Goal: Answer question/provide support

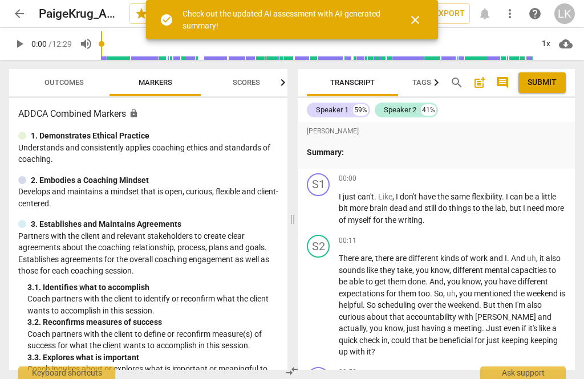
click at [27, 7] on span "arrow_back" at bounding box center [19, 14] width 21 height 14
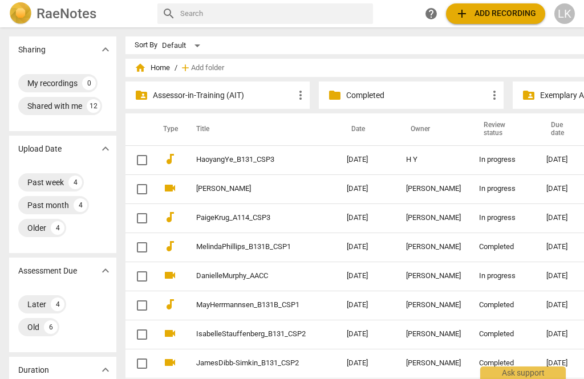
click at [548, 131] on th "Due date" at bounding box center [566, 129] width 59 height 32
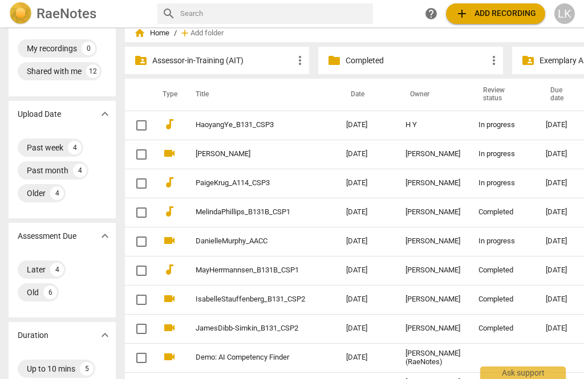
scroll to position [30, 1]
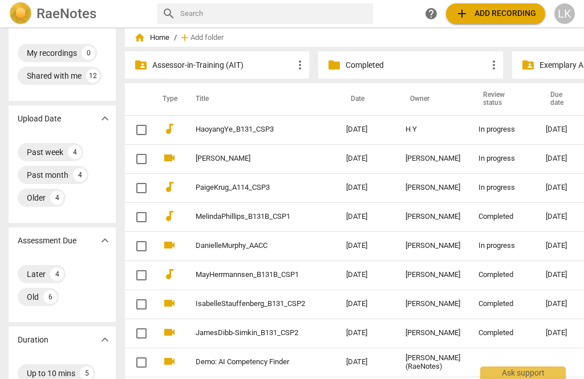
click at [247, 185] on link "PaigeKrug_A114_CSP3" at bounding box center [250, 188] width 109 height 9
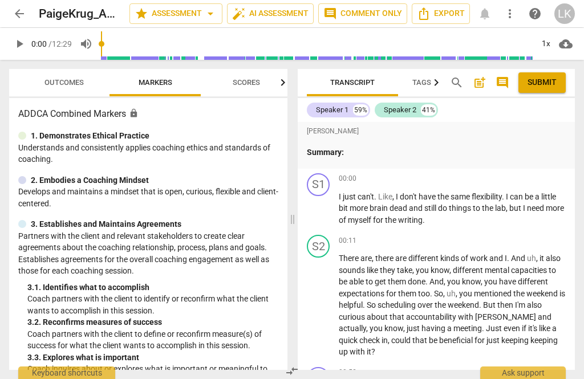
click at [326, 210] on span "play_arrow" at bounding box center [319, 209] width 18 height 14
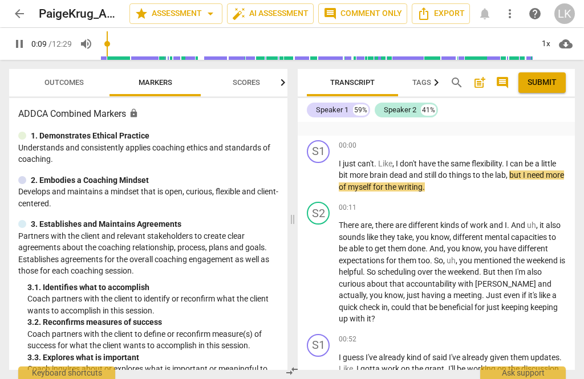
scroll to position [34, 0]
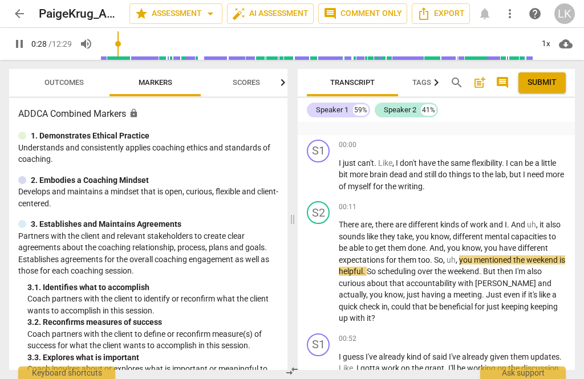
click at [327, 266] on span "pause" at bounding box center [319, 273] width 18 height 14
type input "29"
click at [511, 209] on div "+ Add competency" at bounding box center [532, 206] width 68 height 11
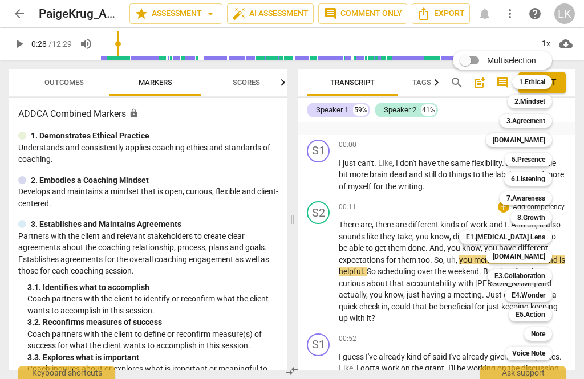
click at [547, 181] on div "6.Listening" at bounding box center [528, 179] width 48 height 14
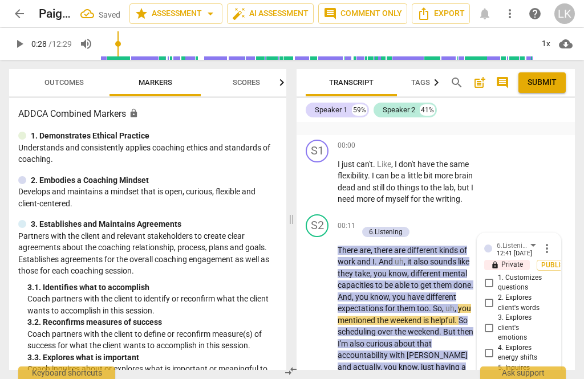
scroll to position [244, 0]
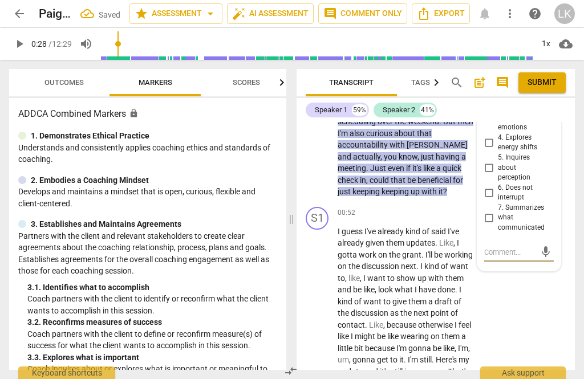
click at [498, 212] on input "7. Summarizes what communicated" at bounding box center [489, 218] width 18 height 14
checkbox input "true"
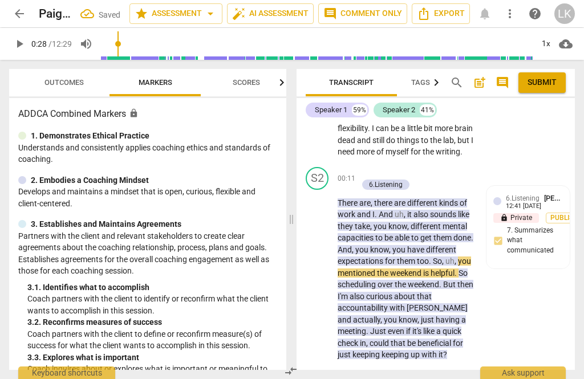
scroll to position [81, 0]
click at [373, 178] on p "Add competency" at bounding box center [398, 173] width 54 height 10
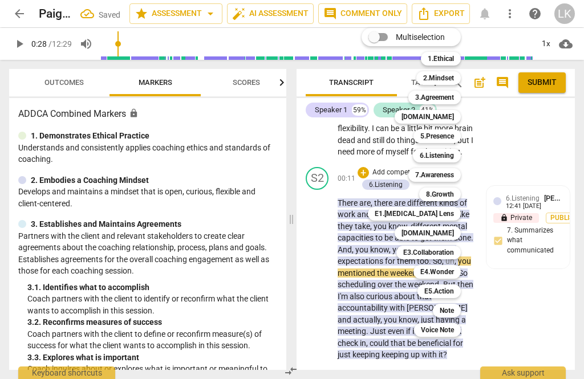
click at [458, 231] on div "[DOMAIN_NAME]" at bounding box center [428, 233] width 66 height 14
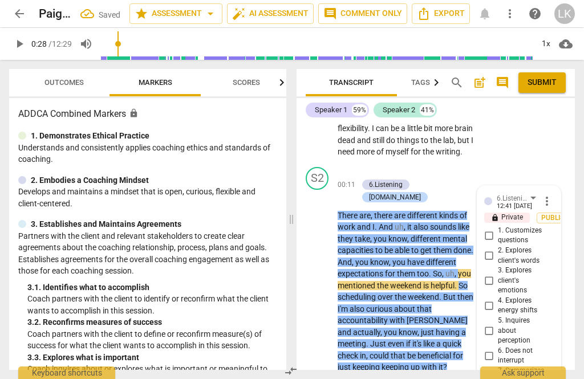
scroll to position [244, 0]
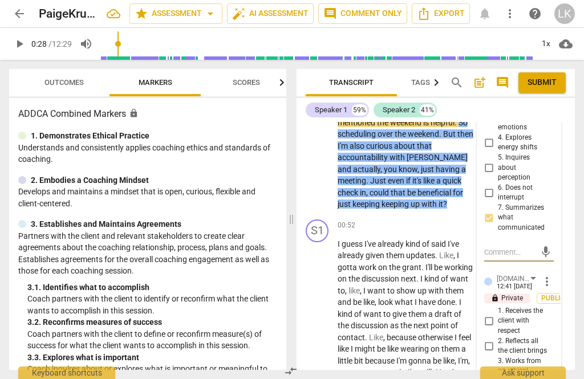
click at [499, 336] on span "2. Reflects all the client brings" at bounding box center [523, 346] width 51 height 20
click at [498, 339] on input "2. Reflects all the client brings" at bounding box center [489, 346] width 18 height 14
checkbox input "true"
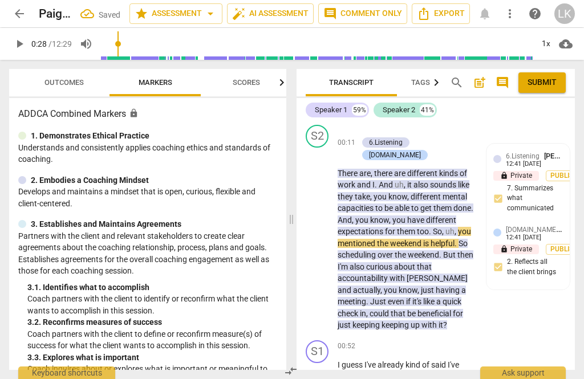
scroll to position [120, 0]
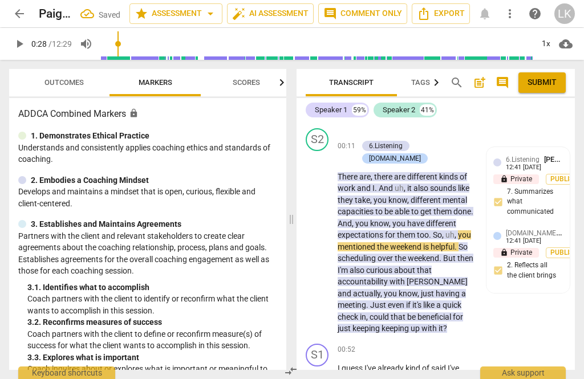
click at [324, 248] on span "play_arrow" at bounding box center [318, 241] width 14 height 14
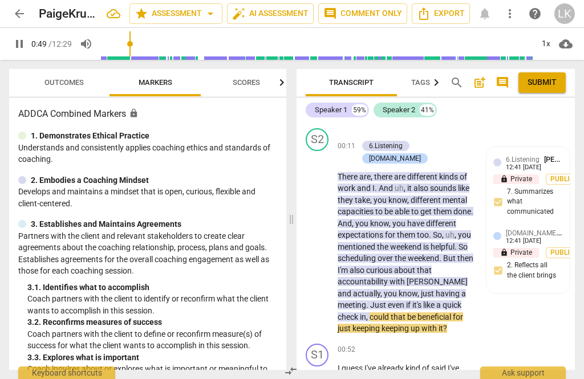
click at [322, 245] on span "pause" at bounding box center [318, 241] width 14 height 14
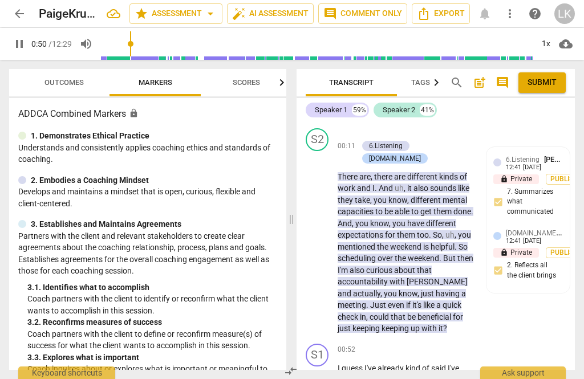
type input "51"
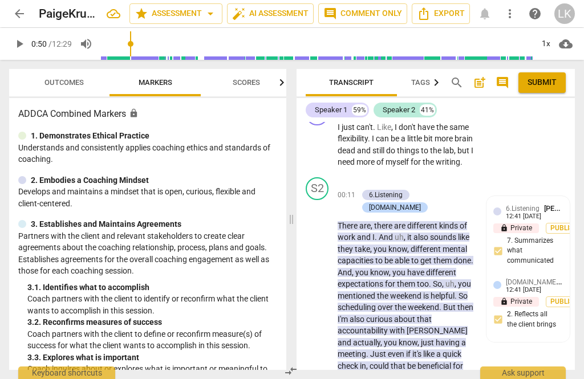
scroll to position [71, 0]
click at [369, 189] on div "+ Add competency" at bounding box center [392, 182] width 68 height 11
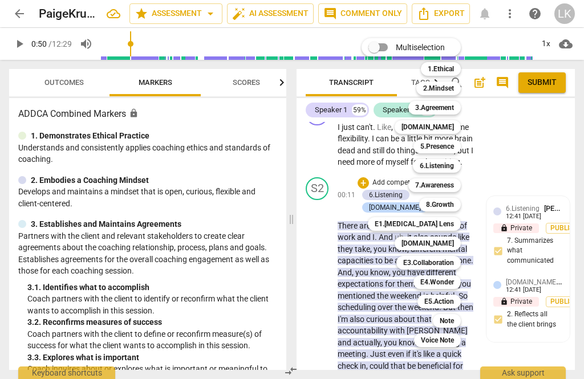
click at [456, 145] on div "5.Presence" at bounding box center [436, 147] width 47 height 14
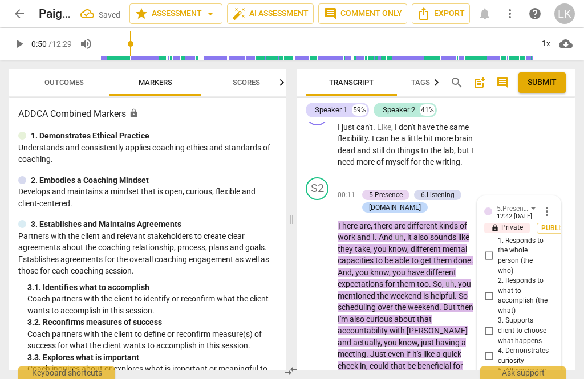
scroll to position [115, 0]
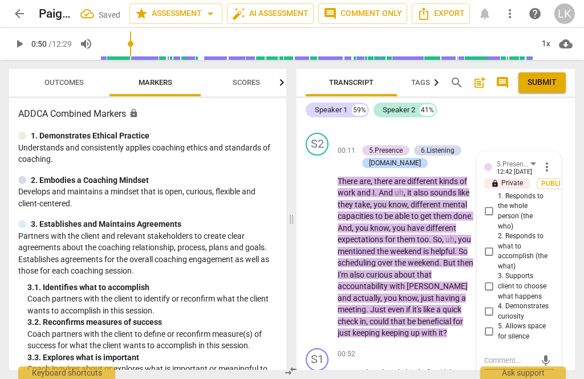
click at [495, 257] on input "2. Responds to what to accomplish (the what)" at bounding box center [489, 252] width 18 height 14
checkbox input "true"
click at [497, 312] on input "4. Demonstrates curiosity" at bounding box center [489, 312] width 18 height 14
checkbox input "true"
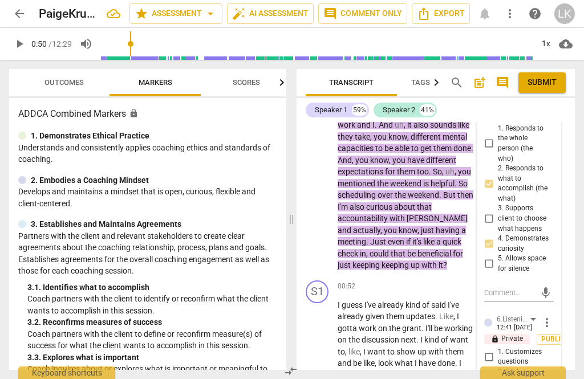
scroll to position [186, 0]
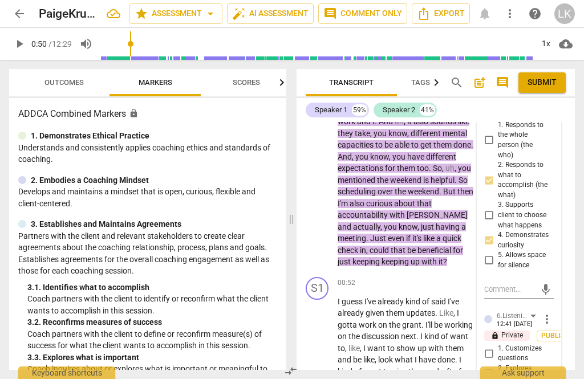
click at [526, 289] on textarea at bounding box center [509, 289] width 51 height 11
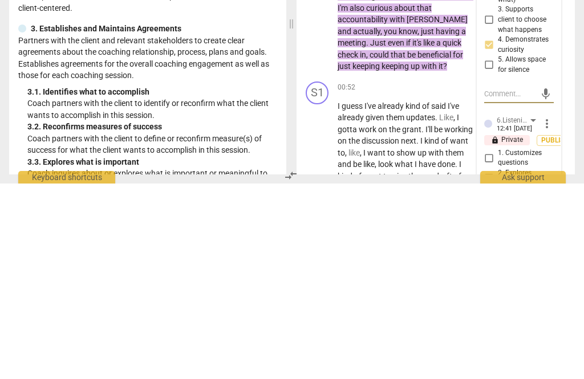
type textarea "Hey"
type textarea "A bit"
type textarea "A bit suggestive"
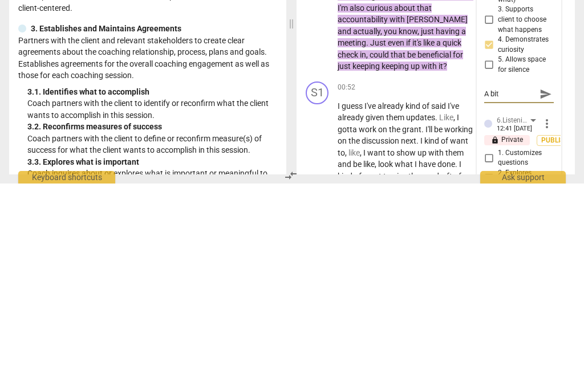
type textarea "A bit suggestive"
type textarea "A bit suggestive."
type textarea "A bit suggestive. A better"
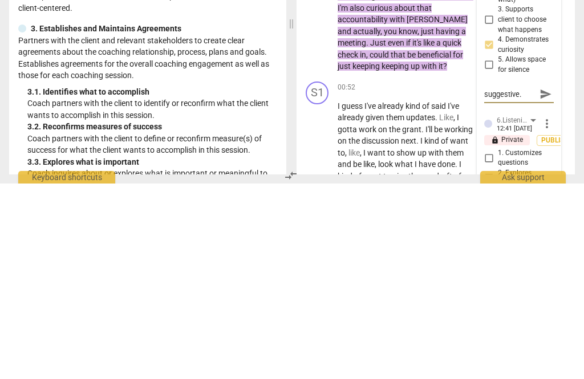
type textarea "A bit suggestive. A better"
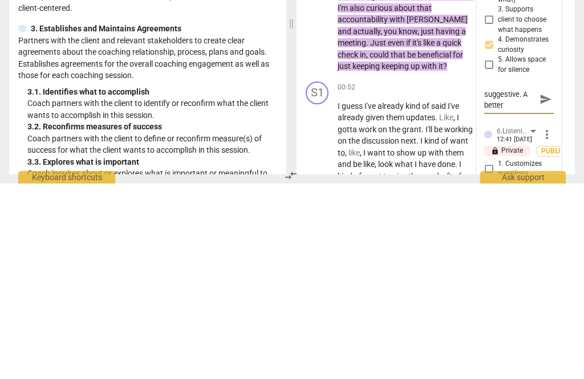
type textarea "A bit suggestive. A better way to"
type textarea "A bit suggestive. A better way to say"
type textarea "A bit suggestive. A better way to say this"
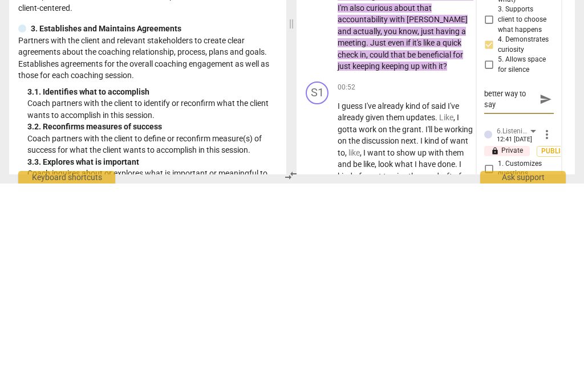
type textarea "A bit suggestive. A better way to say this"
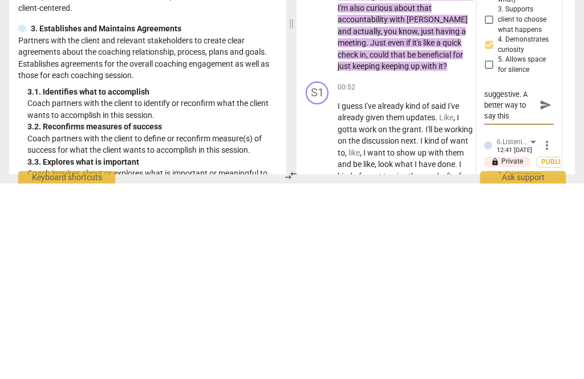
type textarea "A bit suggestive. A better way to say this but have"
type textarea "A bit suggestive. A better way to say this would have been"
type textarea "A bit suggestive. A better way to say this would have been,"
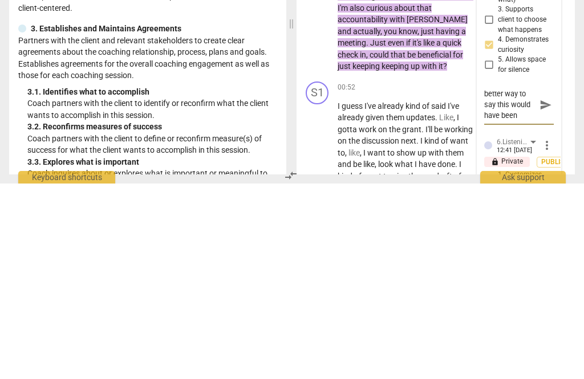
type textarea "A bit suggestive. A better way to say this would have been,"
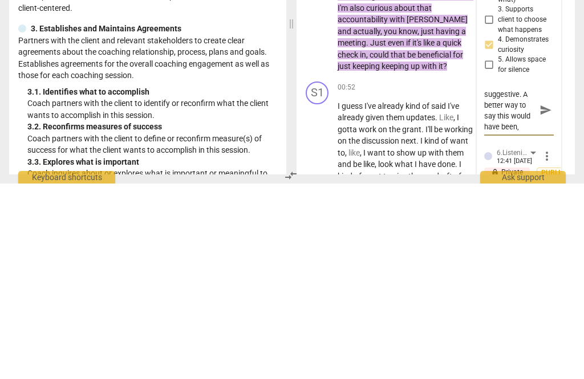
type textarea "A bit suggestive. A better way to say this would have been, “"
type textarea "A bit suggestive. A better way to say this would have been, “how"
type textarea "A bit suggestive. A better way to say this would have been, “how might that"
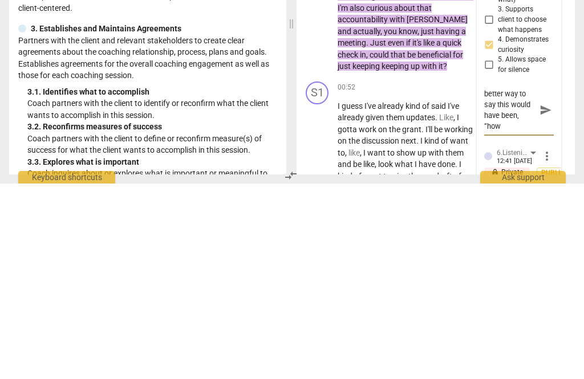
type textarea "A bit suggestive. A better way to say this would have been, “how might that"
type textarea "A bit suggestive. A better way to say this would have been, “how might that acc…"
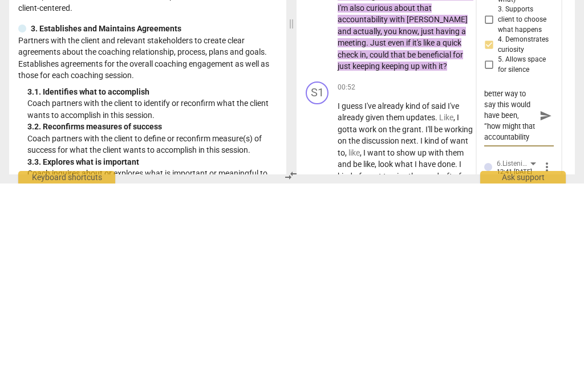
type textarea "A bit suggestive. A better way to say this would have been, “how might that acc…"
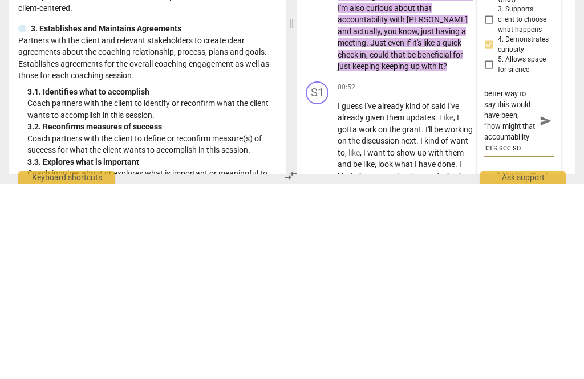
type textarea "A bit suggestive. A better way to say this would have been, “how might that acc…"
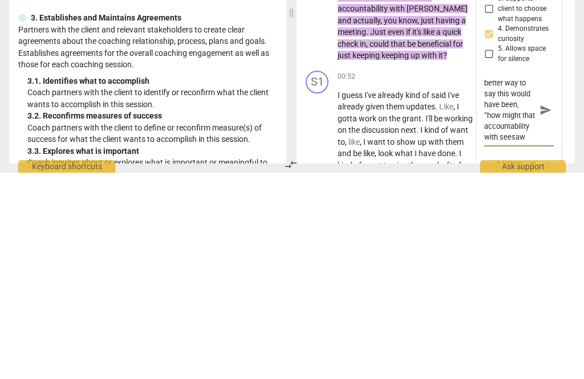
scroll to position [33, 0]
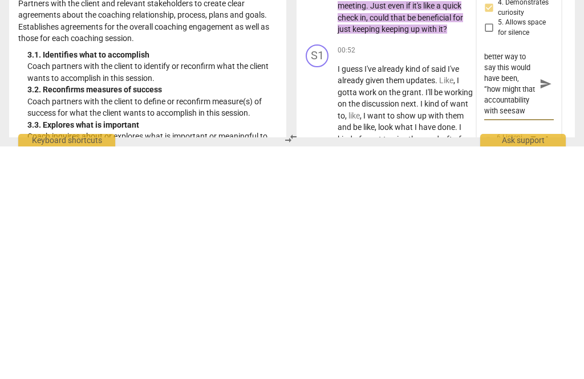
type textarea "A bit suggestive. A better way to say this would have been, “how might that acc…"
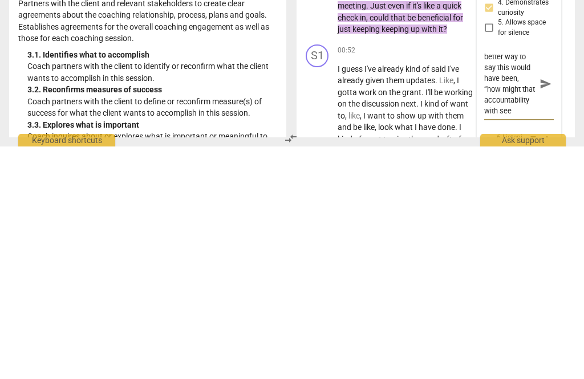
type textarea "A bit suggestive. A better way to say this would have been, “how might that acc…"
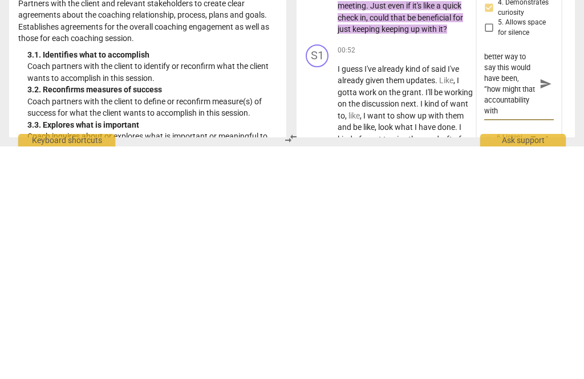
type textarea "A bit suggestive. A better way to say this would have been, “how might that acc…"
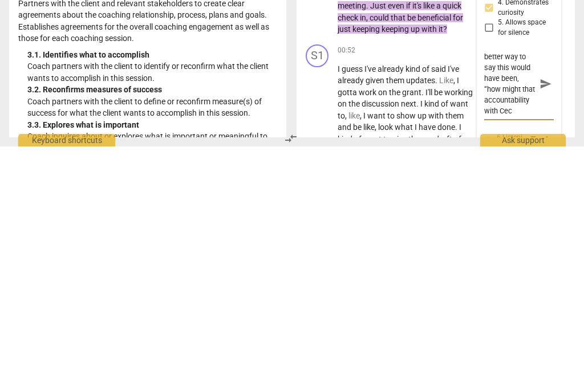
type textarea "A bit suggestive. A better way to say this would have been, “how might that acc…"
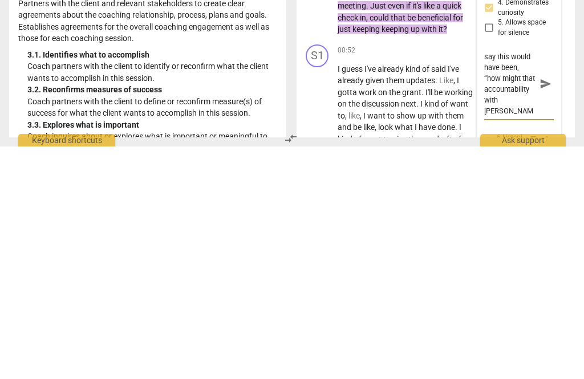
type textarea "A bit suggestive. A better way to say this would have been, “how might that acc…"
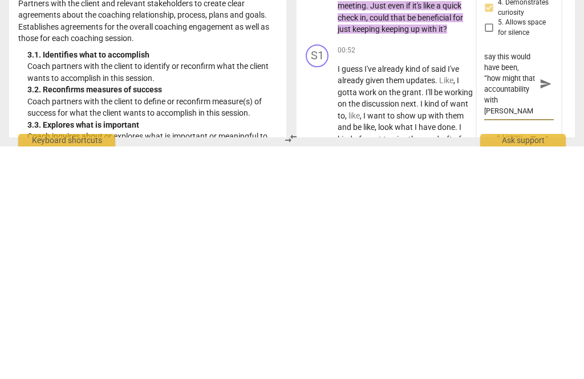
type textarea "A bit suggestive. A better way to say this would have been, “how might that acc…"
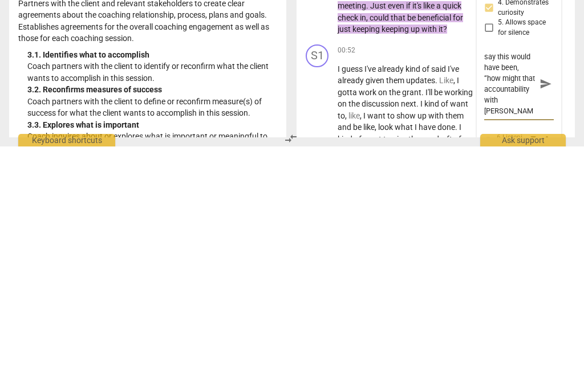
type textarea "A bit suggestive. A better way to say this would have been, “how might that acc…"
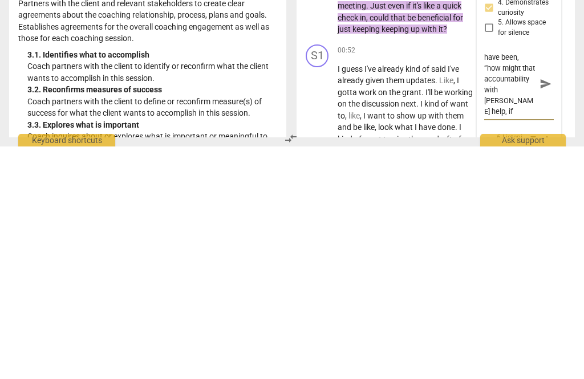
type textarea "A bit suggestive. A better way to say this would have been, “how might that acc…"
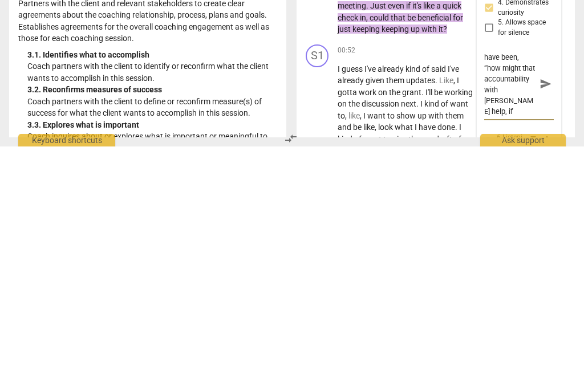
type textarea "A bit suggestive. A better way to say this would have been, “how might that acc…"
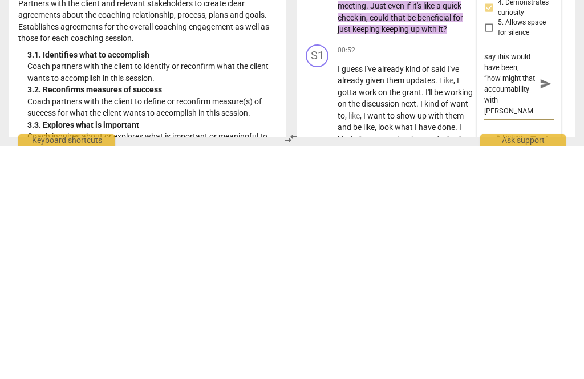
type textarea "A bit suggestive. A better way to say this would have been, “how might that acc…"
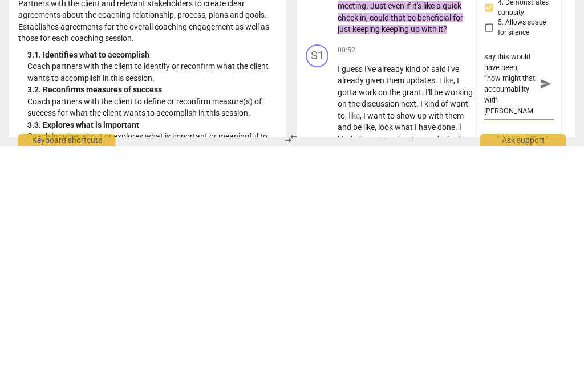
type textarea "A bit suggestive. A better way to say this would have been, “how might that acc…"
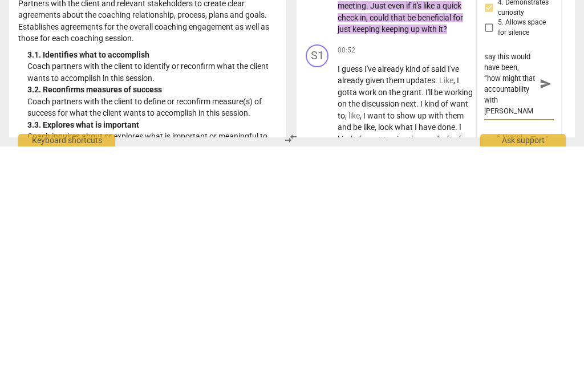
type textarea "A bit suggestive. A better way to say this would have been, “how might that acc…"
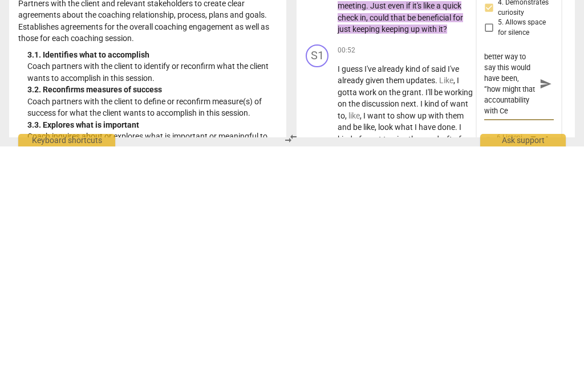
type textarea "A bit suggestive. A better way to say this would have been, “how might that acc…"
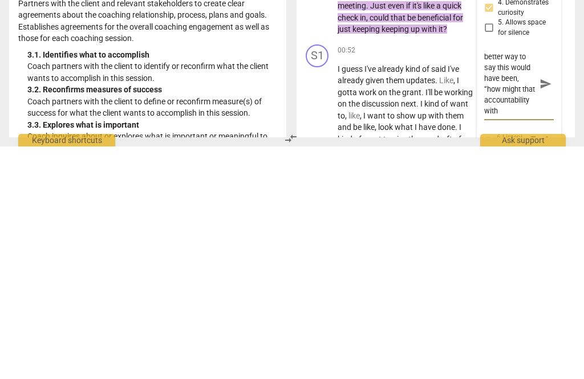
type textarea "A bit suggestive. A better way to say this would have been, “how might that acc…"
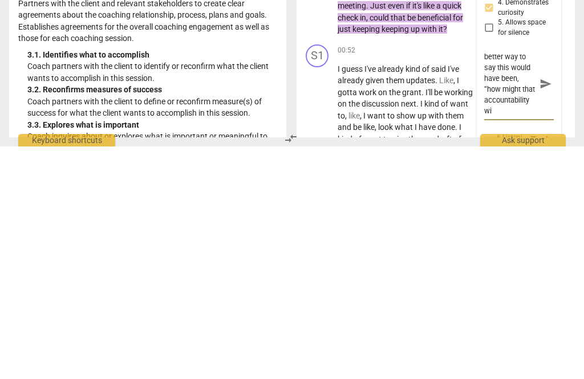
type textarea "A bit suggestive. A better way to say this would have been, “how might that acc…"
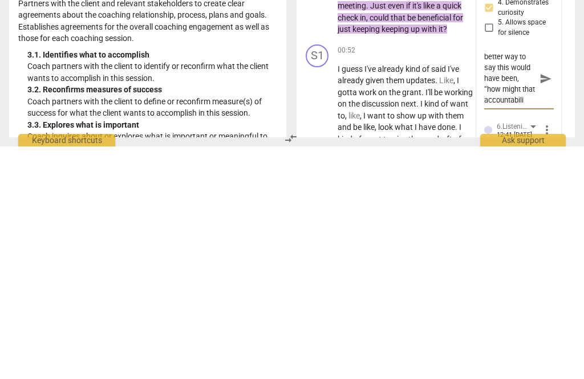
type textarea "A bit suggestive. A better way to say this would have been, “how might that acc…"
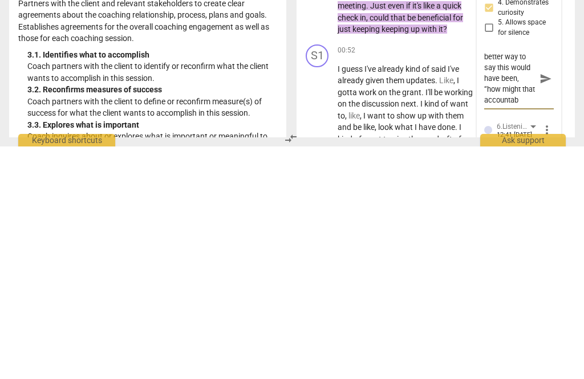
type textarea "A bit suggestive. A better way to say this would have been, “how might that acc…"
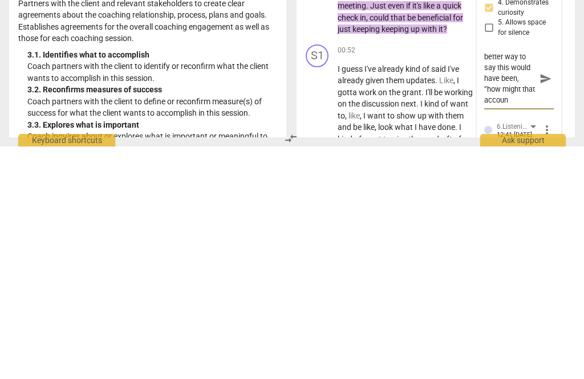
type textarea "A bit suggestive. A better way to say this would have been, “how might that acc…"
type textarea "A bit suggestive. A better way to say this would have been, “how might that acco"
type textarea "A bit suggestive. A better way to say this would have been, “how might that acc"
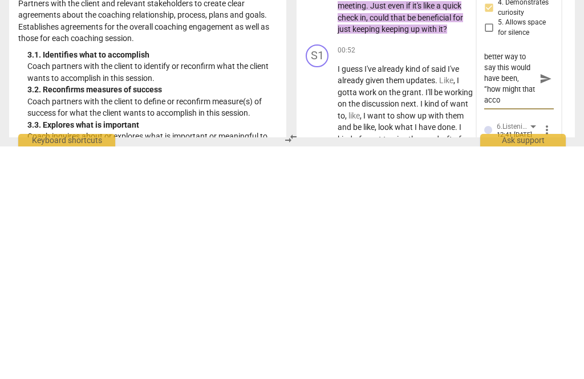
type textarea "A bit suggestive. A better way to say this would have been, “how might that acc"
type textarea "A bit suggestive. A better way to say this would have been, “how might that ac"
type textarea "A bit suggestive. A better way to say this would have been, “how might that a"
type textarea "A bit suggestive. A better way to say this would have been, “how might that"
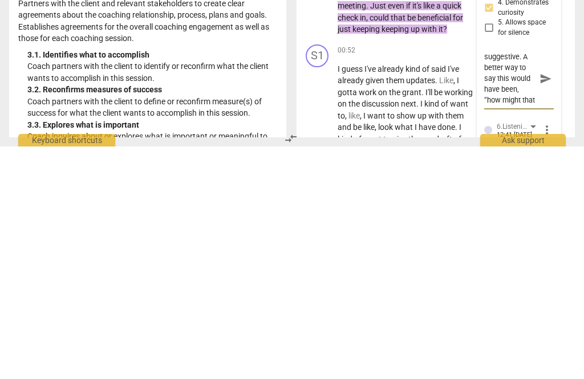
type textarea "A bit suggestive. A better way to say this would have been, “how might that"
type textarea "A bit suggestive. A better way to say this would have been, “how might tha"
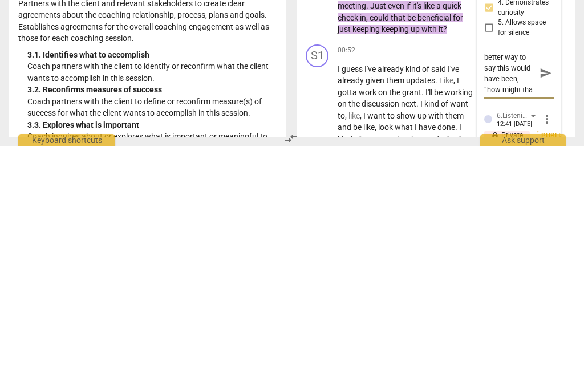
type textarea "A bit suggestive. A better way to say this would have been, “how might th"
type textarea "A bit suggestive. A better way to say this would have been, “how might t"
type textarea "A bit suggestive. A better way to say this would have been, “how might"
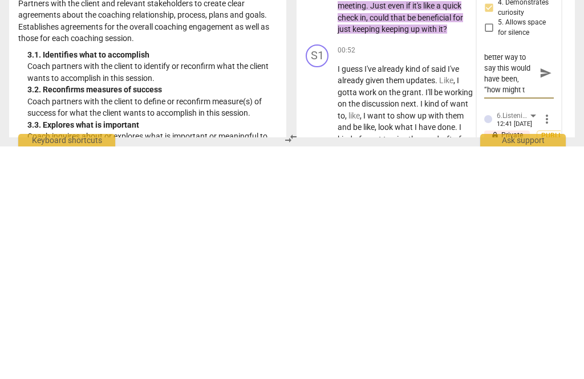
type textarea "A bit suggestive. A better way to say this would have been, “how might"
type textarea "A bit suggestive. A better way to say this would have been, “how migh"
type textarea "A bit suggestive. A better way to say this would have been, “how mig"
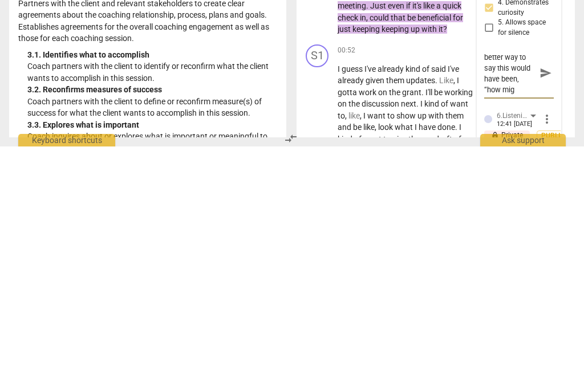
type textarea "A bit suggestive. A better way to say this would have been, “how mi"
type textarea "A bit suggestive. A better way to say this would have been, “how m"
type textarea "A bit suggestive. A better way to say this would have been, “how"
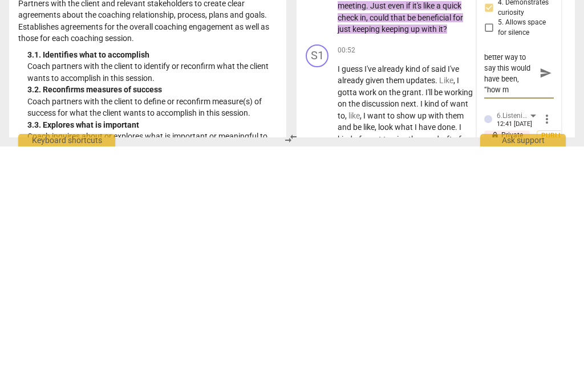
type textarea "A bit suggestive. A better way to say this would have been, “how"
type textarea "A bit suggestive. A better way to say this would have been, “ho"
type textarea "A bit suggestive. A better way to say this would have been, “h"
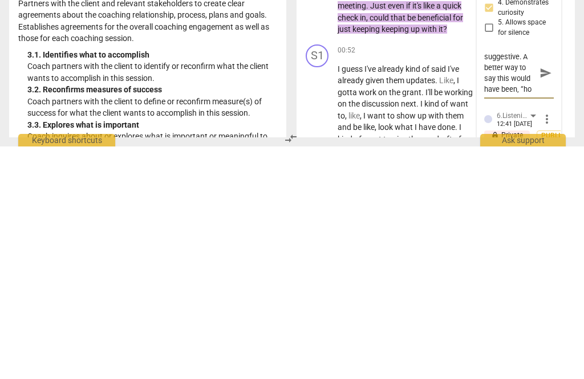
type textarea "A bit suggestive. A better way to say this would have been, “h"
type textarea "A bit suggestive. A better way to say this would have been, “"
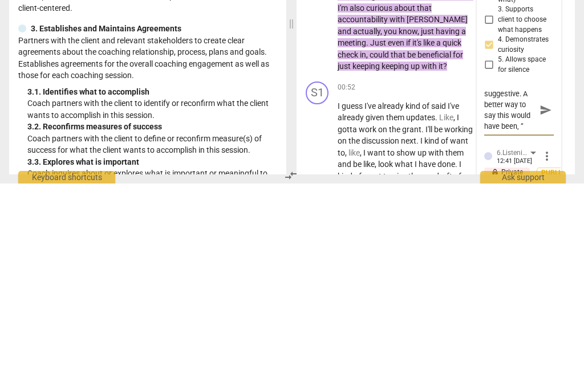
type textarea "A bit suggestive. A better way to say this would have been, “C"
type textarea "A bit suggestive. A better way to say this would have been, “Co"
type textarea "A bit suggestive. A better way to say this would have been, “Could"
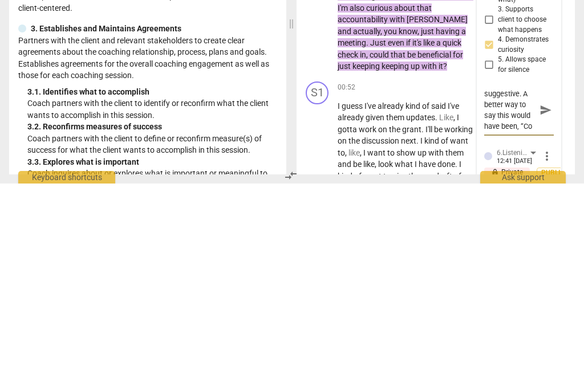
type textarea "A bit suggestive. A better way to say this would have been, “Could"
type textarea "A bit suggestive. A better way to say this would have been, “Could be a"
type textarea "A bit suggestive. A better way to say this would have been, “Could be accountab…"
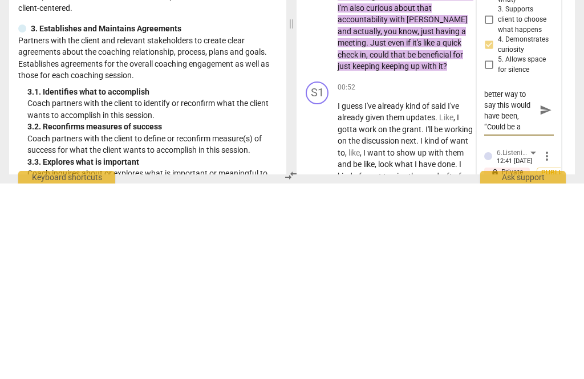
type textarea "A bit suggestive. A better way to say this would have been, “Could be accountab…"
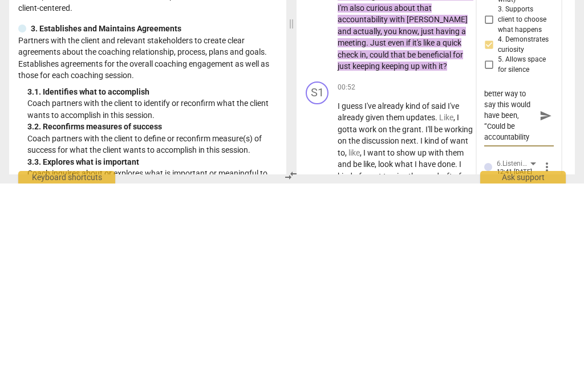
type textarea "A bit suggestive. A better way to say this would have been, “Could be accountab…"
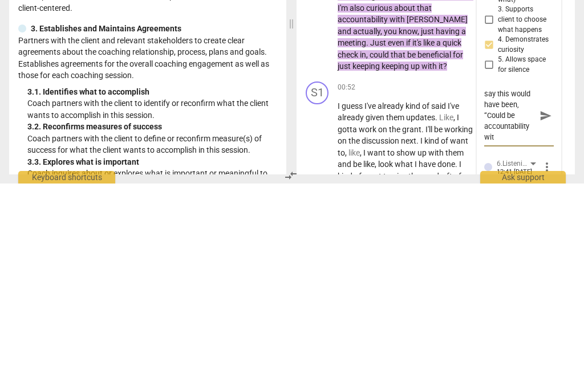
type textarea "A bit suggestive. A better way to say this would have been, “Could be accountab…"
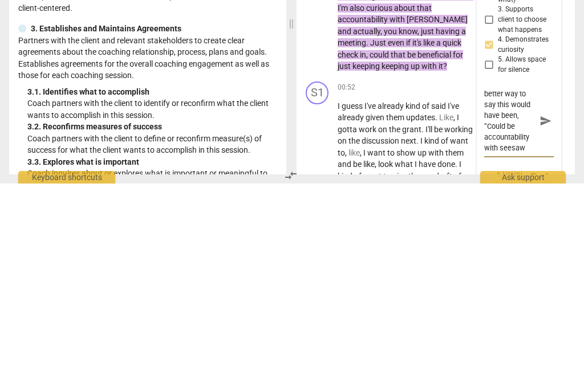
type textarea "A bit suggestive. A better way to say this would have been, “Could be accountab…"
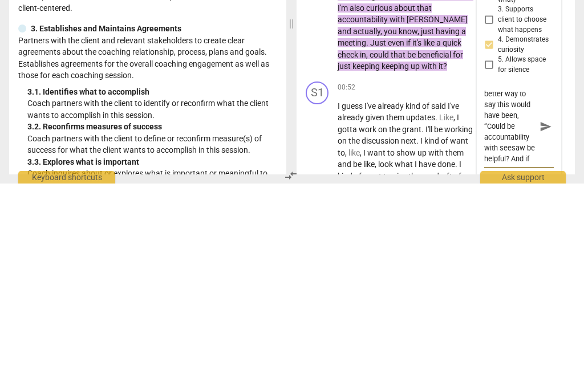
type textarea "A bit suggestive. A better way to say this would have been, “Could be accountab…"
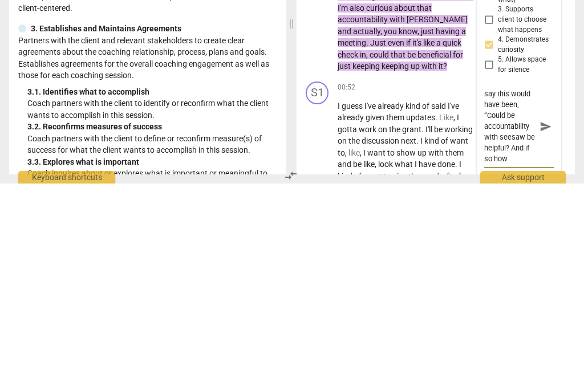
type textarea "A bit suggestive. A better way to say this would have been, “Could be accountab…"
click at [530, 284] on textarea "A bit suggestive. A better way to say this would have been, “Could be accountab…" at bounding box center [509, 322] width 51 height 76
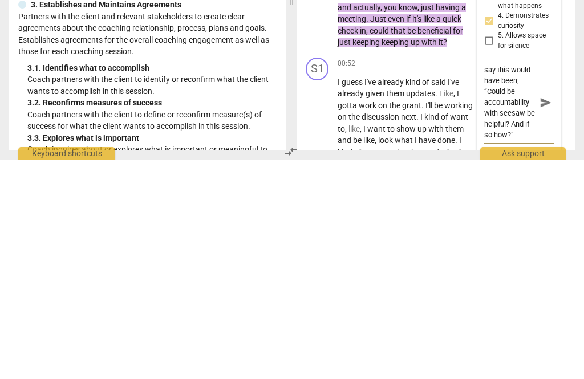
type textarea "A bit suggestive. A better way to say this would have been, “Could be accountab…"
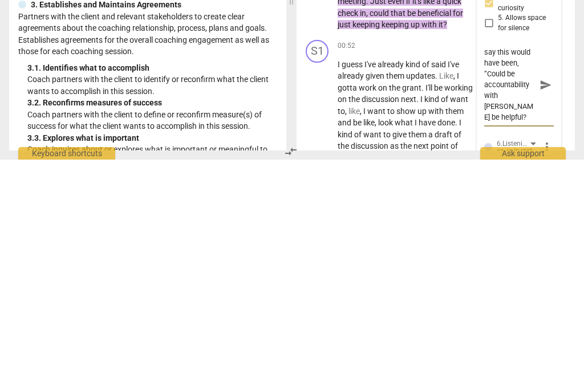
scroll to position [204, 0]
click at [533, 266] on textarea "A bit suggestive. A better way to say this would have been, “Could be accountab…" at bounding box center [509, 304] width 51 height 76
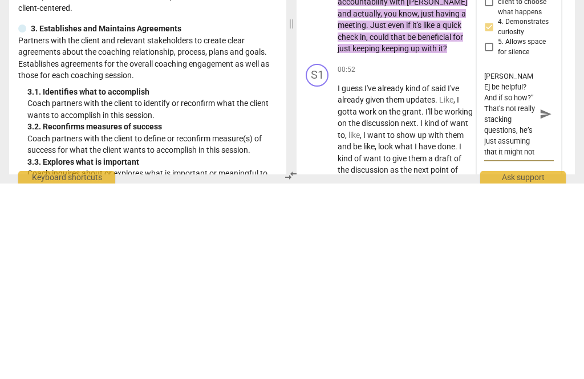
scroll to position [87, 0]
click at [546, 302] on button "send" at bounding box center [545, 310] width 17 height 17
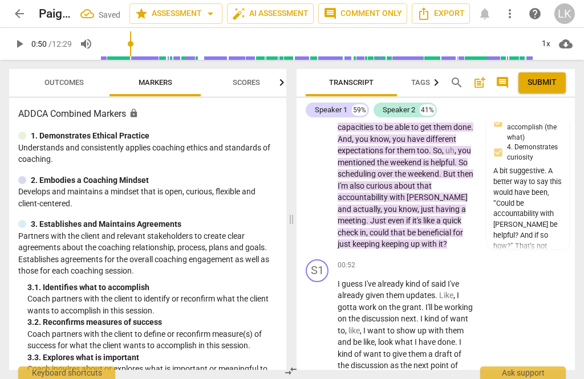
scroll to position [333, 0]
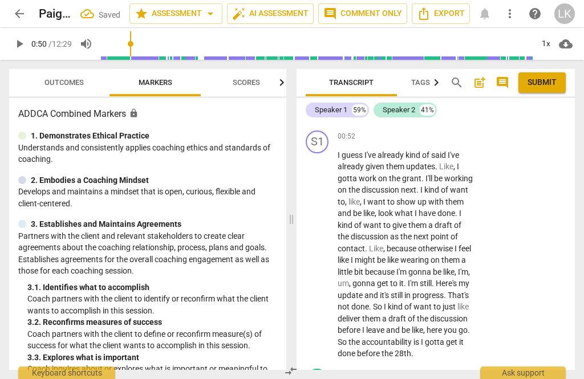
click at [321, 264] on button "play_arrow" at bounding box center [317, 255] width 18 height 18
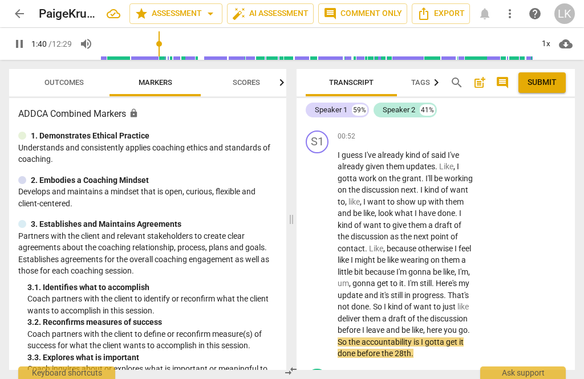
click at [327, 258] on span "pause" at bounding box center [317, 255] width 18 height 14
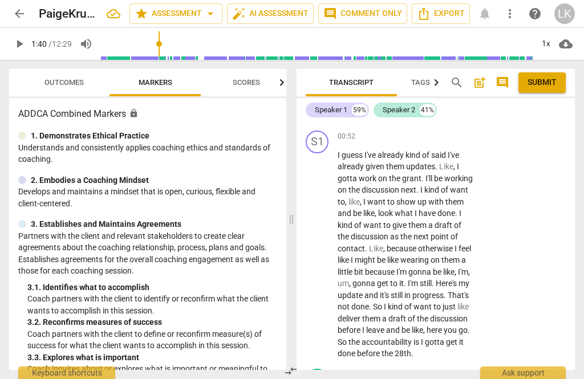
click at [415, 140] on p "Add competency" at bounding box center [439, 137] width 54 height 10
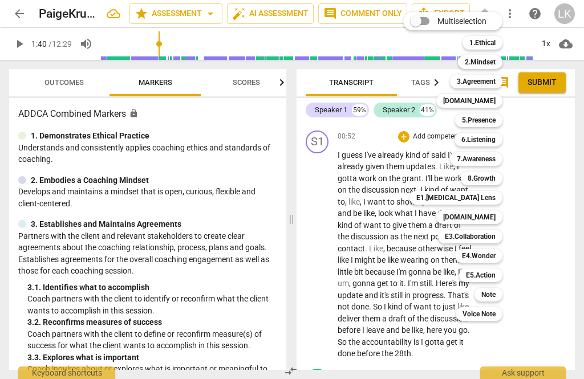
click at [498, 140] on div "6.Listening" at bounding box center [478, 140] width 48 height 14
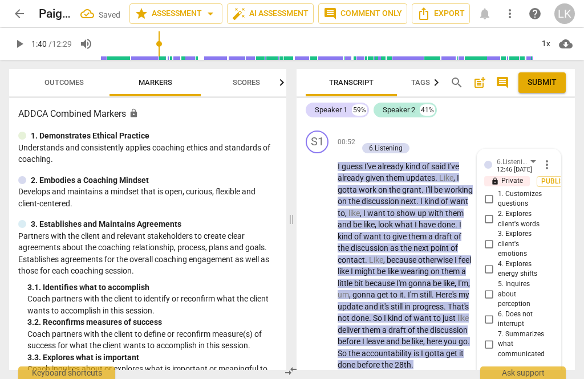
scroll to position [336, 0]
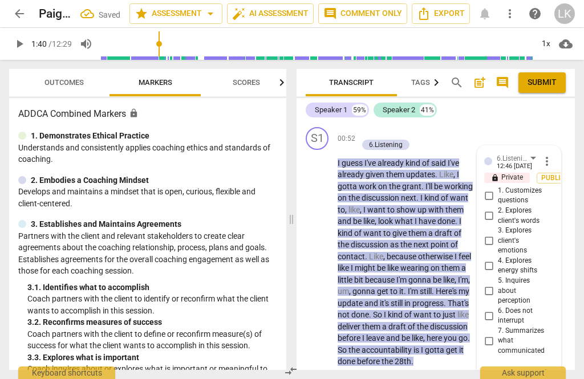
click at [497, 309] on input "6. Does not interrupt" at bounding box center [489, 316] width 18 height 14
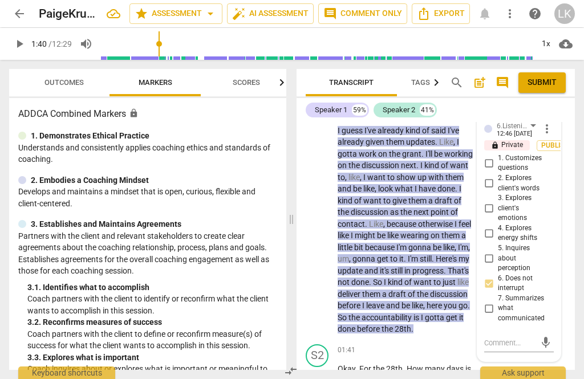
scroll to position [391, 0]
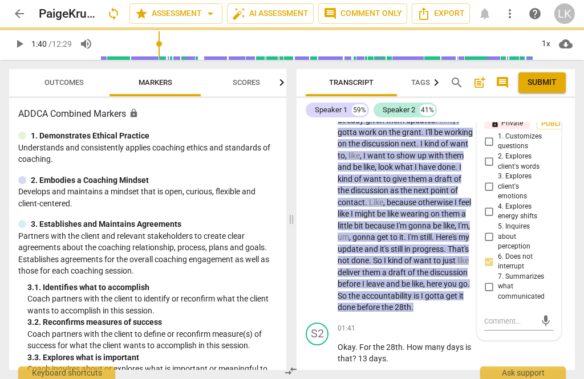
click at [523, 316] on textarea at bounding box center [509, 321] width 51 height 11
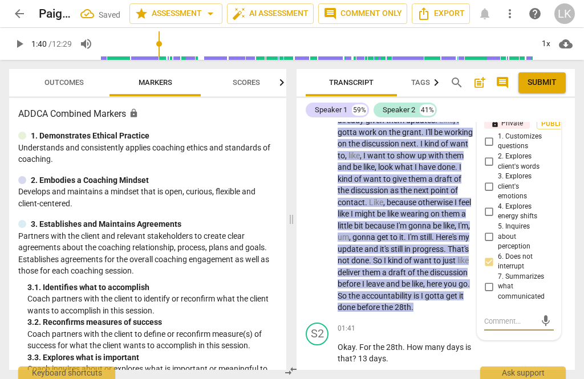
click at [521, 316] on textarea at bounding box center [509, 321] width 51 height 11
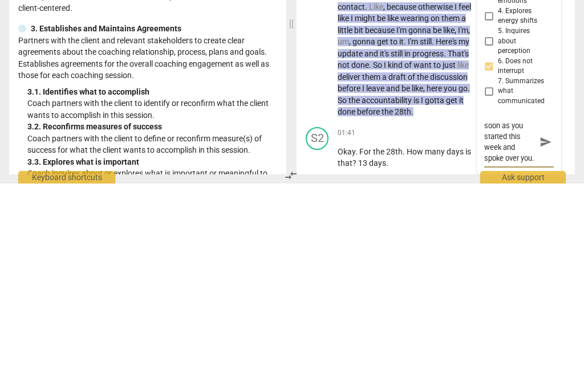
scroll to position [33, 0]
click at [503, 316] on textarea "Good job backing off as soon as you started this week and spoke over you." at bounding box center [509, 337] width 51 height 43
click at [519, 316] on textarea "Good job backing off as soon as you started this week and spoke over you." at bounding box center [509, 337] width 51 height 43
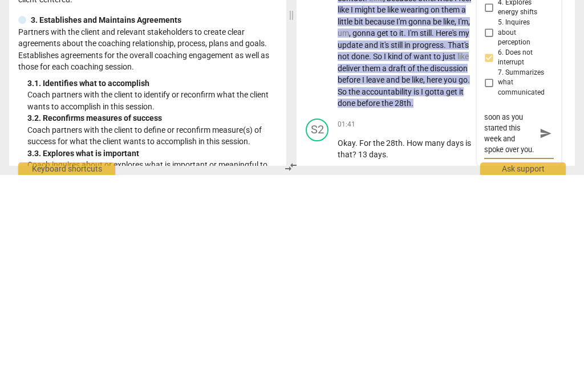
click at [506, 316] on textarea "Good job backing off as soon as you started this week and spoke over you." at bounding box center [509, 337] width 51 height 43
click at [550, 331] on span "send" at bounding box center [545, 337] width 13 height 13
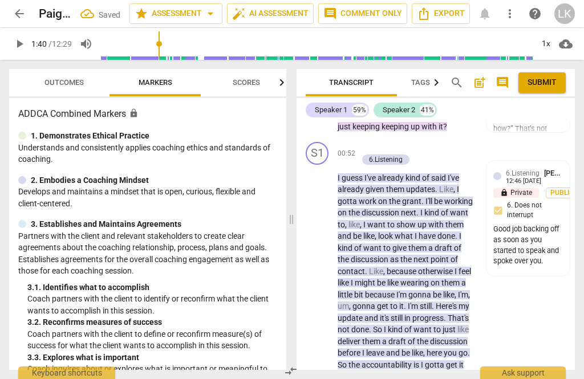
scroll to position [322, 0]
click at [369, 150] on div "+ Add competency" at bounding box center [392, 147] width 68 height 11
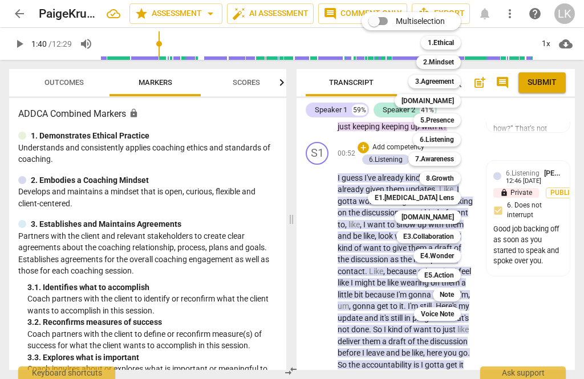
click at [453, 215] on b "[DOMAIN_NAME]" at bounding box center [427, 217] width 52 height 14
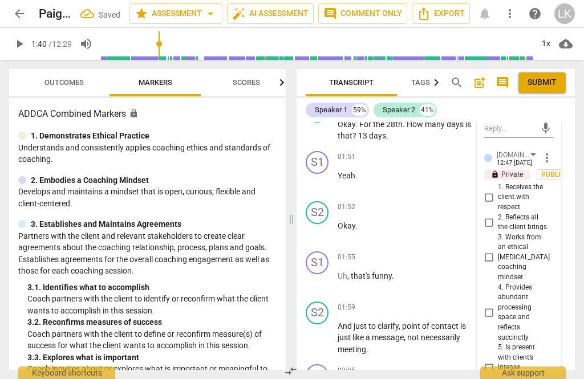
scroll to position [626, 0]
click at [497, 306] on input "4. Provides abundant processing space and reflects succinctly" at bounding box center [489, 313] width 18 height 14
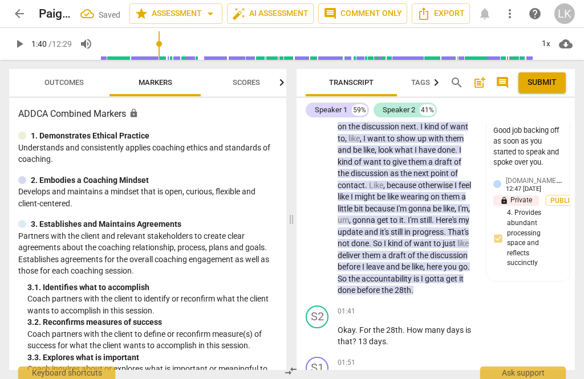
scroll to position [492, 0]
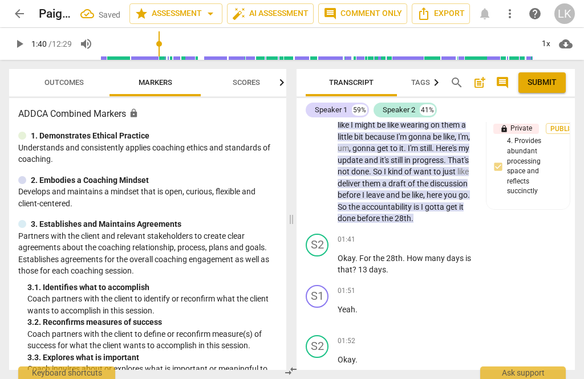
click at [315, 258] on span "play_arrow" at bounding box center [318, 265] width 14 height 14
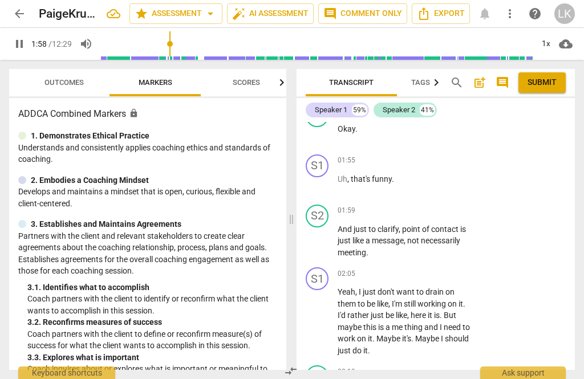
scroll to position [723, 0]
click at [320, 236] on button "pause" at bounding box center [317, 241] width 18 height 18
click at [408, 205] on div "+" at bounding box center [403, 210] width 11 height 11
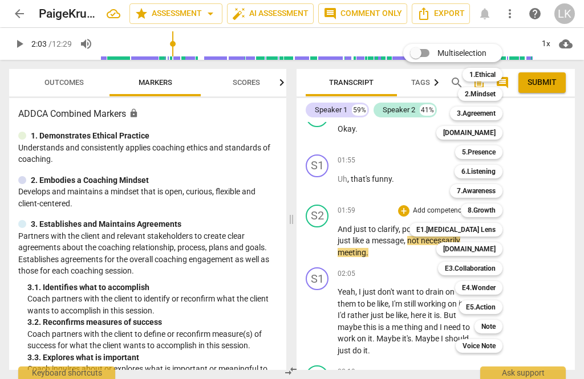
click at [502, 325] on div "Note" at bounding box center [488, 327] width 28 height 14
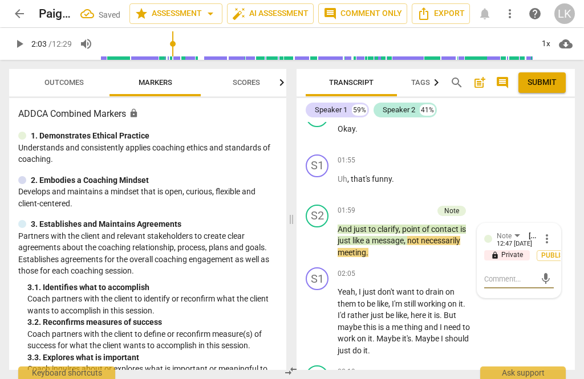
click at [528, 274] on textarea at bounding box center [509, 279] width 51 height 11
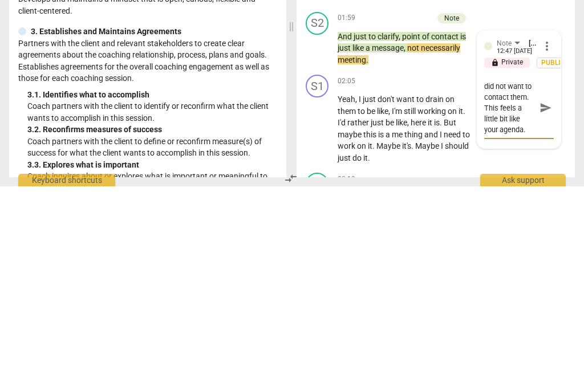
scroll to position [22, 0]
click at [550, 294] on span "send" at bounding box center [545, 300] width 13 height 13
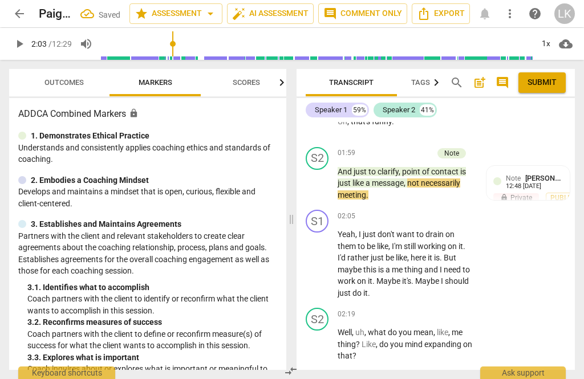
scroll to position [783, 0]
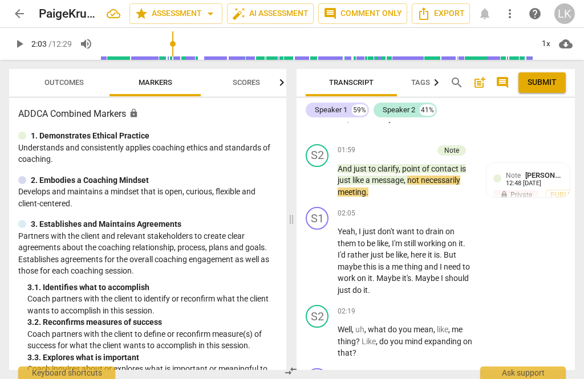
click at [326, 174] on span "play_arrow" at bounding box center [317, 181] width 18 height 14
click at [322, 335] on span "pause" at bounding box center [318, 342] width 14 height 14
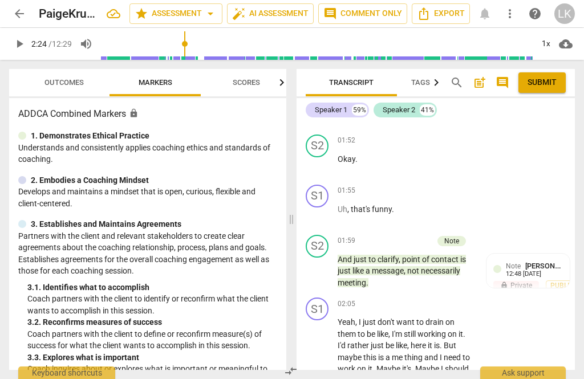
scroll to position [693, 0]
click at [541, 271] on div "12:48 [DATE]" at bounding box center [523, 274] width 35 height 7
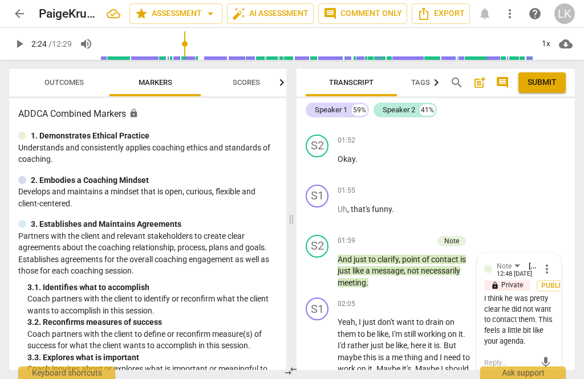
click at [552, 262] on span "more_vert" at bounding box center [547, 269] width 14 height 14
click at [566, 252] on li "Edit" at bounding box center [553, 257] width 39 height 22
click at [551, 262] on span "more_vert" at bounding box center [547, 269] width 14 height 14
click at [560, 253] on li "Edit" at bounding box center [553, 257] width 39 height 22
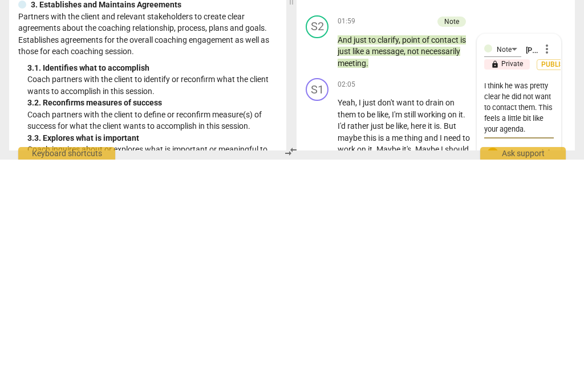
click at [552, 300] on textarea "I think he was pretty clear he did not want to contact them. This feels a littl…" at bounding box center [519, 327] width 70 height 54
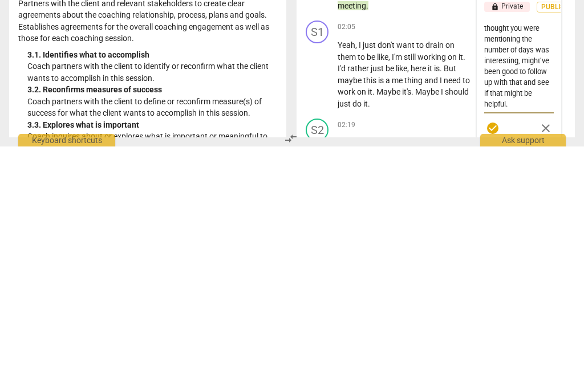
scroll to position [737, 0]
click at [499, 354] on span "check_circle" at bounding box center [492, 361] width 17 height 14
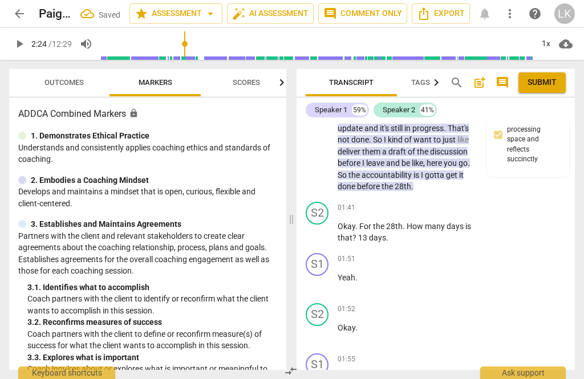
scroll to position [523, 0]
click at [410, 203] on div "+ Add competency" at bounding box center [432, 208] width 68 height 11
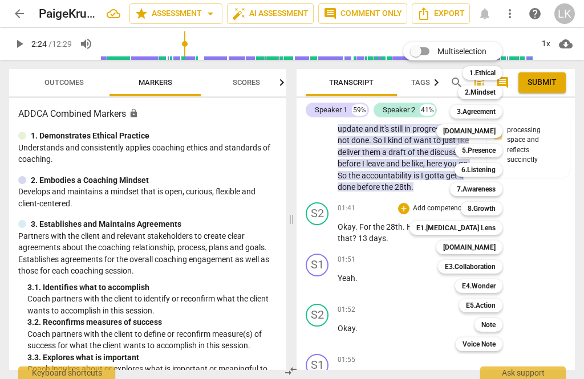
click at [502, 327] on div "Note" at bounding box center [488, 325] width 28 height 14
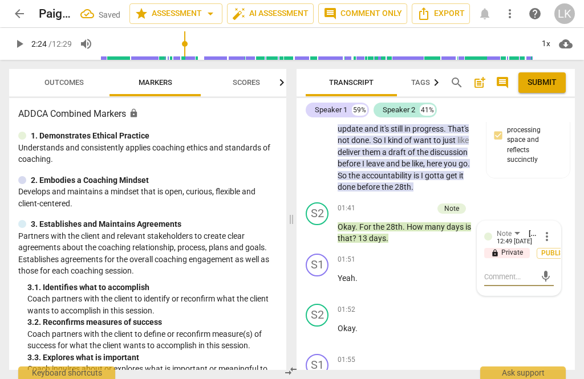
click at [514, 271] on textarea at bounding box center [509, 276] width 51 height 11
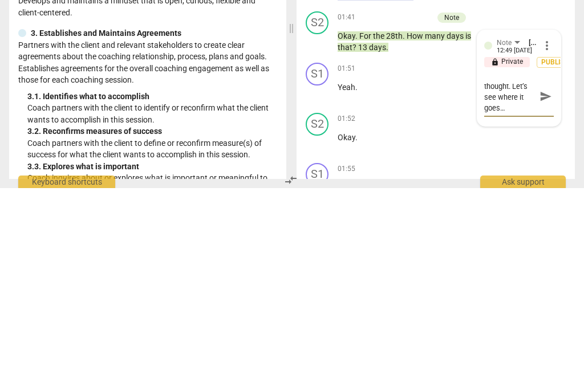
scroll to position [10, 0]
click at [551, 281] on span "send" at bounding box center [545, 288] width 17 height 14
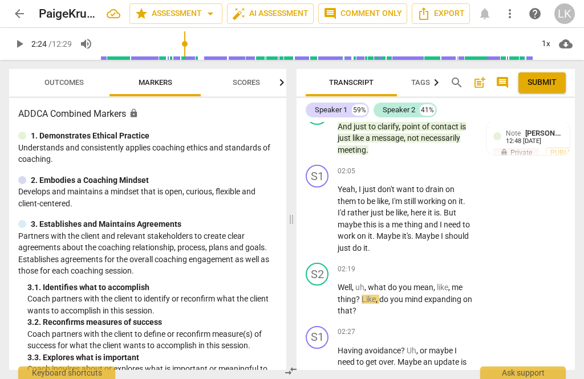
scroll to position [826, 0]
click at [412, 265] on p "Add competency" at bounding box center [439, 270] width 54 height 10
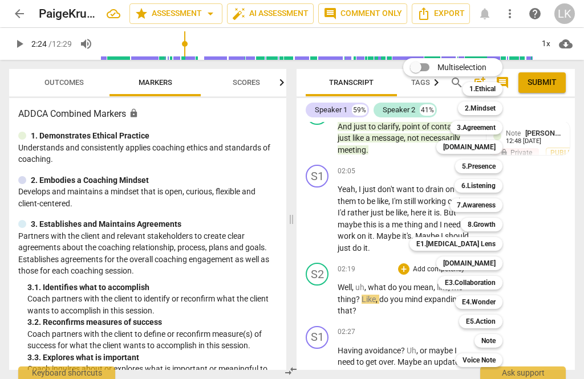
click at [502, 165] on div "5.Presence" at bounding box center [478, 167] width 47 height 14
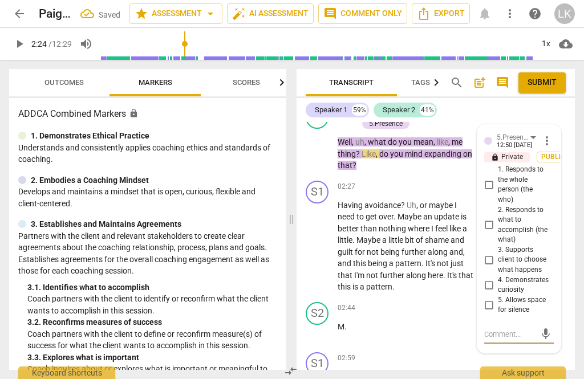
scroll to position [980, 0]
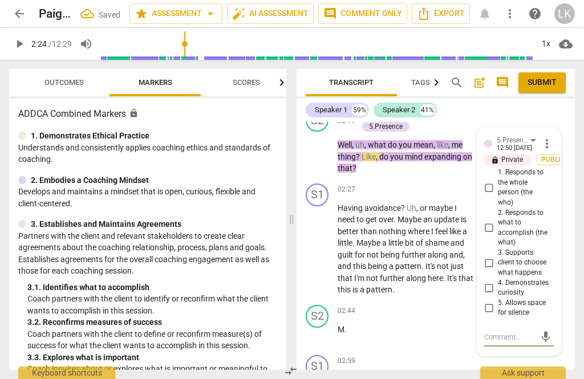
click at [498, 281] on input "4. Demonstrates curiosity" at bounding box center [489, 288] width 18 height 14
click at [496, 181] on input "1. Responds to the whole person (the who)" at bounding box center [489, 188] width 18 height 14
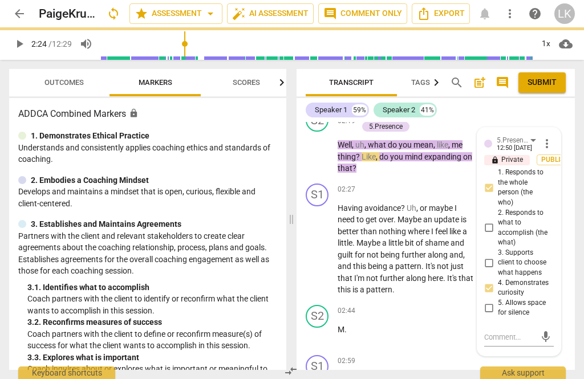
click at [496, 181] on input "1. Responds to the whole person (the who)" at bounding box center [489, 188] width 18 height 14
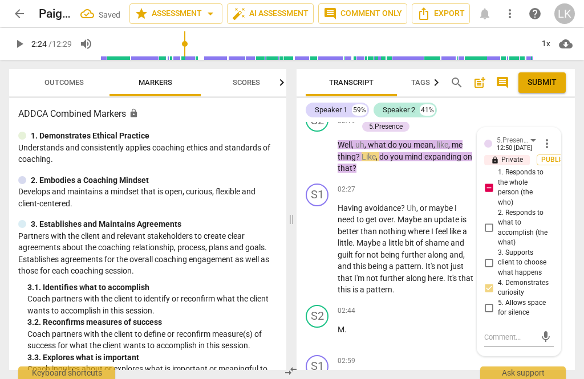
click at [496, 181] on input "1. Responds to the whole person (the who)" at bounding box center [489, 188] width 18 height 14
click at [497, 181] on input "1. Responds to the whole person (the who)" at bounding box center [489, 188] width 18 height 14
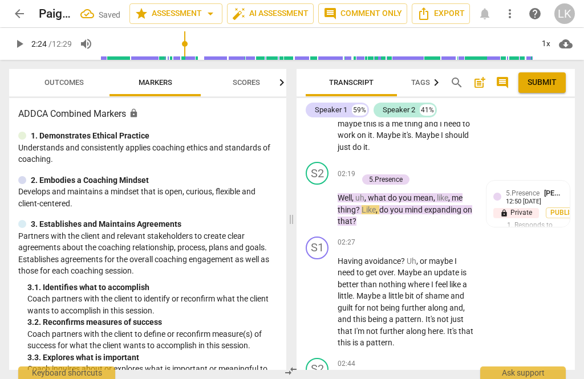
scroll to position [927, 0]
click at [365, 162] on div "+" at bounding box center [363, 167] width 11 height 11
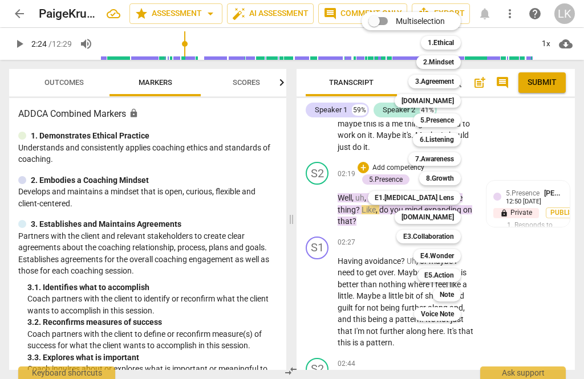
click at [461, 138] on div "6.Listening" at bounding box center [437, 140] width 48 height 14
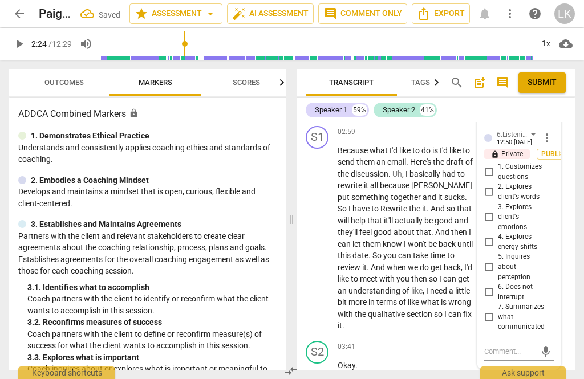
scroll to position [1205, 0]
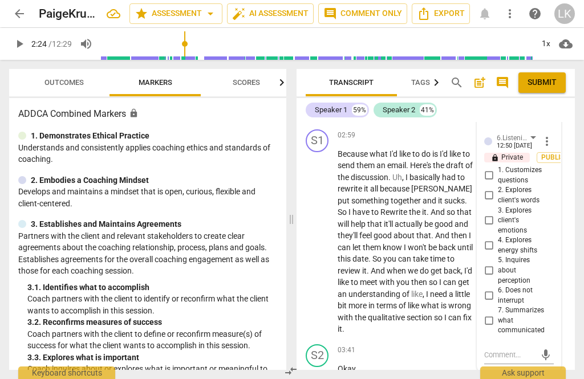
click at [496, 189] on input "2. Explores client's words" at bounding box center [489, 196] width 18 height 14
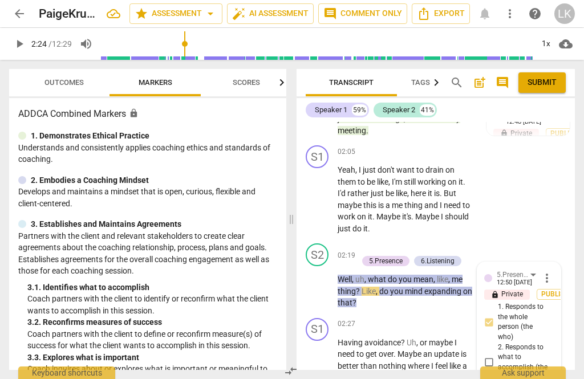
scroll to position [834, 0]
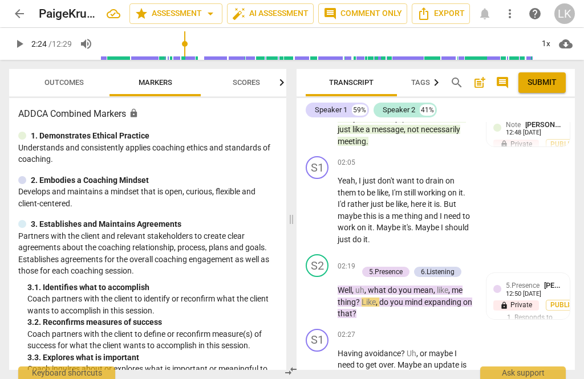
click at [463, 250] on div "S2 play_arrow pause 02:19 + Add competency 5.Presence 6.Listening keyboard_arro…" at bounding box center [435, 287] width 278 height 75
click at [373, 254] on div "+ Add competency" at bounding box center [392, 259] width 68 height 11
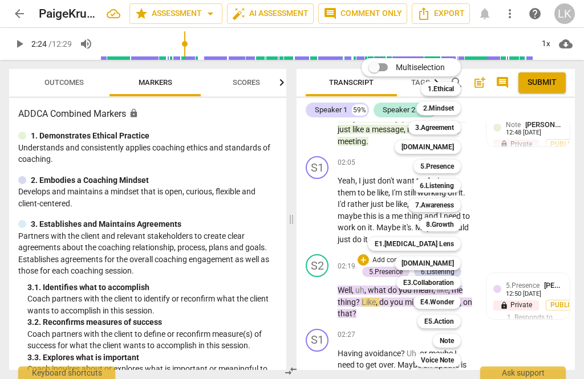
click at [460, 337] on div "Note" at bounding box center [447, 341] width 28 height 14
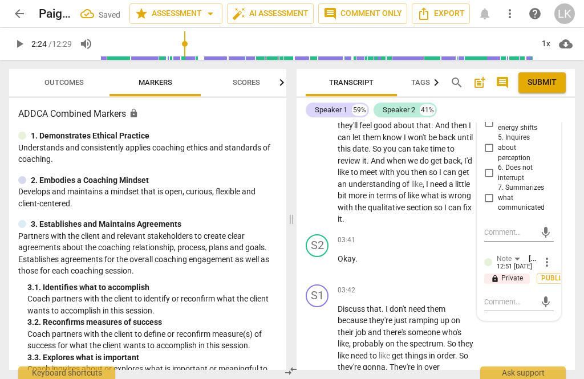
scroll to position [1328, 0]
click at [518, 296] on textarea at bounding box center [509, 301] width 51 height 11
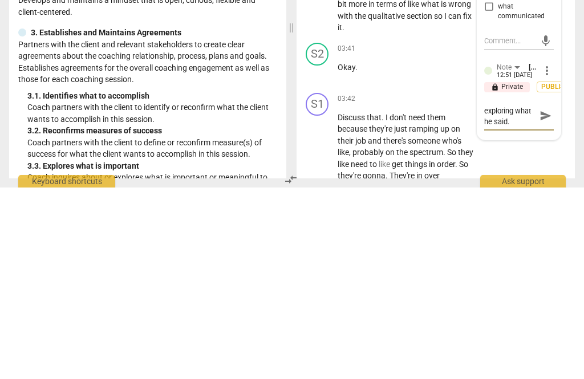
scroll to position [10, 0]
click at [547, 301] on span "send" at bounding box center [545, 307] width 13 height 13
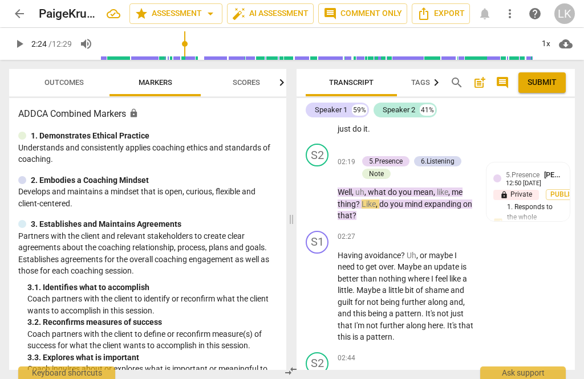
scroll to position [944, 0]
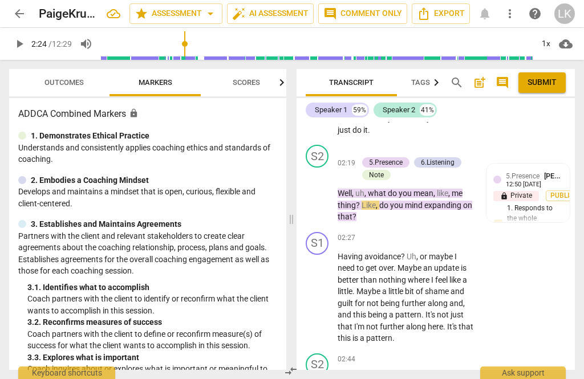
click at [335, 178] on div "play_arrow pause" at bounding box center [322, 194] width 29 height 52
click at [326, 186] on span "play_arrow" at bounding box center [317, 193] width 18 height 14
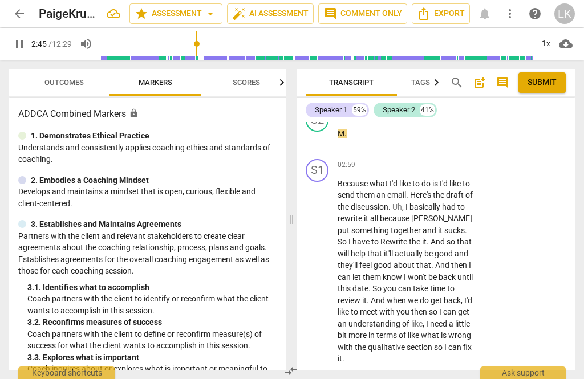
scroll to position [1188, 0]
click at [326, 265] on span "pause" at bounding box center [317, 272] width 18 height 14
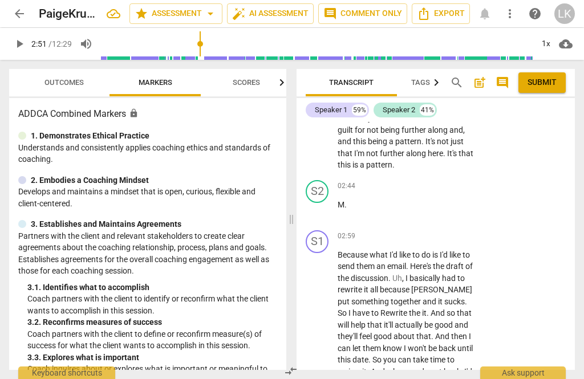
scroll to position [1116, 0]
click at [412, 182] on p "Add competency" at bounding box center [439, 187] width 54 height 10
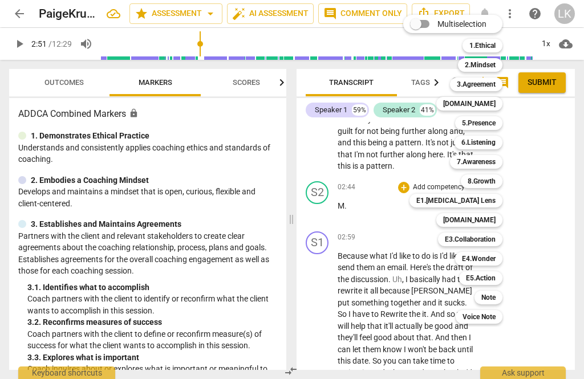
click at [493, 125] on b "5.Presence" at bounding box center [479, 123] width 34 height 14
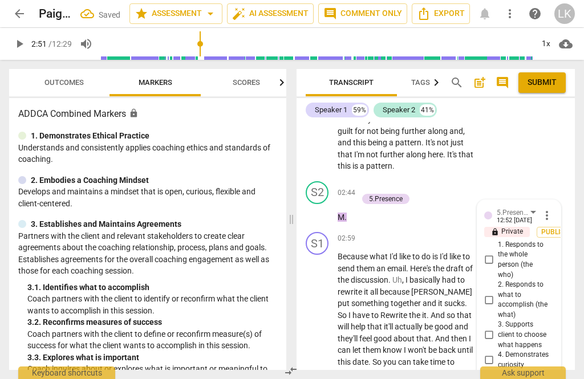
scroll to position [1256, 0]
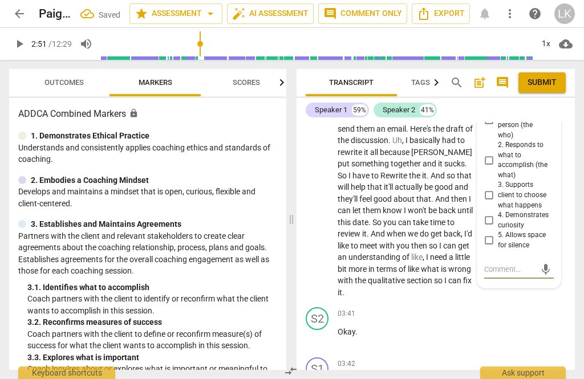
click at [491, 234] on input "5. Allows space for silence" at bounding box center [489, 241] width 18 height 14
click at [518, 264] on textarea at bounding box center [509, 269] width 51 height 11
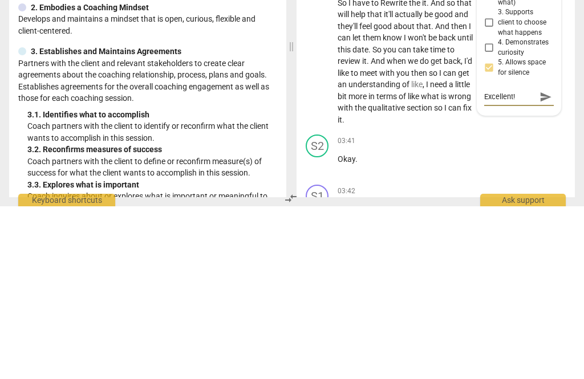
click at [552, 263] on span "send" at bounding box center [545, 270] width 17 height 14
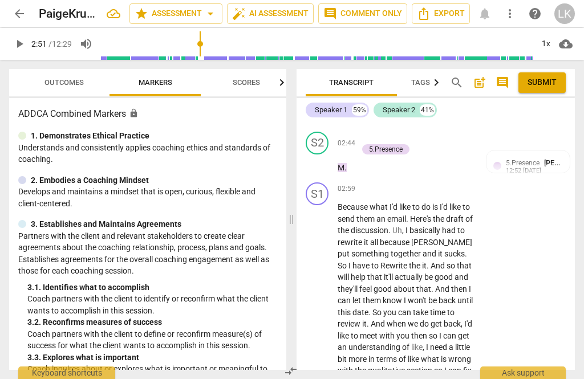
scroll to position [1172, 0]
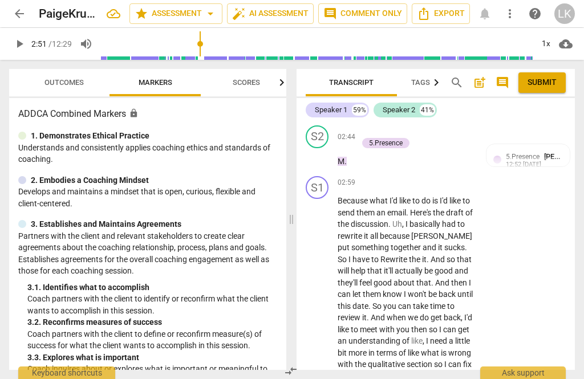
click at [326, 282] on span "play_arrow" at bounding box center [317, 289] width 18 height 14
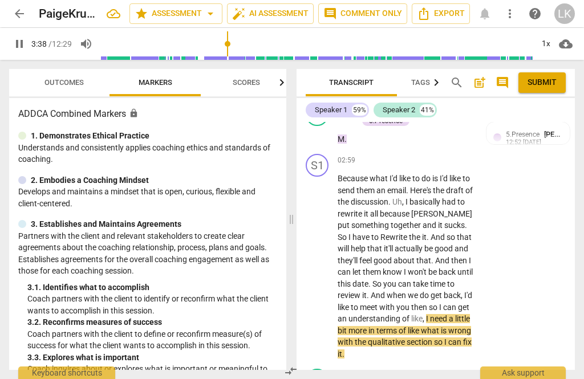
scroll to position [1197, 0]
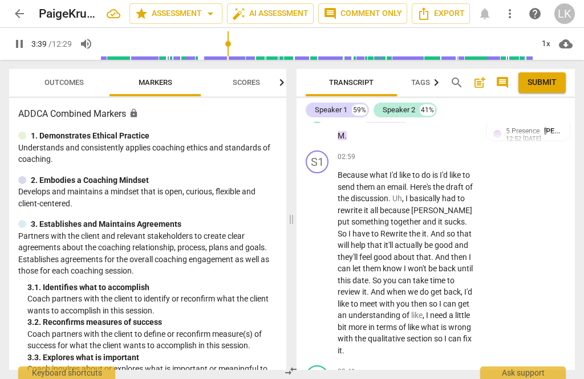
click at [327, 257] on span "pause" at bounding box center [317, 264] width 18 height 14
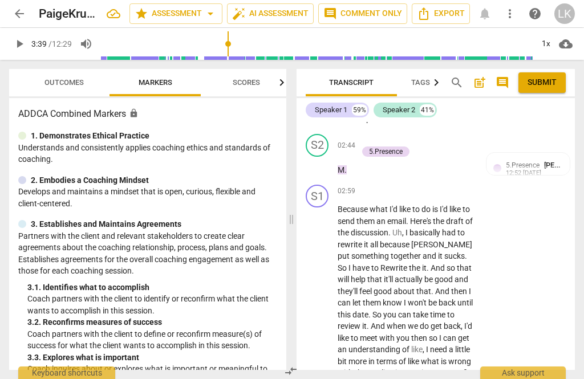
scroll to position [1163, 0]
click at [411, 185] on div "+ Add competency" at bounding box center [432, 190] width 68 height 11
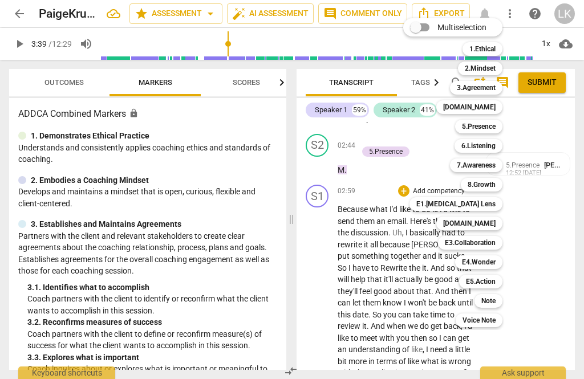
click at [501, 128] on div "5.Presence" at bounding box center [478, 127] width 47 height 14
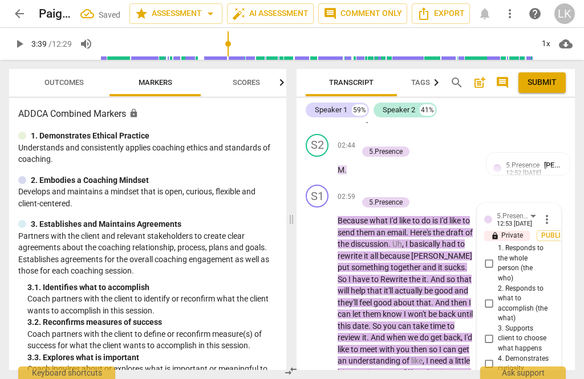
scroll to position [1190, 0]
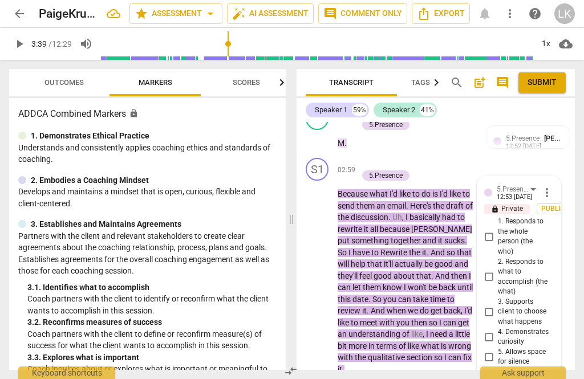
click at [495, 350] on input "5. Allows space for silence" at bounding box center [489, 357] width 18 height 14
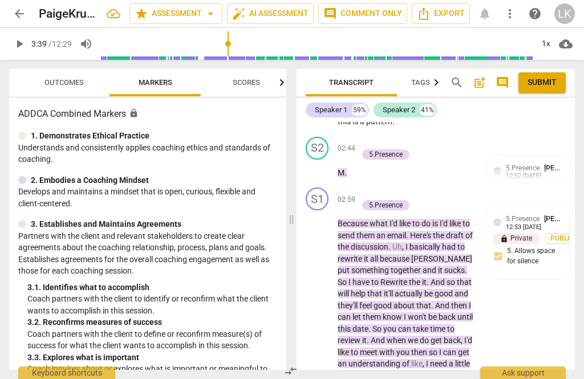
scroll to position [1157, 0]
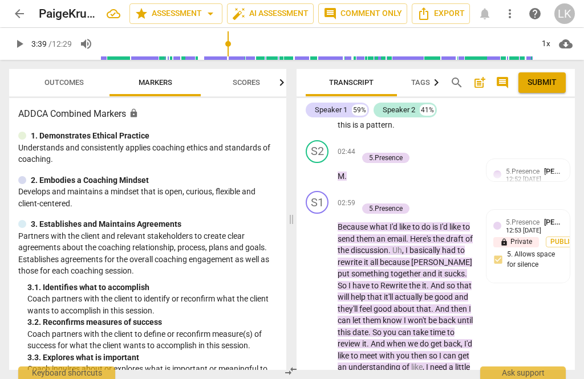
click at [449, 191] on div "+ Add competency 5.Presence" at bounding box center [412, 203] width 108 height 24
click at [365, 191] on div "+" at bounding box center [363, 196] width 11 height 11
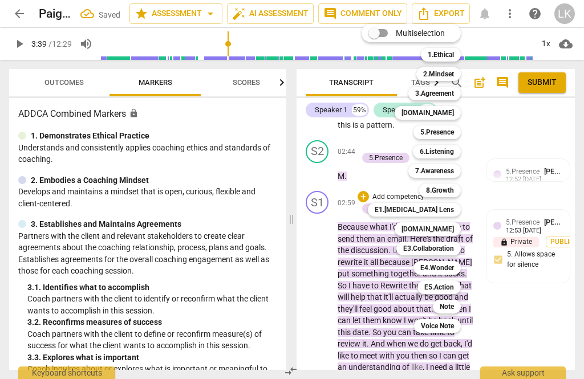
click at [453, 153] on b "6.Listening" at bounding box center [437, 152] width 34 height 14
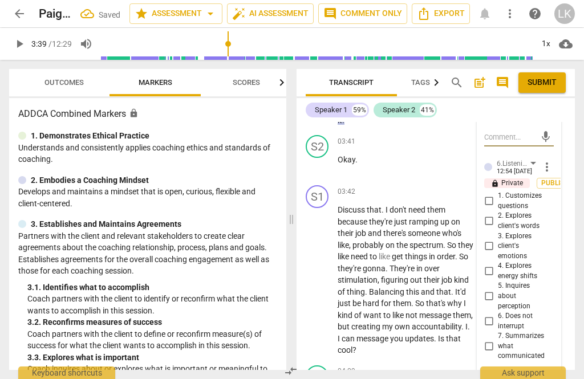
scroll to position [1439, 0]
click at [495, 315] on input "6. Does not interrupt" at bounding box center [489, 322] width 18 height 14
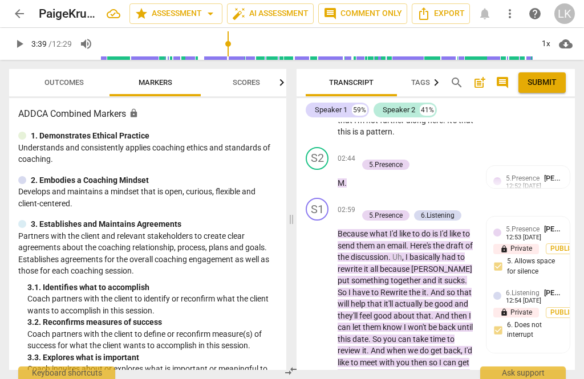
scroll to position [1149, 0]
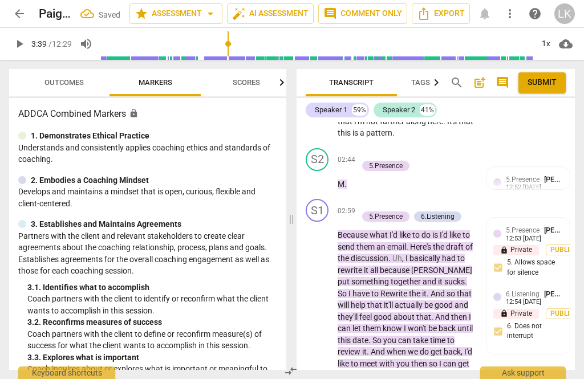
click at [369, 199] on div "+ Add competency" at bounding box center [392, 204] width 68 height 11
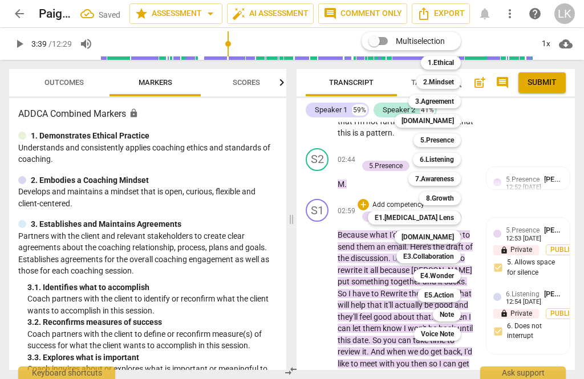
click at [465, 235] on div "[DOMAIN_NAME] 0" at bounding box center [434, 237] width 88 height 19
click at [453, 233] on b "[DOMAIN_NAME]" at bounding box center [427, 237] width 52 height 14
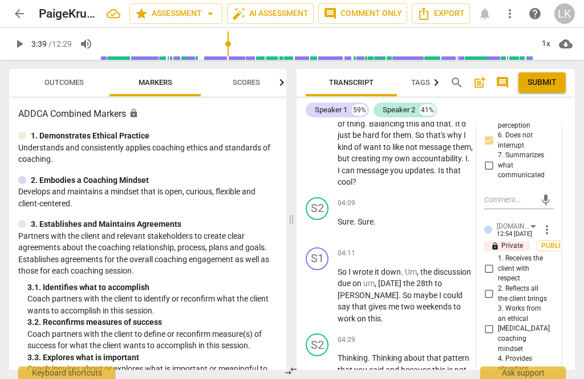
scroll to position [1623, 0]
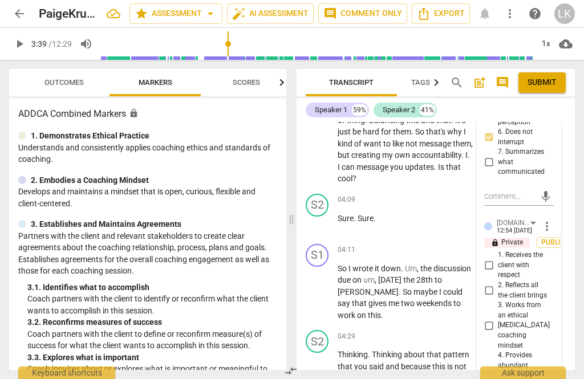
click at [498, 374] on input "4. Provides abundant processing space and reflects succinctly" at bounding box center [489, 381] width 18 height 14
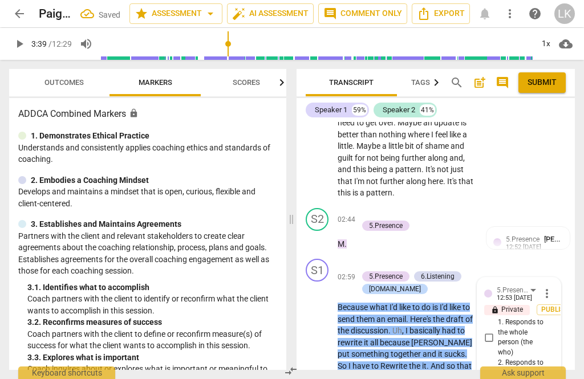
scroll to position [1105, 0]
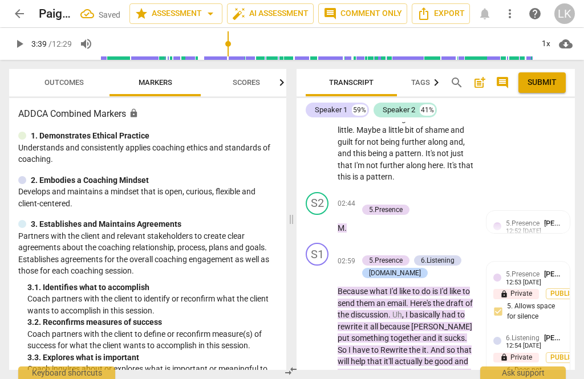
click at [327, 341] on div "play_arrow pause" at bounding box center [322, 368] width 29 height 204
click at [325, 361] on span "play_arrow" at bounding box center [317, 368] width 18 height 14
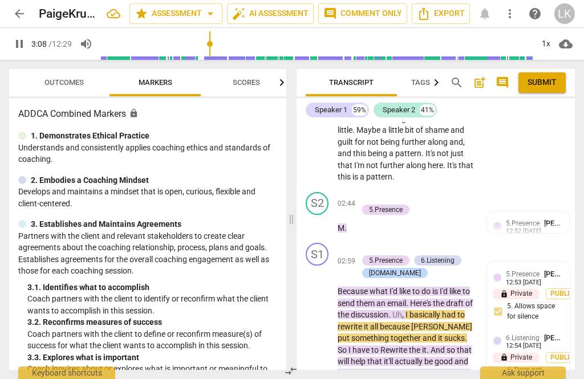
scroll to position [1193, 0]
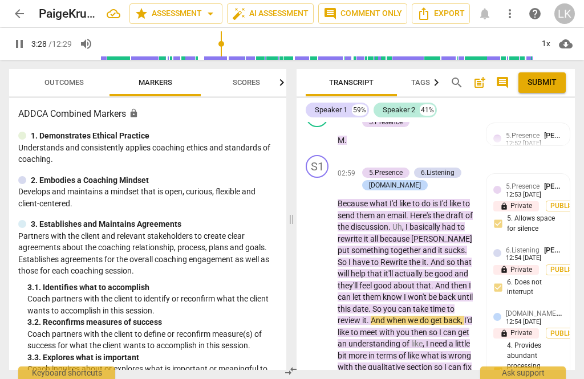
click at [323, 273] on span "pause" at bounding box center [318, 280] width 14 height 14
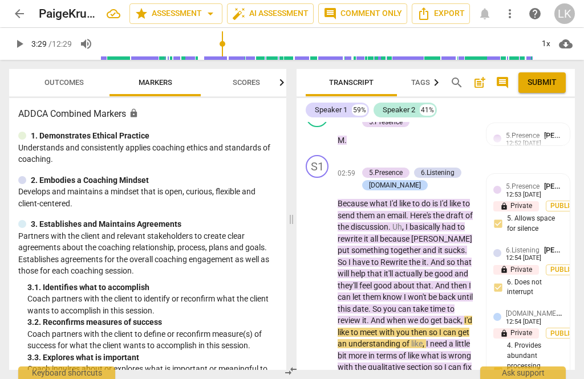
click at [369, 155] on div "+ Add competency" at bounding box center [392, 160] width 68 height 11
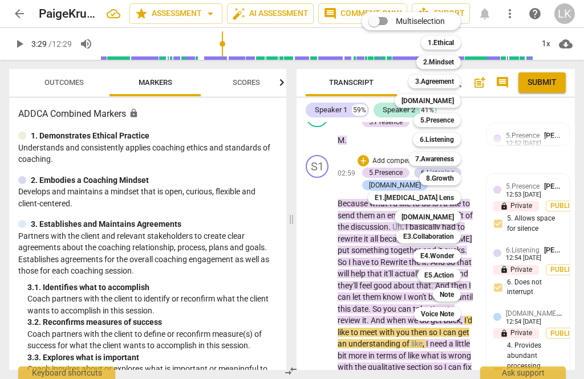
click at [460, 294] on div "Note" at bounding box center [447, 295] width 28 height 14
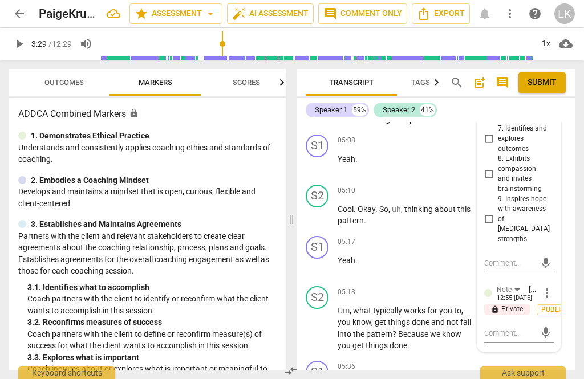
scroll to position [2030, 0]
click at [523, 328] on textarea at bounding box center [509, 333] width 51 height 11
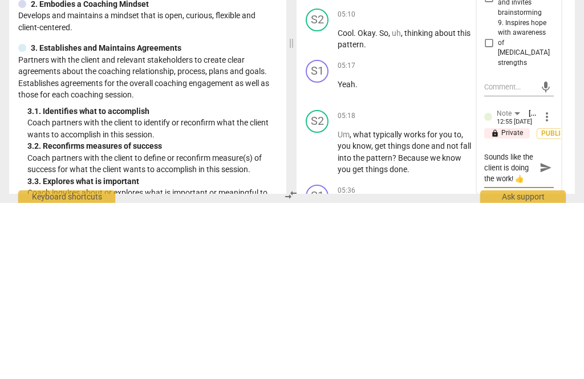
click at [549, 338] on span "send" at bounding box center [545, 344] width 13 height 13
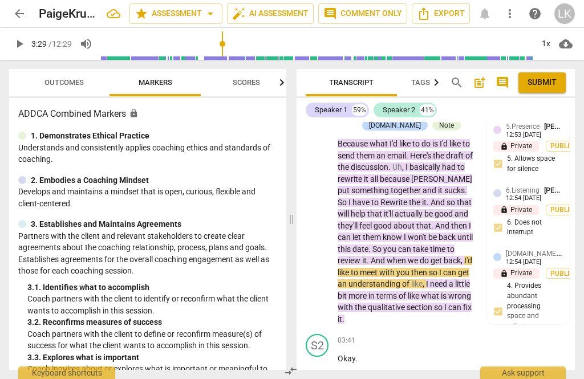
scroll to position [1253, 0]
click at [324, 213] on span "play_arrow" at bounding box center [318, 220] width 14 height 14
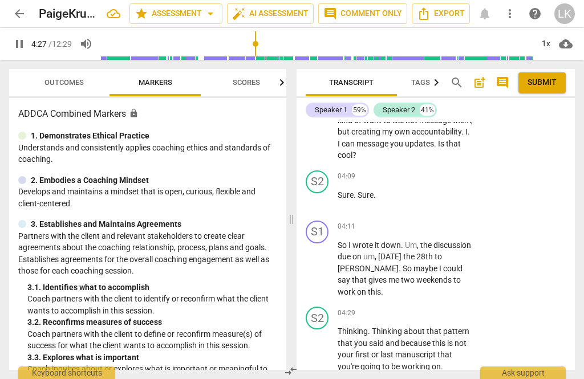
scroll to position [1650, 0]
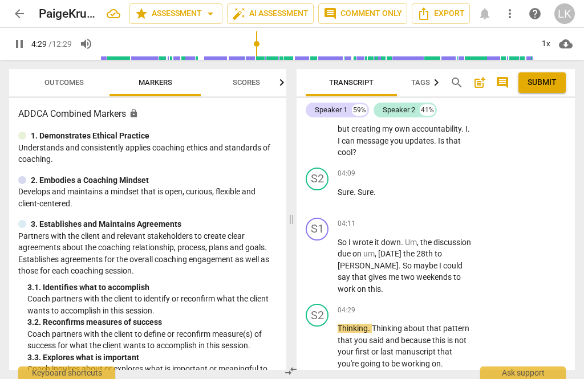
click at [322, 259] on span "pause" at bounding box center [318, 266] width 14 height 14
click at [321, 259] on span "play_arrow" at bounding box center [318, 266] width 14 height 14
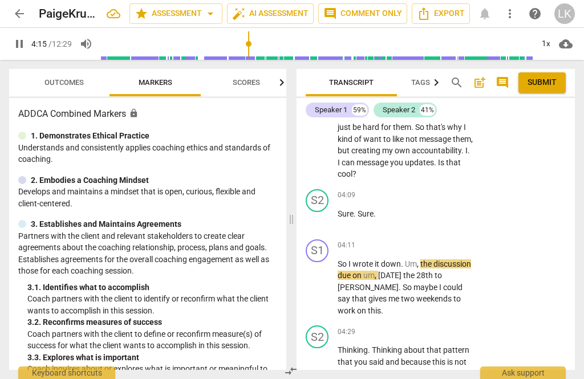
scroll to position [1627, 0]
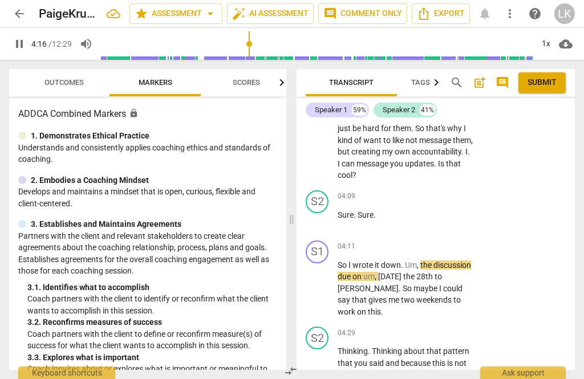
click at [326, 282] on span "pause" at bounding box center [317, 289] width 18 height 14
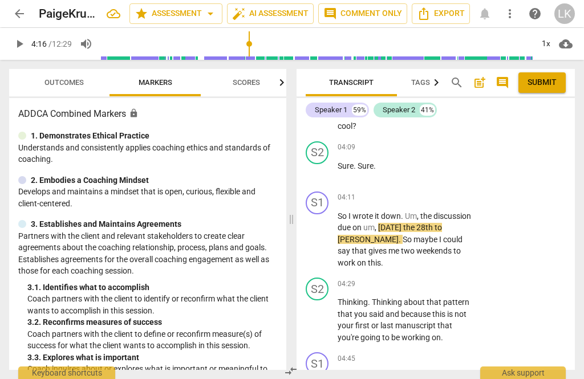
scroll to position [1681, 0]
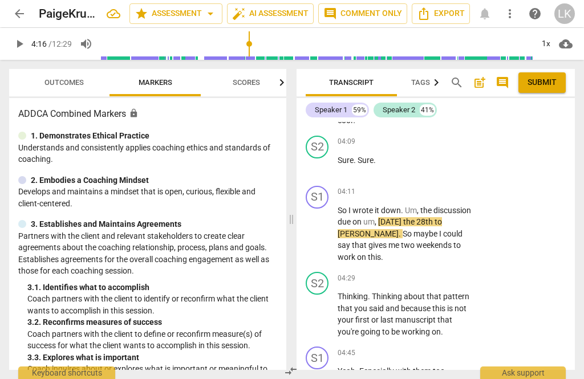
click at [415, 273] on div "+ Add competency" at bounding box center [432, 278] width 68 height 11
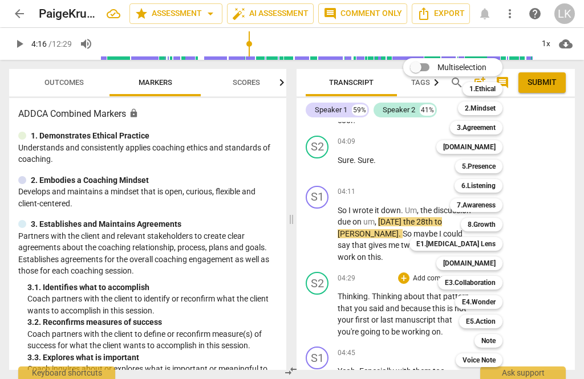
click at [500, 337] on div "Note" at bounding box center [488, 341] width 28 height 14
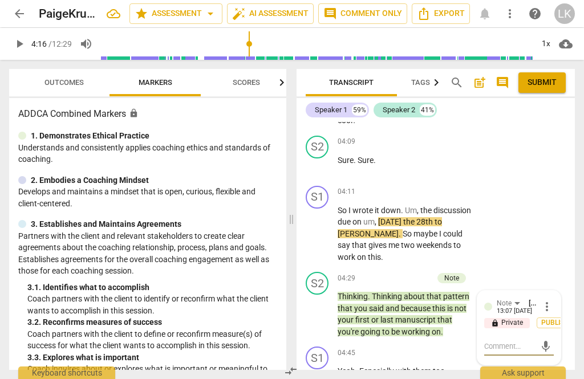
click at [522, 341] on textarea at bounding box center [509, 346] width 51 height 11
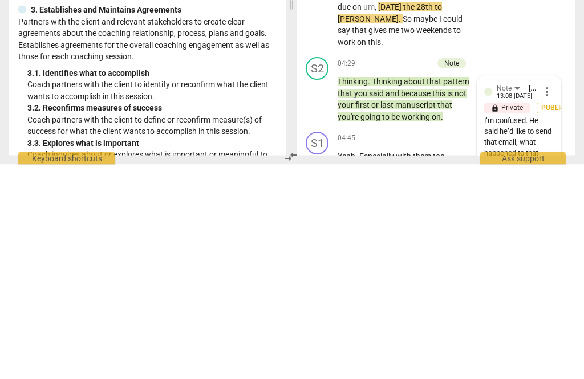
scroll to position [1837, 0]
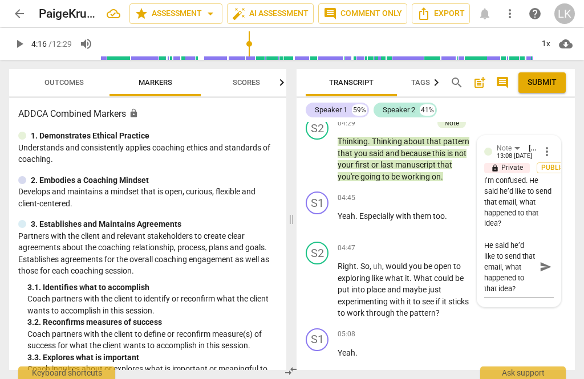
click at [549, 261] on span "send" at bounding box center [545, 267] width 13 height 13
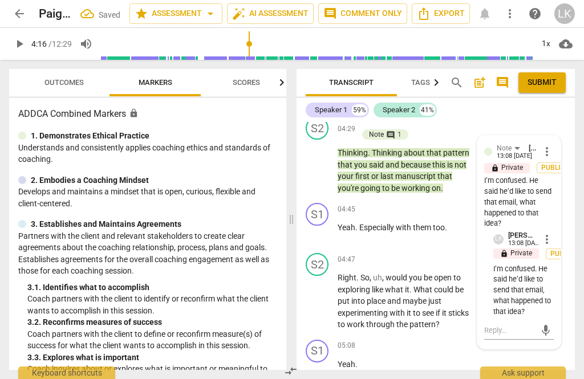
scroll to position [0, 0]
click at [553, 233] on span "more_vert" at bounding box center [547, 240] width 14 height 14
click at [567, 220] on li "Delete" at bounding box center [553, 219] width 39 height 22
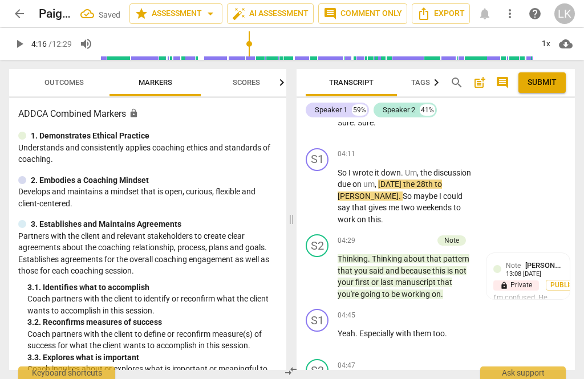
scroll to position [1733, 0]
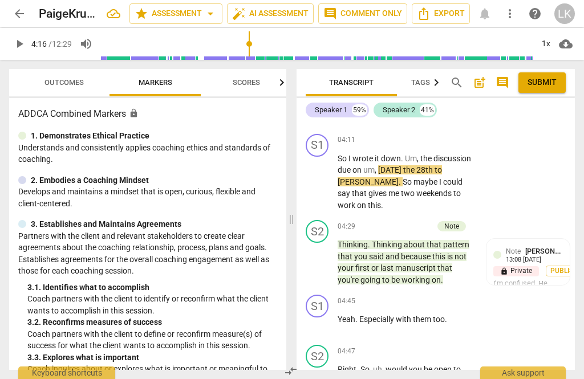
click at [327, 175] on span "play_arrow" at bounding box center [317, 182] width 18 height 14
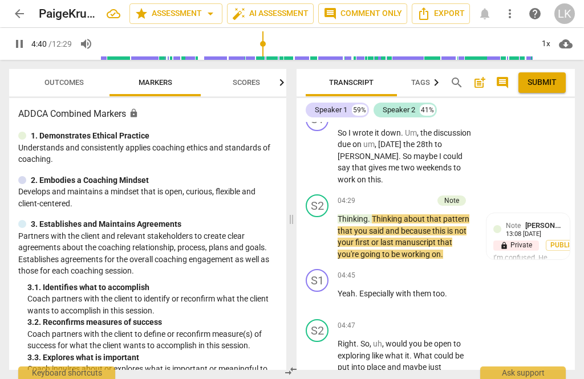
scroll to position [1759, 0]
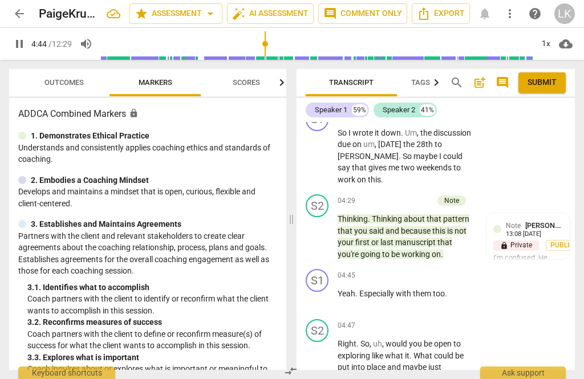
click at [323, 230] on span "pause" at bounding box center [318, 237] width 14 height 14
click at [377, 195] on div "+ Add competency" at bounding box center [399, 200] width 68 height 11
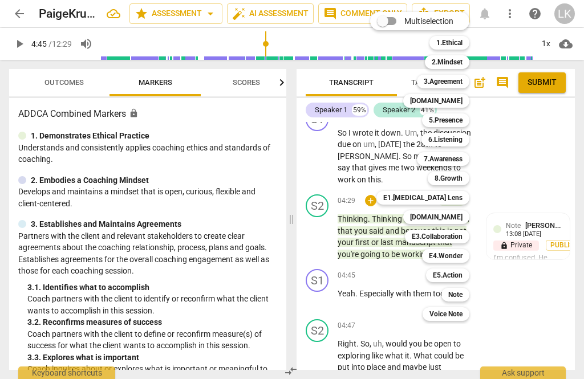
click at [541, 250] on div at bounding box center [292, 189] width 584 height 379
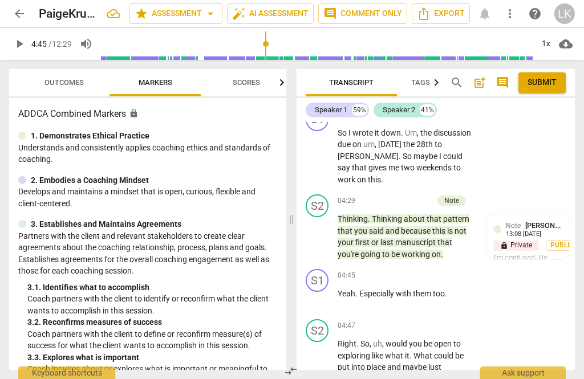
click at [326, 293] on span "play_arrow" at bounding box center [317, 300] width 18 height 14
click at [326, 293] on span "pause" at bounding box center [317, 300] width 18 height 14
click at [325, 293] on span "play_arrow" at bounding box center [317, 300] width 18 height 14
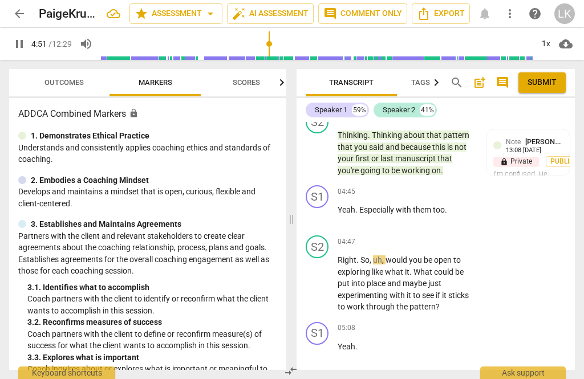
scroll to position [1850, 0]
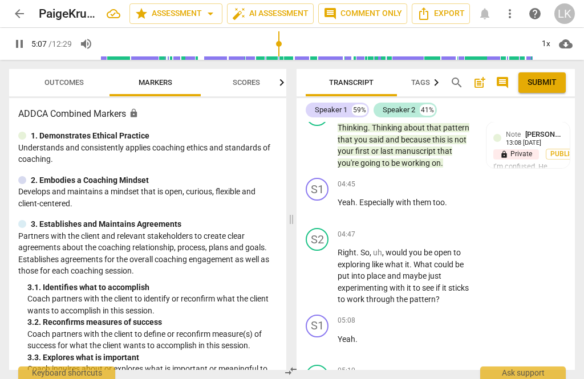
click at [326, 270] on span "pause" at bounding box center [317, 277] width 18 height 14
click at [408, 229] on div "+" at bounding box center [403, 234] width 11 height 11
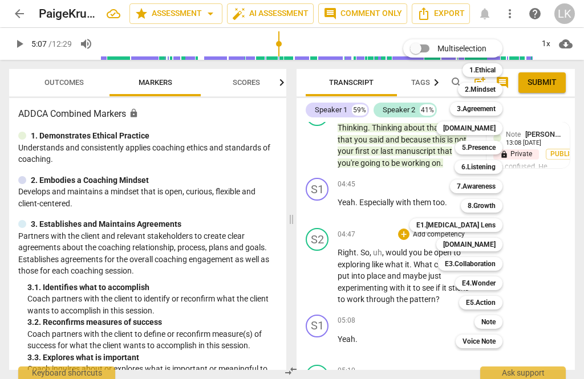
click at [501, 147] on div "5.Presence" at bounding box center [478, 148] width 47 height 14
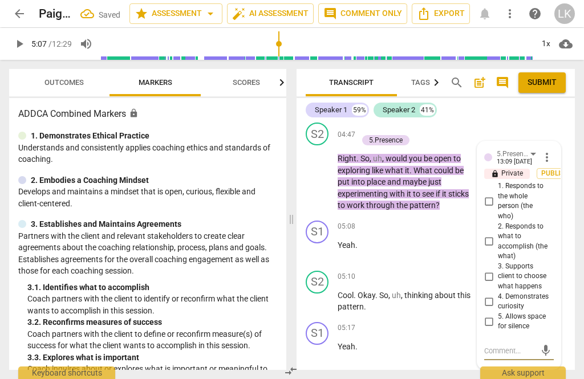
scroll to position [1947, 0]
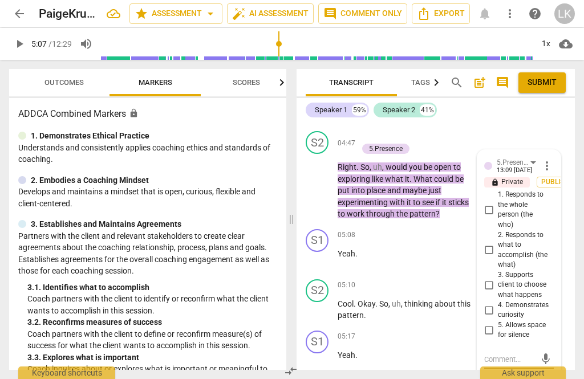
click at [497, 203] on input "1. Responds to the whole person (the who)" at bounding box center [489, 210] width 18 height 14
click at [498, 243] on input "2. Responds to what to accomplish (the what)" at bounding box center [489, 250] width 18 height 14
click at [498, 303] on input "4. Demonstrates curiosity" at bounding box center [489, 310] width 18 height 14
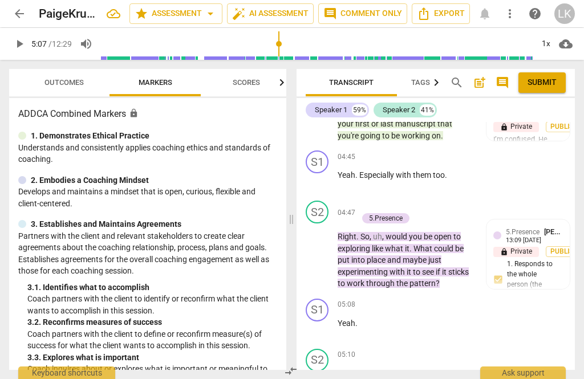
scroll to position [1875, 0]
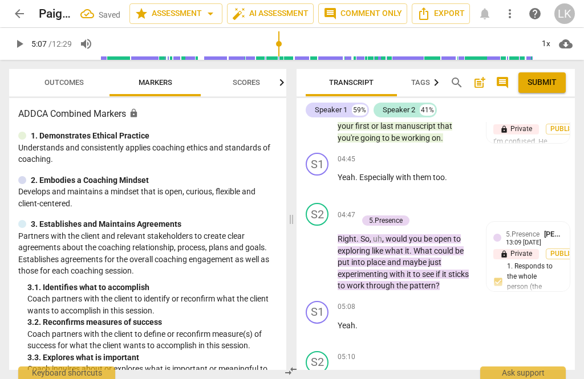
click at [368, 203] on div "+ Add competency" at bounding box center [392, 208] width 68 height 11
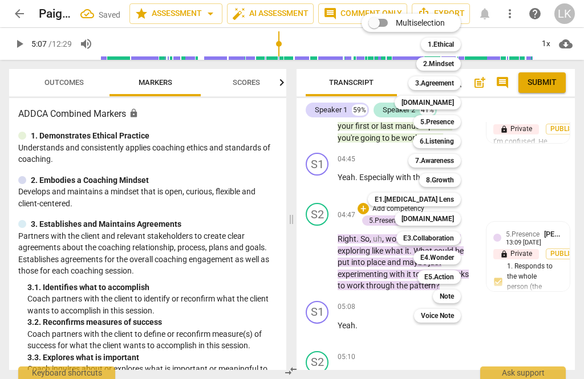
click at [522, 139] on div at bounding box center [292, 189] width 584 height 379
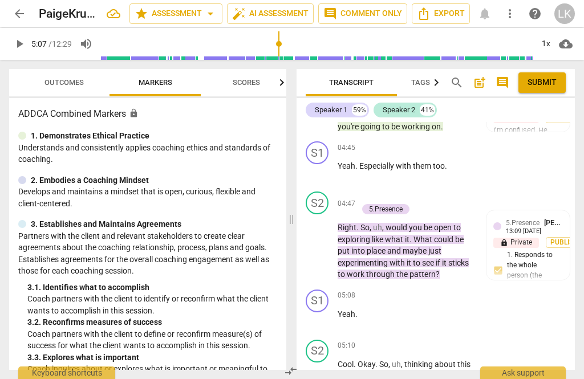
scroll to position [1887, 0]
click at [562, 217] on div "5.Presence [PERSON_NAME] 13:09 [DATE]" at bounding box center [534, 226] width 57 height 18
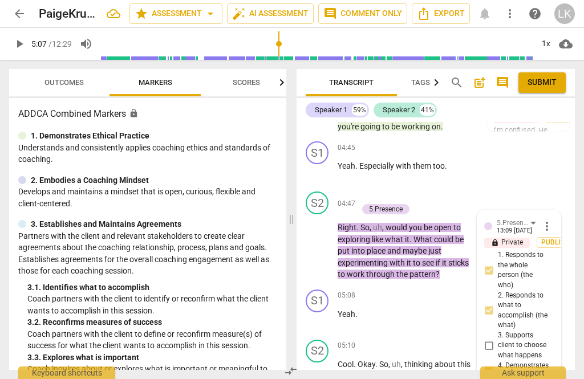
scroll to position [1895, 0]
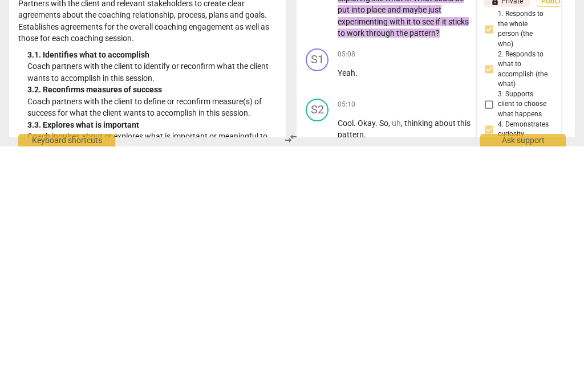
click at [497, 330] on input "3. Supports client to choose what happens" at bounding box center [489, 337] width 18 height 14
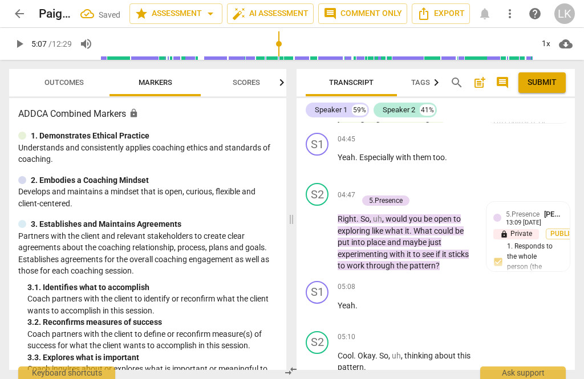
click at [327, 304] on span "play_arrow" at bounding box center [317, 311] width 18 height 14
click at [320, 304] on span "pause" at bounding box center [318, 311] width 14 height 14
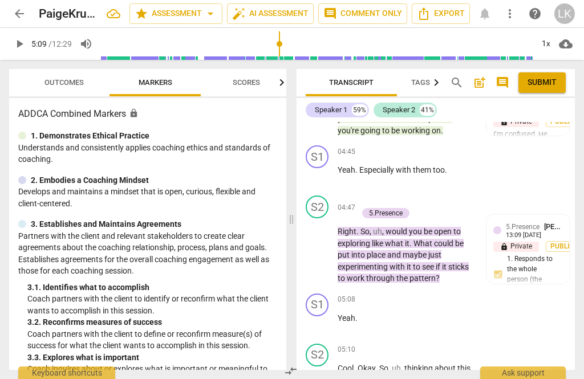
scroll to position [1883, 0]
click at [367, 196] on div "+" at bounding box center [363, 201] width 11 height 11
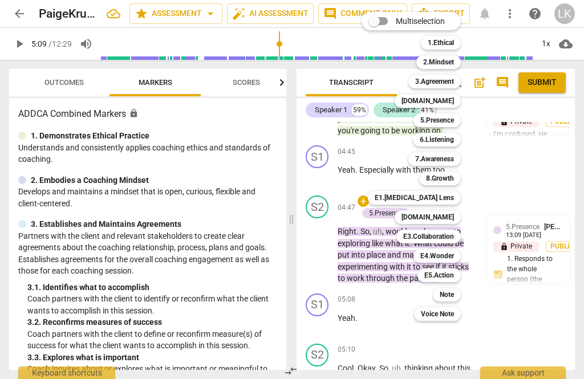
click at [453, 217] on b "[DOMAIN_NAME]" at bounding box center [427, 217] width 52 height 14
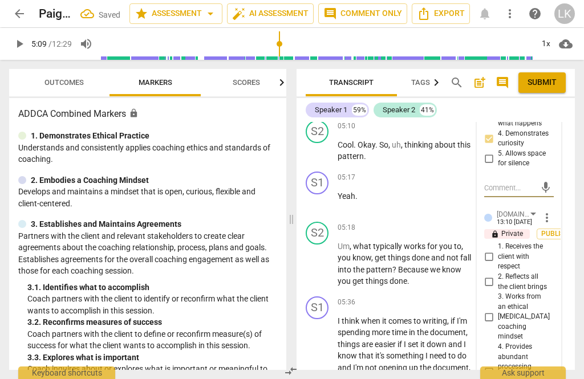
scroll to position [2120, 0]
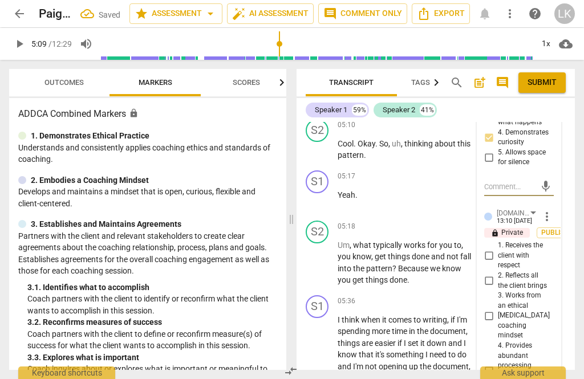
click at [495, 274] on input "2. Reflects all the client brings" at bounding box center [489, 281] width 18 height 14
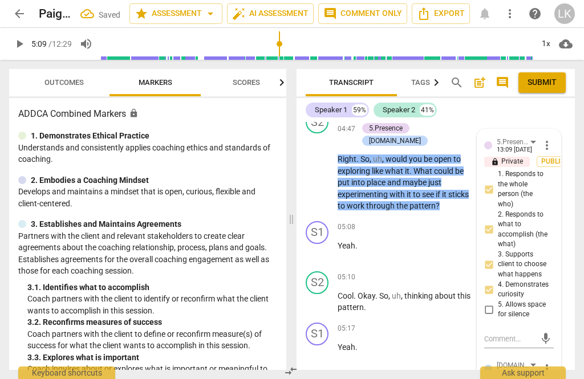
scroll to position [1903, 0]
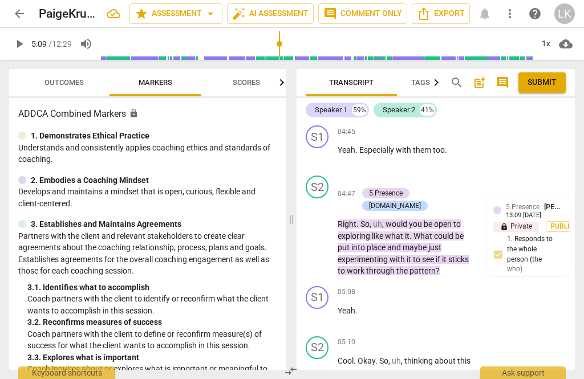
click at [371, 177] on p "Add competency" at bounding box center [398, 182] width 54 height 10
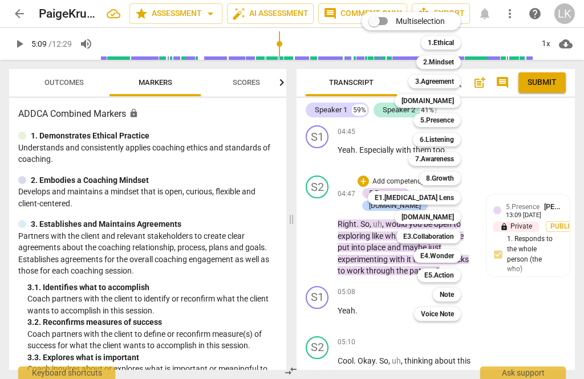
click at [457, 296] on div "Note" at bounding box center [447, 295] width 28 height 14
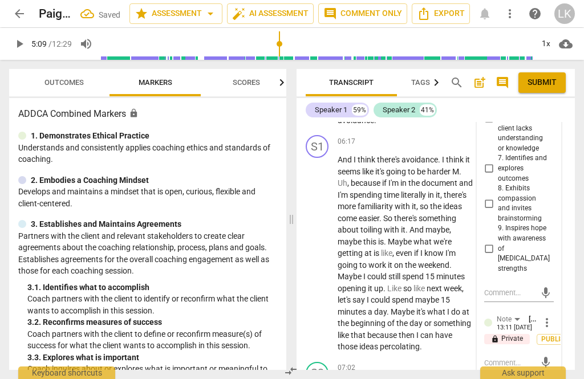
scroll to position [2488, 0]
click at [523, 358] on textarea at bounding box center [509, 363] width 51 height 11
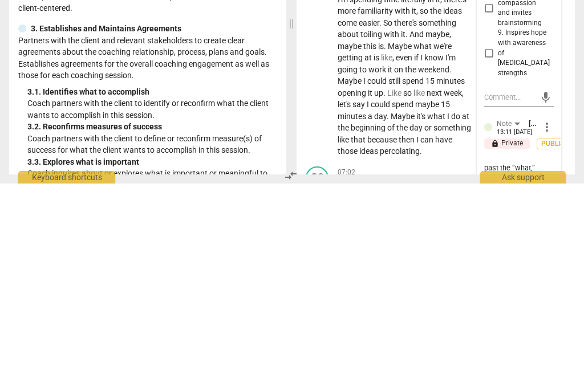
scroll to position [0, 0]
click at [548, 373] on span "send" at bounding box center [545, 379] width 13 height 13
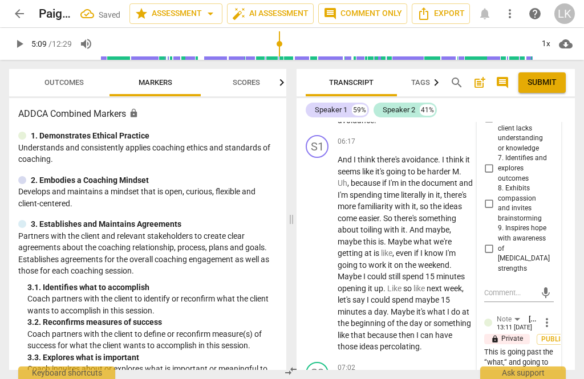
click at [551, 316] on span "more_vert" at bounding box center [547, 323] width 14 height 14
click at [560, 227] on li "Edit" at bounding box center [553, 234] width 39 height 22
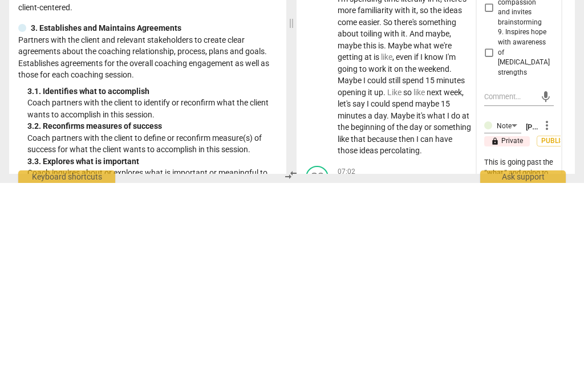
click at [522, 353] on textarea "This is going past the “what,“ and going to the “who.“ 😊" at bounding box center [519, 374] width 70 height 43
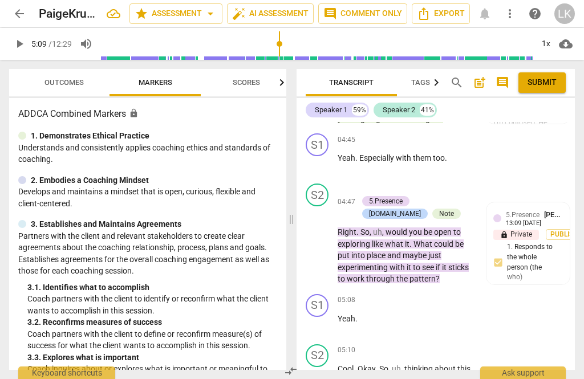
scroll to position [1895, 0]
click at [323, 237] on span "play_arrow" at bounding box center [318, 244] width 14 height 14
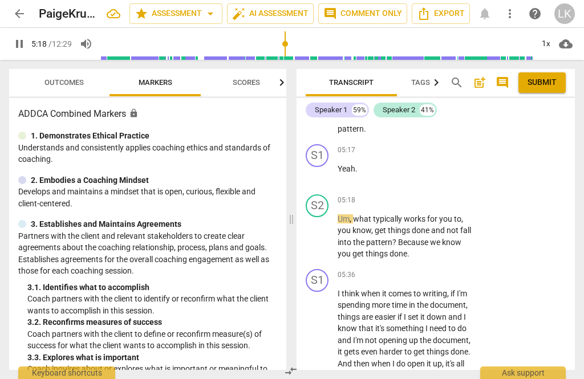
scroll to position [2147, 0]
click at [324, 229] on span "pause" at bounding box center [318, 236] width 14 height 14
click at [411, 194] on div "+ Add competency" at bounding box center [432, 199] width 68 height 11
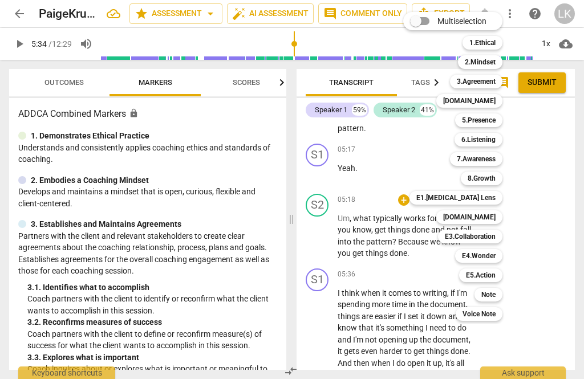
click at [490, 124] on b "5.Presence" at bounding box center [479, 120] width 34 height 14
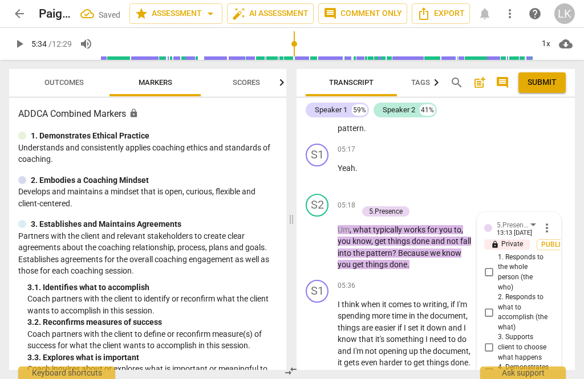
scroll to position [2155, 0]
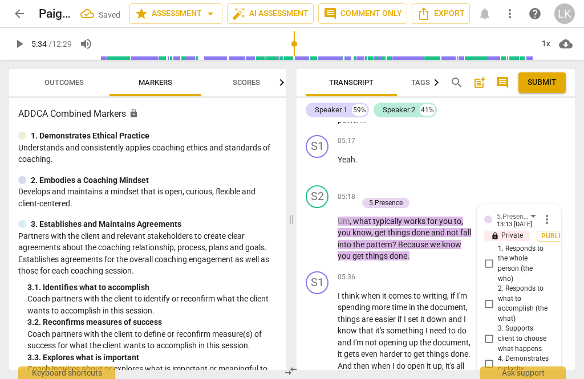
click at [498, 358] on input "4. Demonstrates curiosity" at bounding box center [489, 365] width 18 height 14
click at [497, 297] on input "2. Responds to what to accomplish (the what)" at bounding box center [489, 304] width 18 height 14
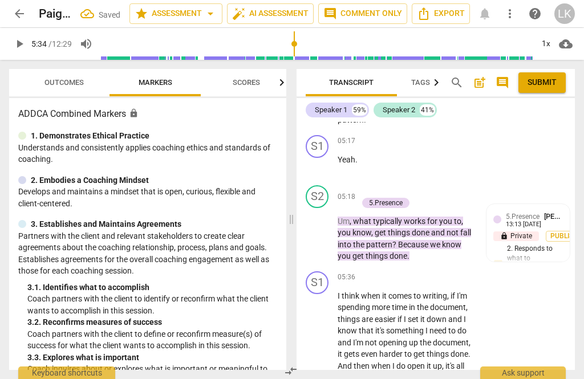
click at [367, 185] on div "+" at bounding box center [363, 190] width 11 height 11
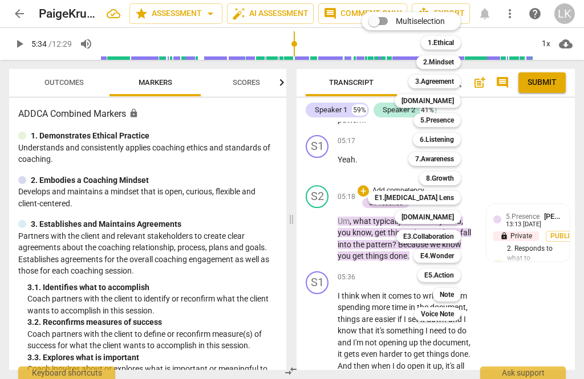
click at [453, 257] on b "E4.Wonder" at bounding box center [437, 256] width 34 height 14
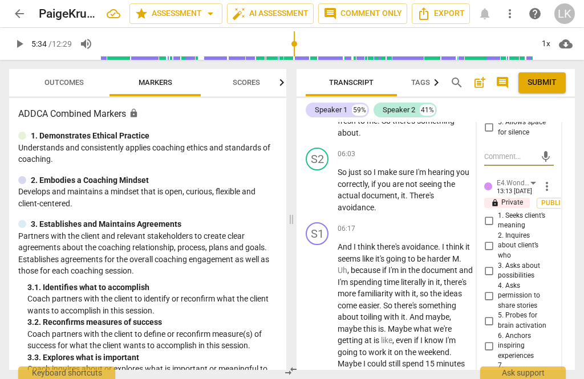
scroll to position [2408, 0]
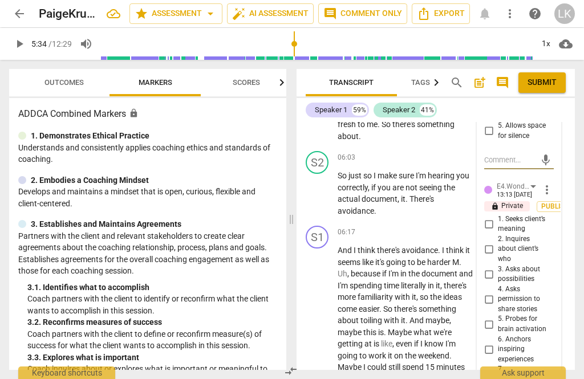
click at [497, 267] on input "3. Asks about possibilities" at bounding box center [489, 274] width 18 height 14
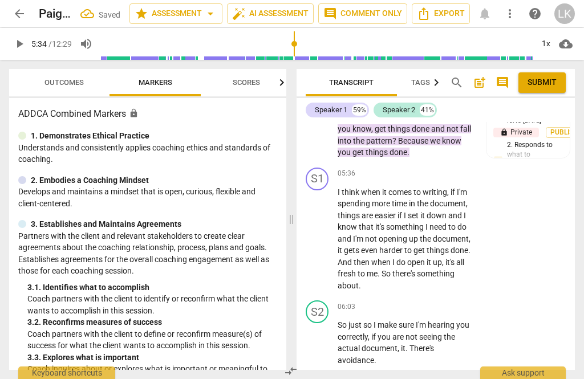
scroll to position [2135, 0]
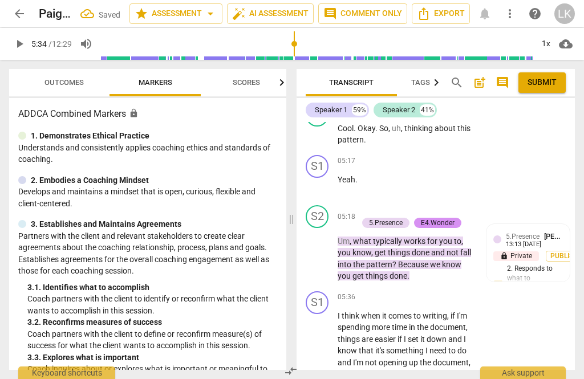
click at [365, 205] on div "+" at bounding box center [363, 210] width 11 height 11
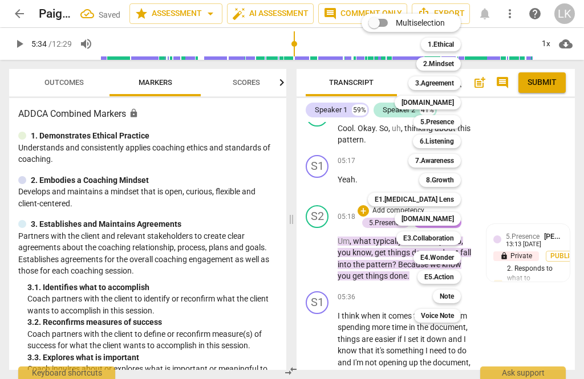
click at [454, 160] on b "7.Awareness" at bounding box center [434, 161] width 39 height 14
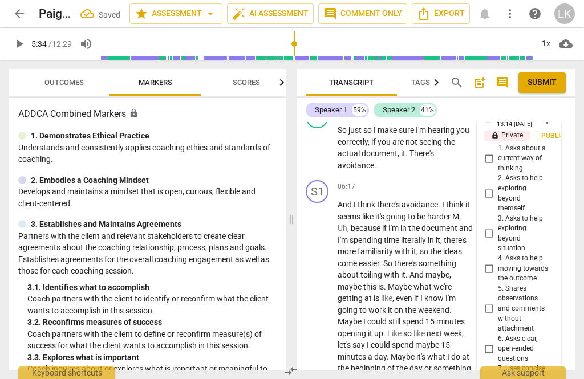
scroll to position [2480, 0]
click at [498, 226] on input "3. Asks to help exploring beyond situation" at bounding box center [489, 233] width 18 height 14
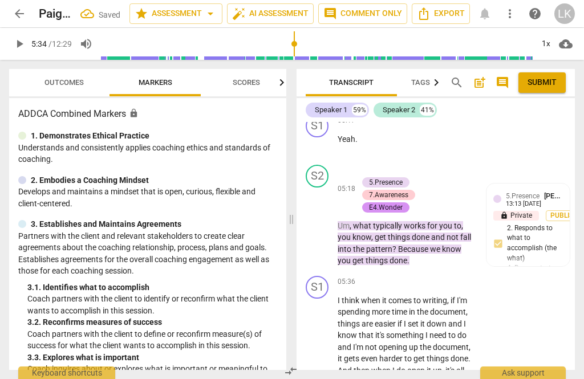
scroll to position [2188, 0]
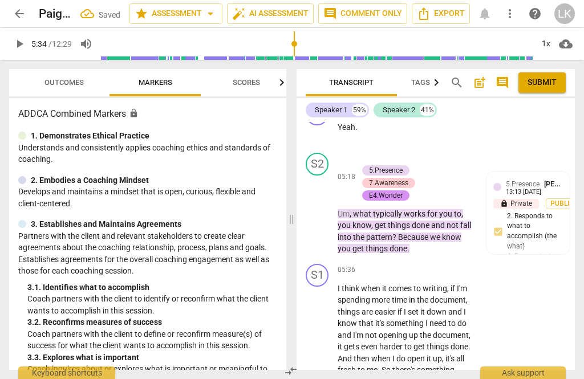
click at [326, 328] on span "play_arrow" at bounding box center [317, 335] width 18 height 14
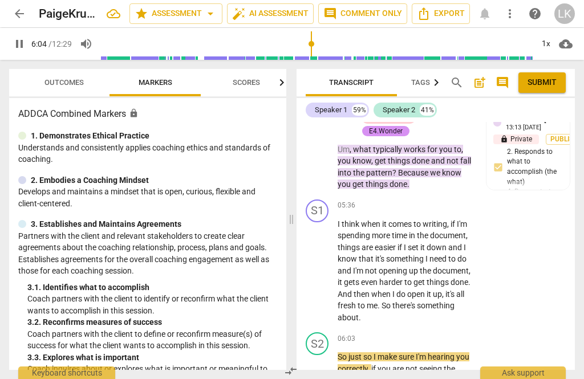
scroll to position [2252, 0]
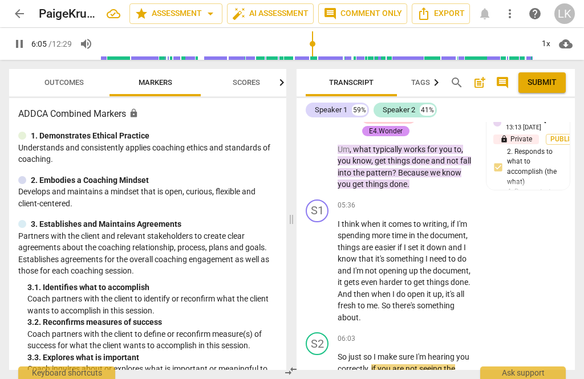
click at [325, 264] on span "pause" at bounding box center [317, 271] width 18 height 14
click at [407, 200] on div "+" at bounding box center [403, 205] width 11 height 11
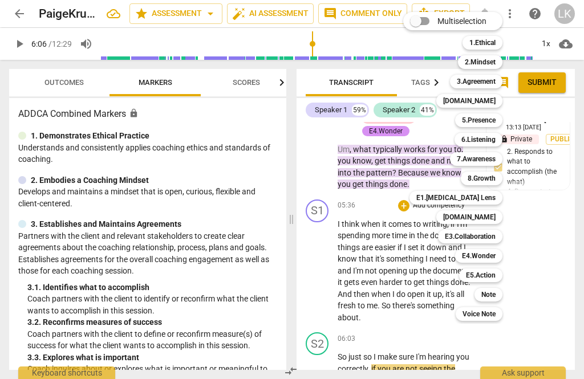
click at [494, 140] on b "6.Listening" at bounding box center [478, 140] width 34 height 14
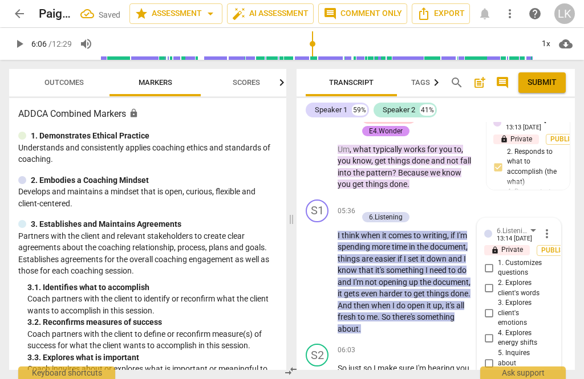
scroll to position [2382, 0]
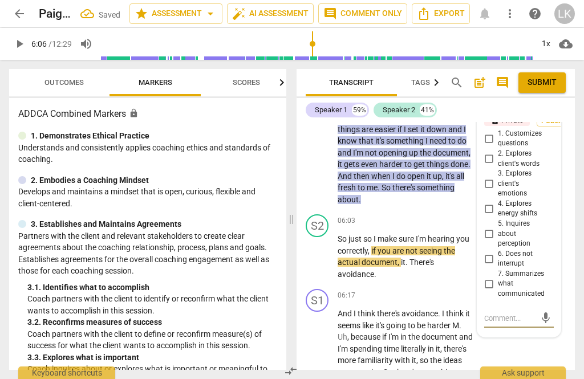
click at [497, 252] on input "6. Does not interrupt" at bounding box center [489, 259] width 18 height 14
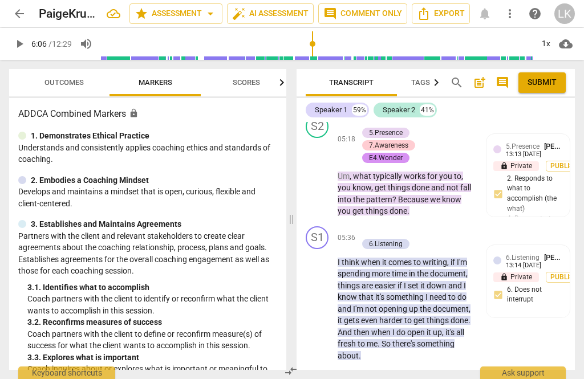
scroll to position [2227, 0]
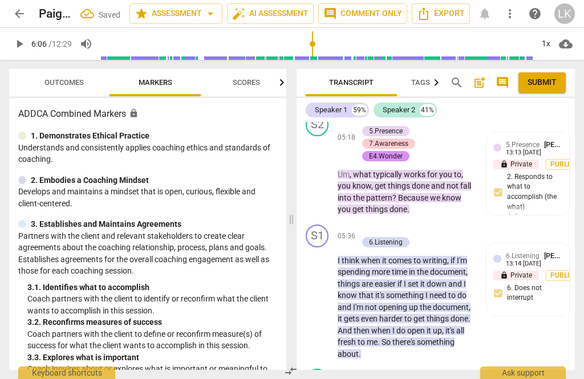
click at [373, 225] on p "Add competency" at bounding box center [398, 230] width 54 height 10
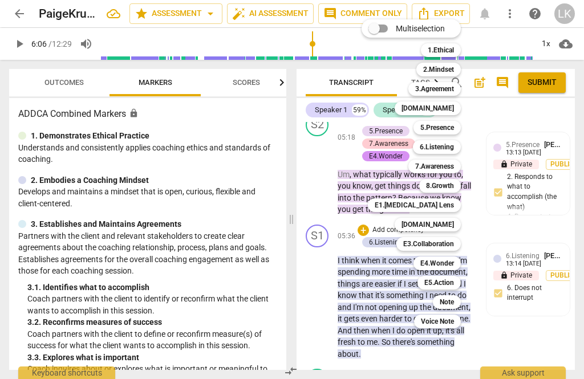
click at [454, 224] on b "[DOMAIN_NAME]" at bounding box center [427, 225] width 52 height 14
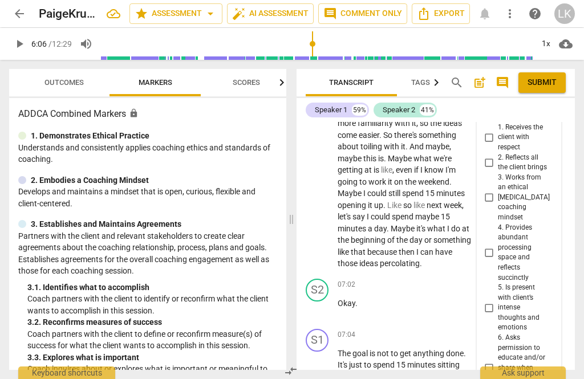
scroll to position [2630, 0]
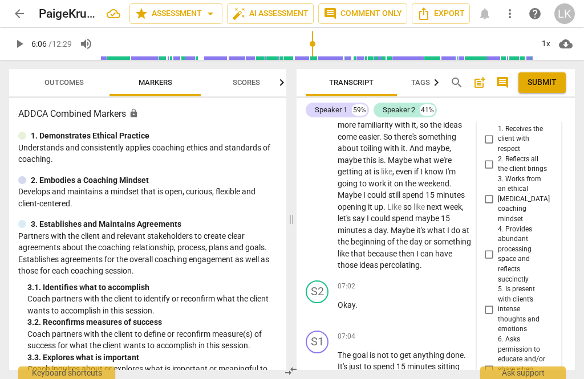
click at [497, 247] on input "4. Provides abundant processing space and reflects succinctly" at bounding box center [489, 254] width 18 height 14
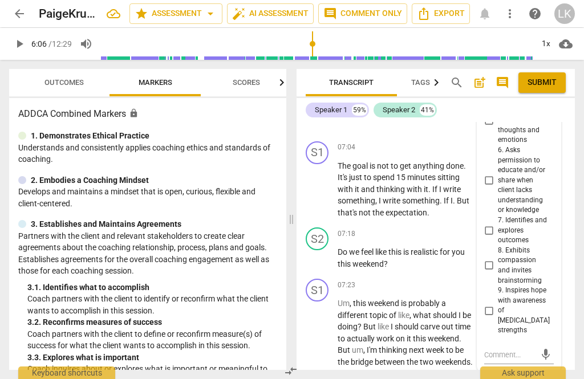
scroll to position [2819, 0]
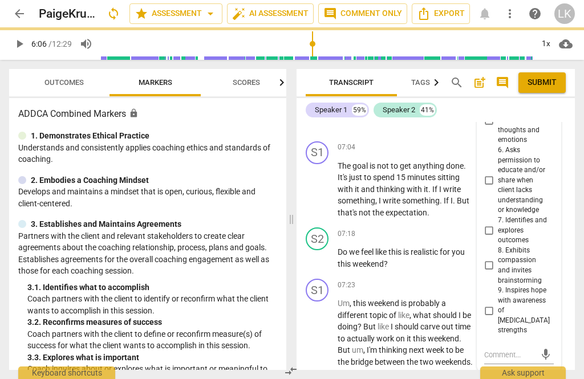
click at [519, 350] on textarea at bounding box center [509, 355] width 51 height 11
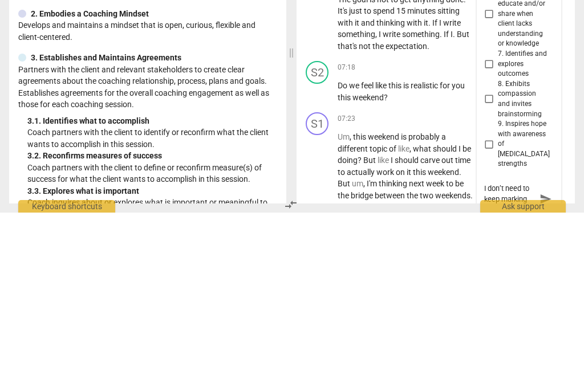
scroll to position [0, 0]
click at [547, 360] on span "send" at bounding box center [545, 366] width 13 height 13
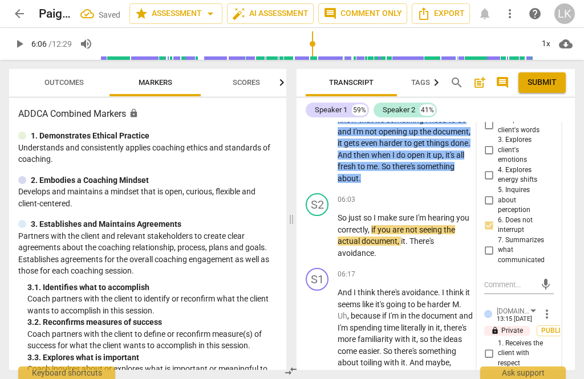
scroll to position [2415, 0]
click at [521, 280] on textarea at bounding box center [509, 285] width 51 height 11
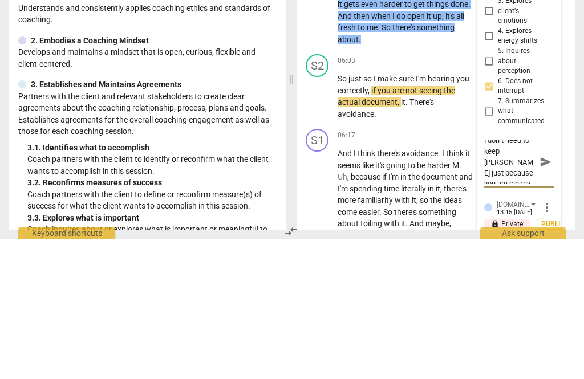
scroll to position [6, 0]
click at [502, 280] on textarea "I don’t need to keep [PERSON_NAME] just because you are clearly doing it consis…" at bounding box center [509, 301] width 51 height 43
click at [500, 280] on textarea "I don’t need to keep [PERSON_NAME] just because you are clearly doing it consis…" at bounding box center [509, 301] width 51 height 43
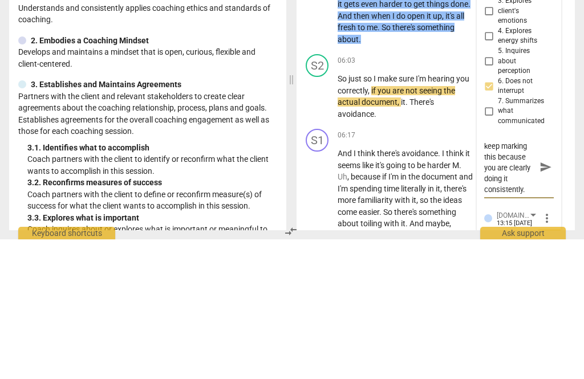
click at [552, 300] on span "send" at bounding box center [545, 307] width 17 height 14
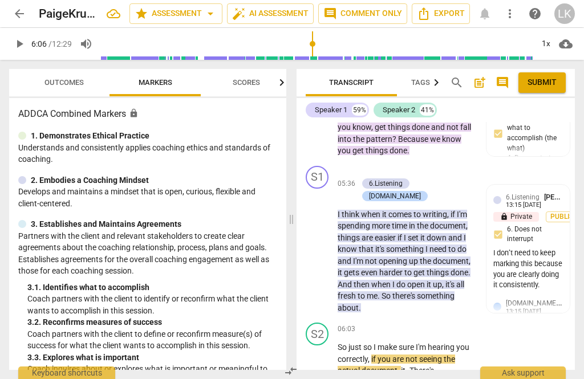
scroll to position [2286, 0]
click at [324, 242] on span "play_arrow" at bounding box center [318, 249] width 14 height 14
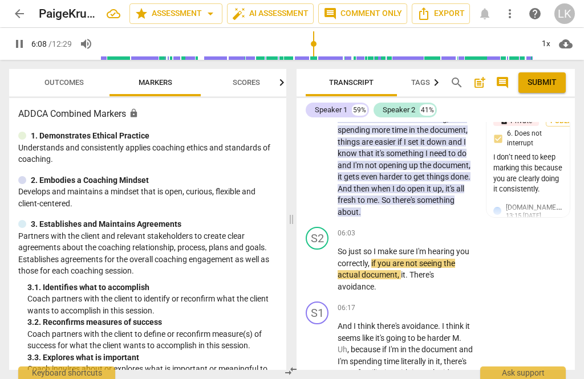
scroll to position [2382, 0]
click at [326, 263] on span "pause" at bounding box center [317, 270] width 18 height 14
click at [407, 228] on div "+" at bounding box center [403, 233] width 11 height 11
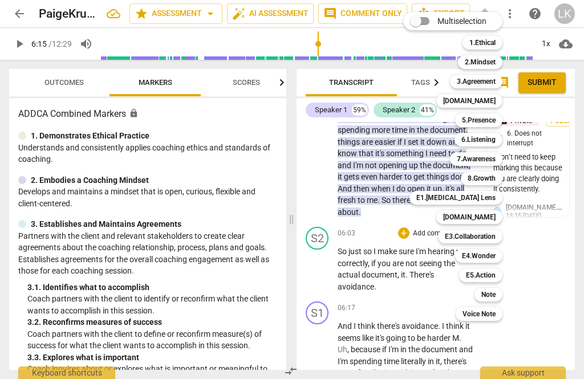
click at [495, 143] on b "6.Listening" at bounding box center [478, 140] width 34 height 14
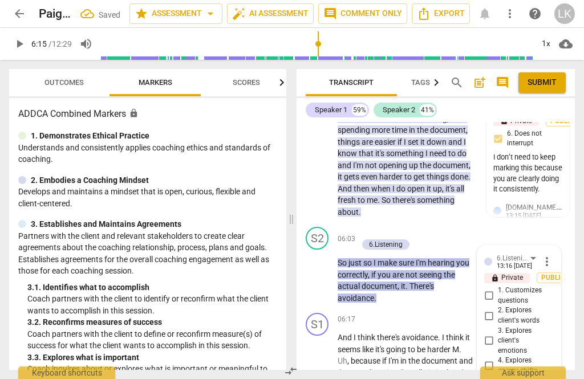
scroll to position [2524, 0]
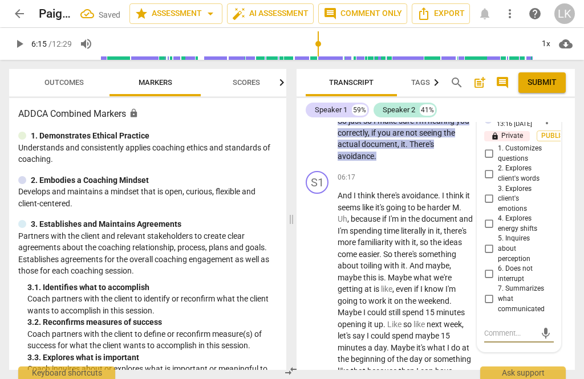
click at [494, 267] on input "6. Does not interrupt" at bounding box center [489, 274] width 18 height 14
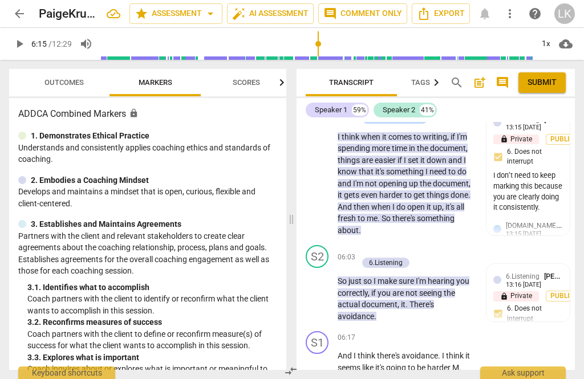
scroll to position [2363, 0]
click at [544, 271] on div "6.Listening [PERSON_NAME] 13:16 [DATE] lock Private Publish 6. Does not interru…" at bounding box center [528, 300] width 70 height 59
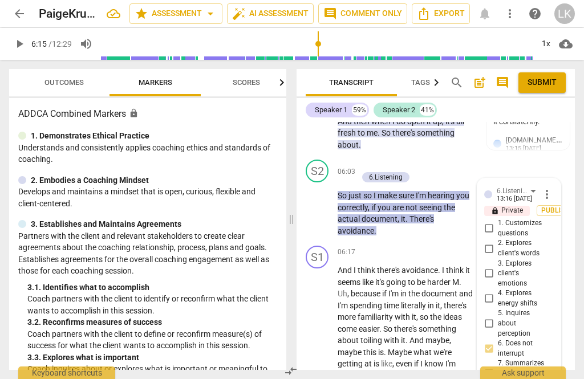
scroll to position [2449, 0]
click at [497, 342] on input "6. Does not interrupt" at bounding box center [489, 349] width 18 height 14
click at [494, 342] on input "6. Does not interrupt" at bounding box center [489, 349] width 18 height 14
click at [496, 367] on input "7. Summarizes what communicated" at bounding box center [489, 374] width 18 height 14
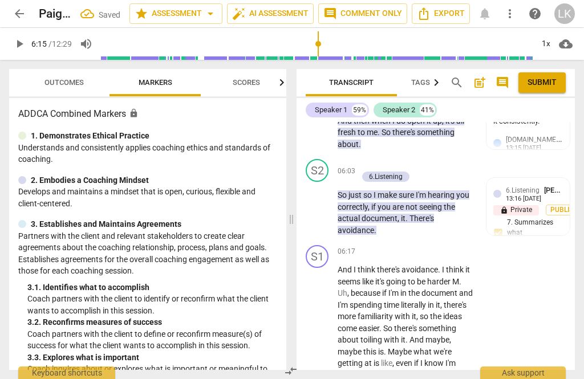
scroll to position [2449, 0]
click at [323, 357] on span "play_arrow" at bounding box center [318, 364] width 14 height 14
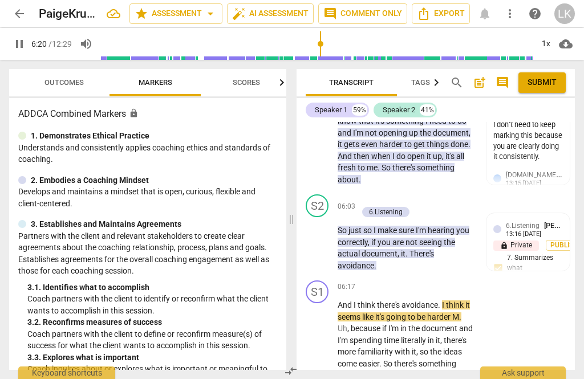
scroll to position [2414, 0]
click at [325, 236] on span "pause" at bounding box center [317, 243] width 18 height 14
click at [325, 236] on span "play_arrow" at bounding box center [317, 243] width 18 height 14
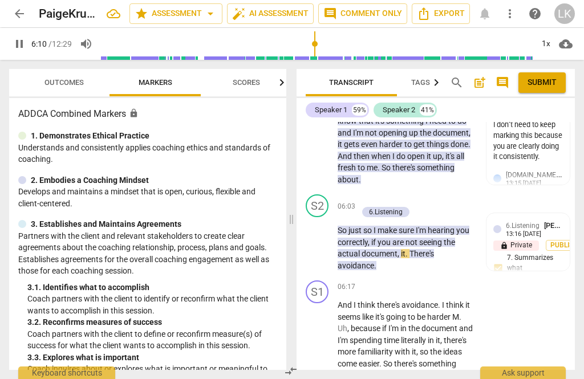
click at [324, 236] on span "pause" at bounding box center [318, 243] width 14 height 14
click at [546, 240] on button "Publish" at bounding box center [564, 245] width 36 height 11
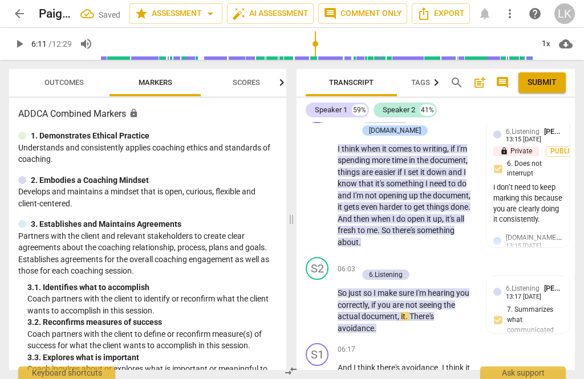
scroll to position [2353, 0]
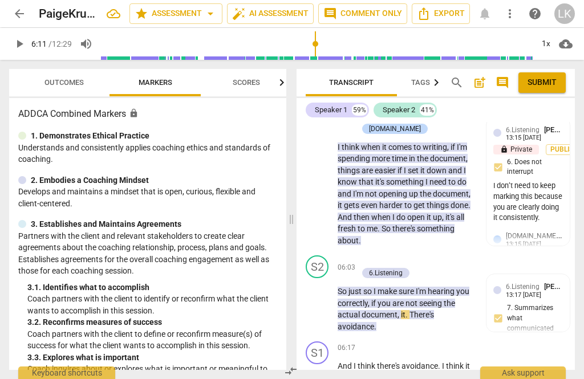
click at [541, 292] on div "13:17 [DATE]" at bounding box center [523, 295] width 35 height 7
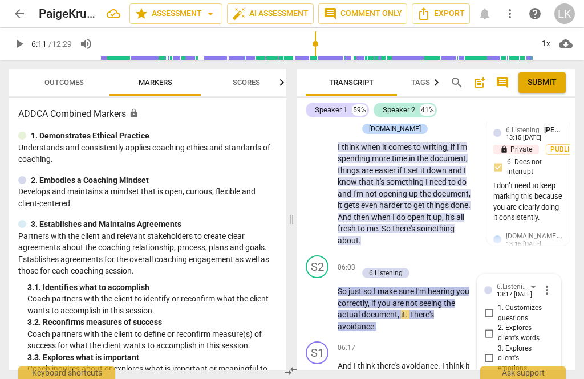
click at [553, 283] on span "more_vert" at bounding box center [547, 290] width 14 height 14
click at [571, 214] on li "Edit" at bounding box center [553, 219] width 39 height 22
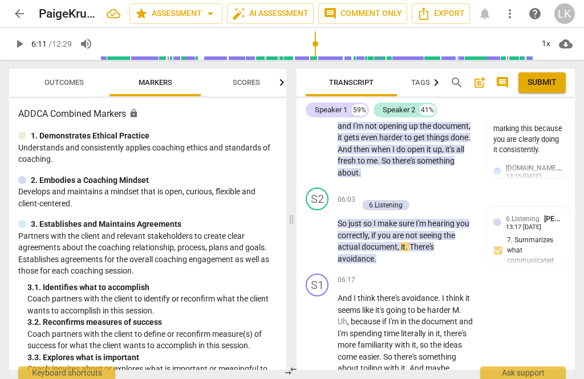
scroll to position [2421, 0]
click at [314, 229] on span "play_arrow" at bounding box center [318, 236] width 14 height 14
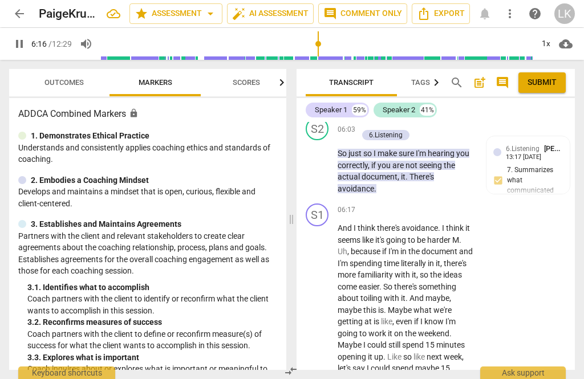
scroll to position [2492, 0]
click at [324, 315] on span "pause" at bounding box center [318, 322] width 14 height 14
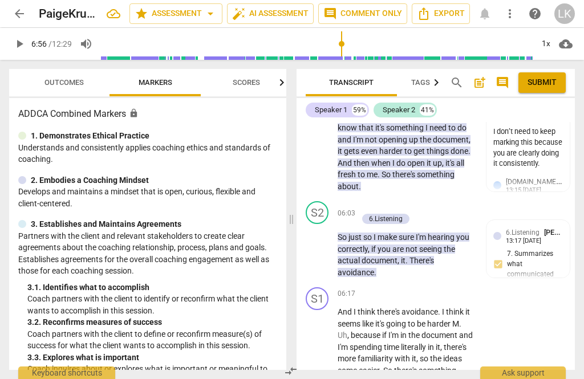
scroll to position [2407, 0]
click at [326, 243] on span "play_arrow" at bounding box center [317, 250] width 18 height 14
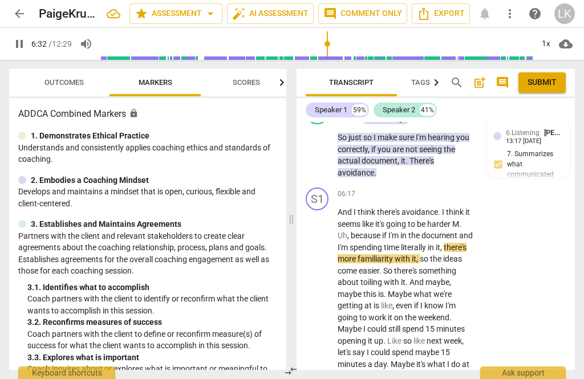
click at [327, 299] on span "pause" at bounding box center [317, 306] width 18 height 14
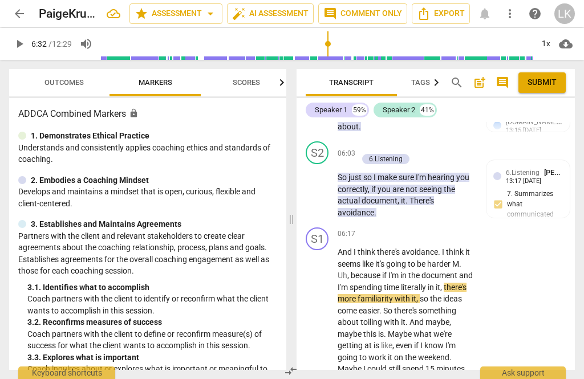
scroll to position [2465, 0]
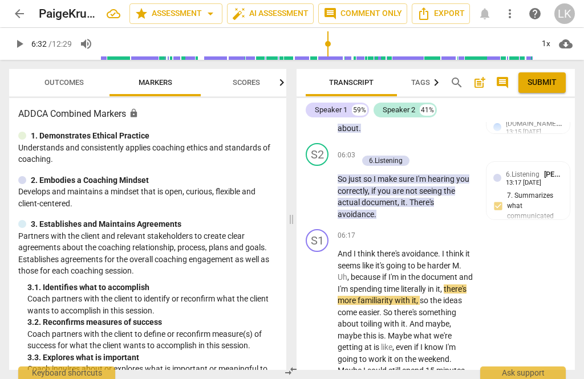
click at [411, 230] on div "+ Add competency" at bounding box center [432, 235] width 68 height 11
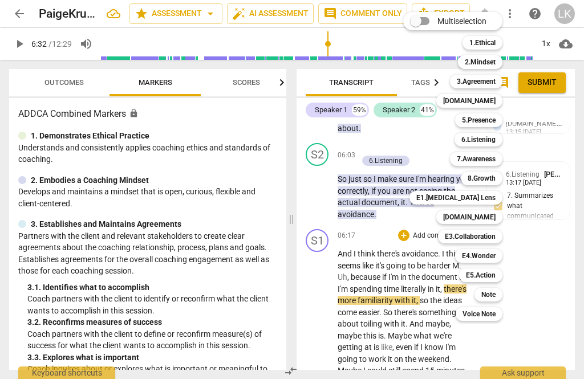
click at [502, 123] on div "5.Presence" at bounding box center [478, 120] width 47 height 14
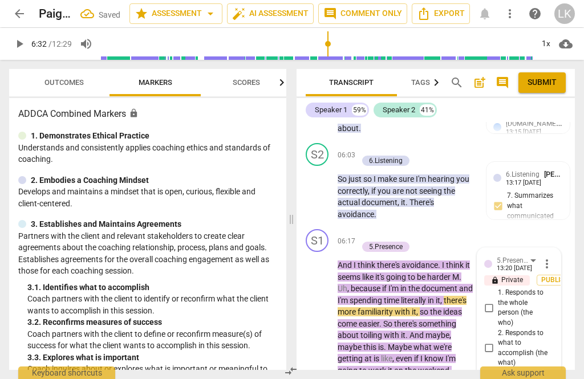
scroll to position [2599, 0]
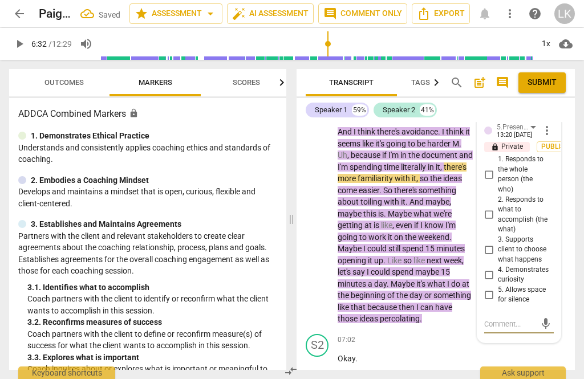
click at [497, 288] on input "5. Allows space for silence" at bounding box center [489, 295] width 18 height 14
click at [523, 319] on textarea at bounding box center [509, 324] width 51 height 11
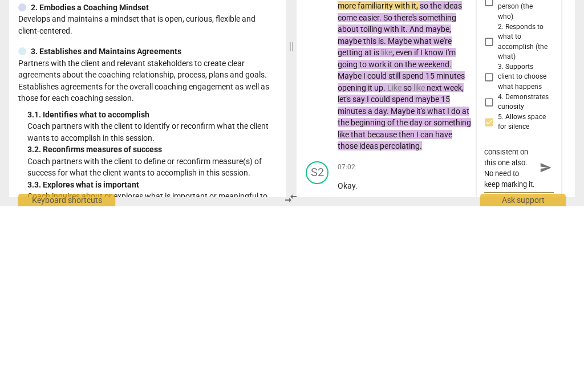
scroll to position [22, 0]
click at [550, 334] on span "send" at bounding box center [545, 340] width 13 height 13
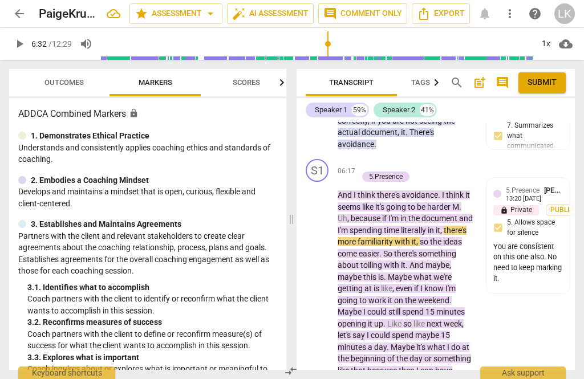
scroll to position [2536, 0]
click at [327, 277] on span "play_arrow" at bounding box center [317, 284] width 18 height 14
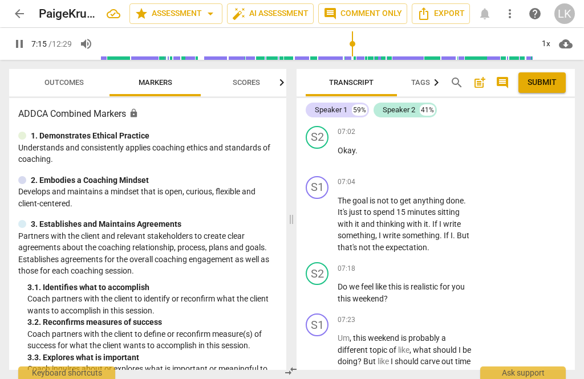
scroll to position [2807, 0]
click at [324, 286] on span "pause" at bounding box center [318, 293] width 14 height 14
click at [411, 263] on div "+ Add competency" at bounding box center [432, 268] width 68 height 11
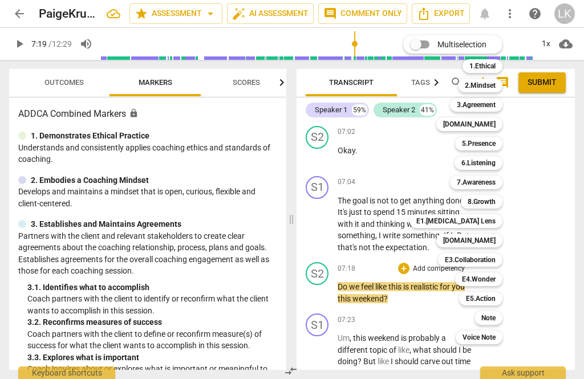
click at [502, 314] on div "Note" at bounding box center [488, 318] width 28 height 14
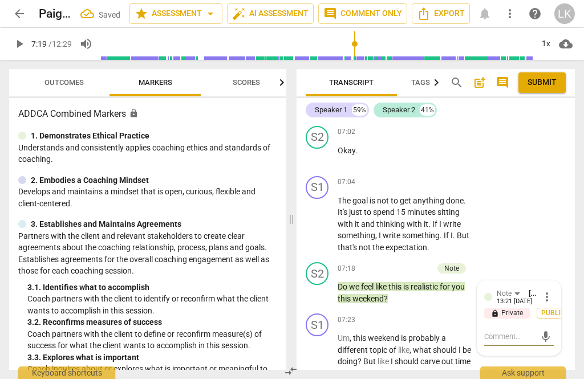
click at [526, 331] on textarea at bounding box center [509, 336] width 51 height 11
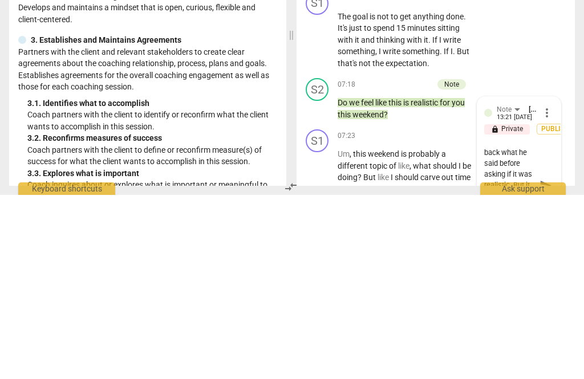
scroll to position [33, 0]
click at [549, 363] on span "send" at bounding box center [545, 369] width 13 height 13
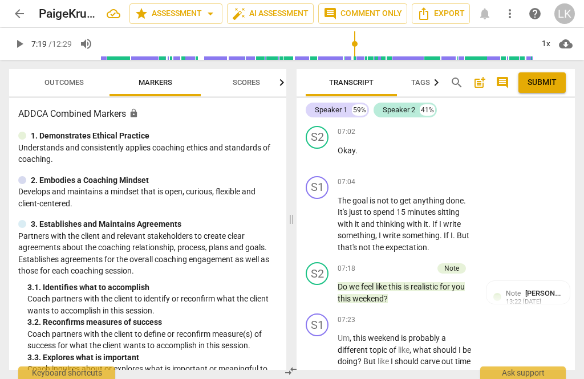
click at [379, 264] on p "Add competency" at bounding box center [406, 269] width 54 height 10
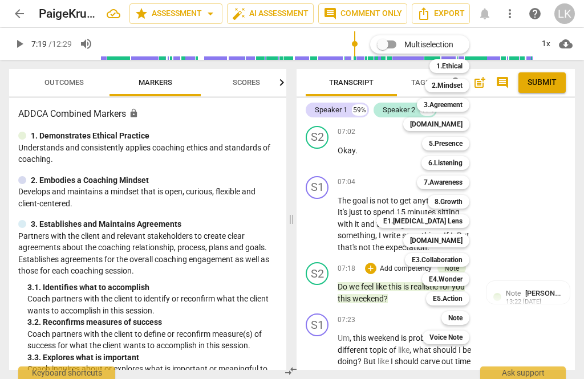
click at [462, 220] on b "E1.[MEDICAL_DATA] Lens" at bounding box center [422, 221] width 79 height 14
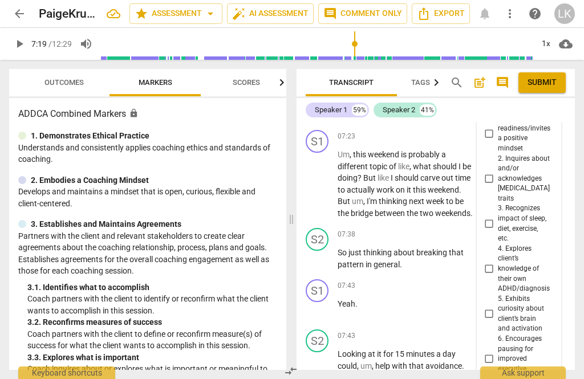
scroll to position [3015, 0]
click at [498, 307] on input "5. Exhibits curiosity about client’s brain and activation" at bounding box center [489, 314] width 18 height 14
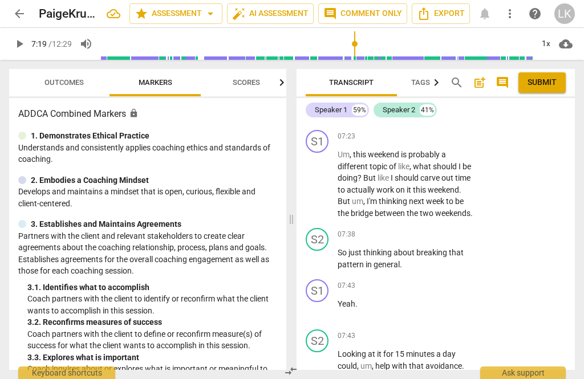
scroll to position [2806, 0]
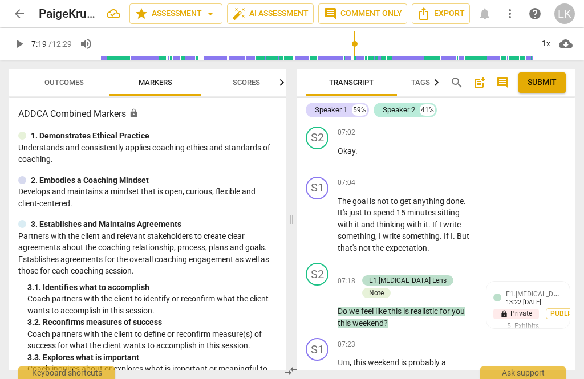
click at [372, 264] on p "Add competency" at bounding box center [398, 269] width 54 height 10
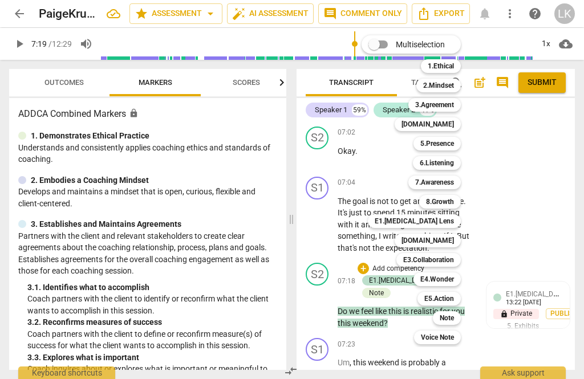
click at [457, 300] on div "E5.Action" at bounding box center [438, 299] width 43 height 14
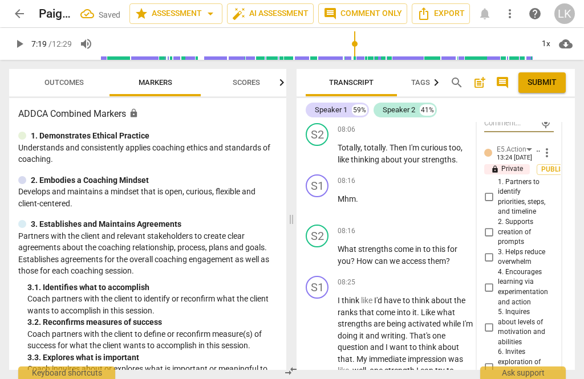
scroll to position [3425, 0]
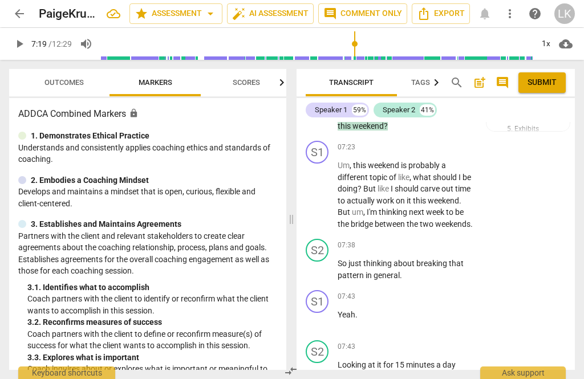
scroll to position [3002, 0]
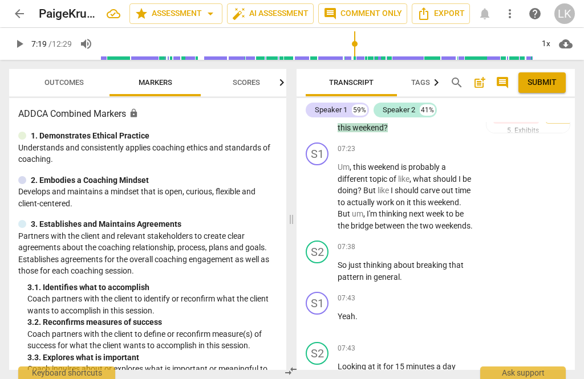
click at [549, 251] on span "[PERSON_NAME]" at bounding box center [552, 255] width 55 height 9
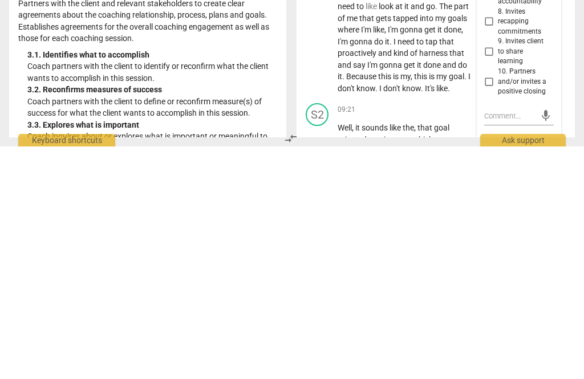
scroll to position [3604, 0]
click at [550, 371] on span "more_vert" at bounding box center [547, 378] width 14 height 14
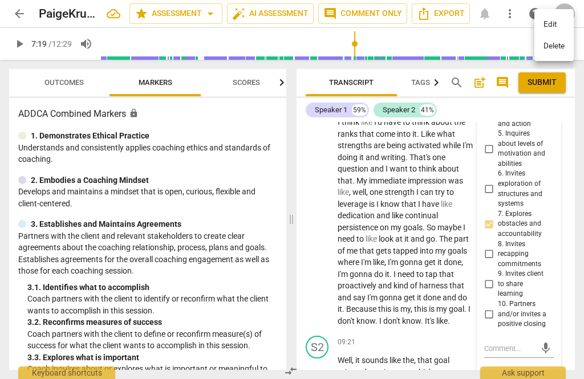
click at [558, 20] on li "Edit" at bounding box center [553, 25] width 39 height 22
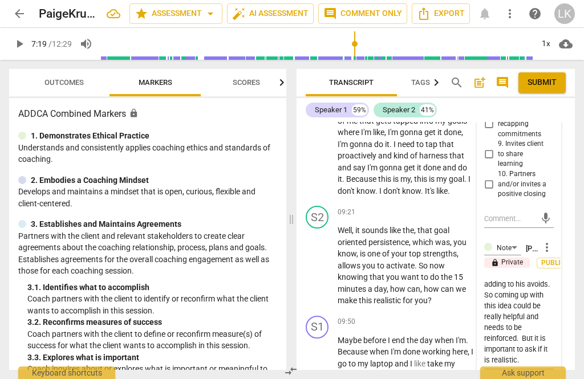
scroll to position [3731, 0]
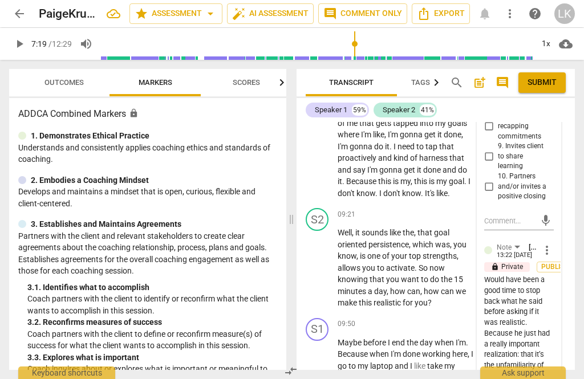
click at [553, 243] on span "more_vert" at bounding box center [547, 250] width 14 height 14
click at [567, 123] on li "Edit" at bounding box center [553, 127] width 39 height 22
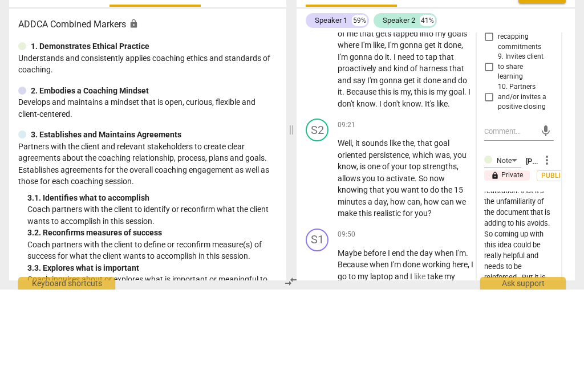
scroll to position [82, 0]
click at [553, 281] on textarea "Would have been a good time to reflect back what he said before asking if it wa…" at bounding box center [519, 324] width 70 height 87
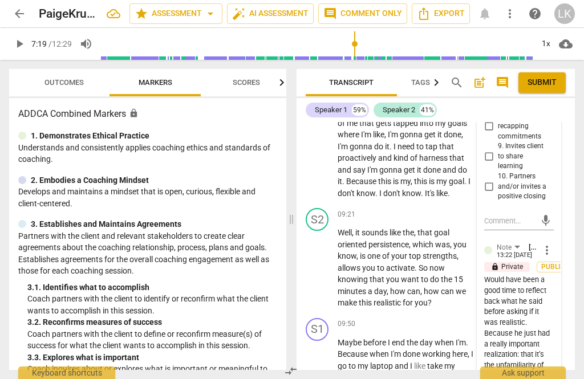
click at [553, 243] on span "more_vert" at bounding box center [547, 250] width 14 height 14
click at [563, 125] on li "Edit" at bounding box center [553, 127] width 39 height 22
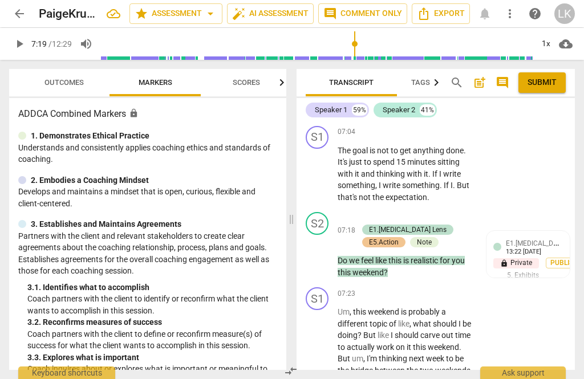
scroll to position [2865, 0]
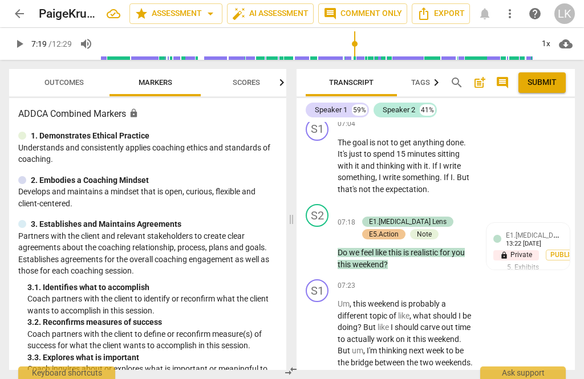
click at [324, 240] on span "play_arrow" at bounding box center [318, 247] width 14 height 14
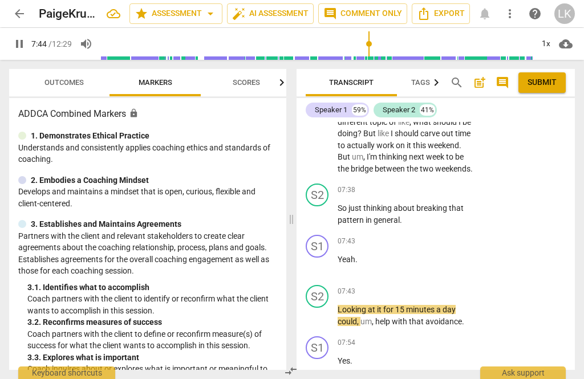
scroll to position [3064, 0]
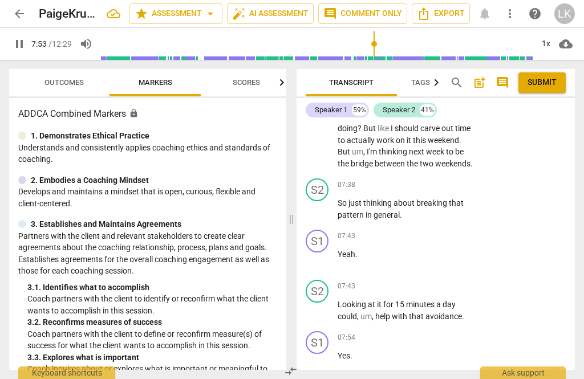
click at [326, 304] on span "pause" at bounding box center [317, 311] width 18 height 14
click at [411, 281] on div "+ Add competency" at bounding box center [432, 286] width 68 height 11
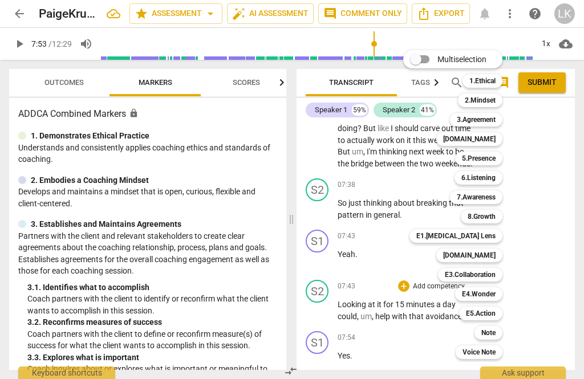
click at [495, 200] on b "7.Awareness" at bounding box center [476, 197] width 39 height 14
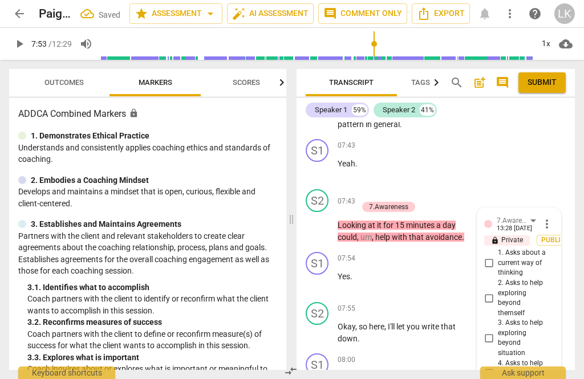
scroll to position [3154, 0]
click at [495, 332] on input "3. Asks to help exploring beyond situation" at bounding box center [489, 339] width 18 height 14
click at [497, 367] on input "4. Asks to help moving towards the outcome" at bounding box center [489, 374] width 18 height 14
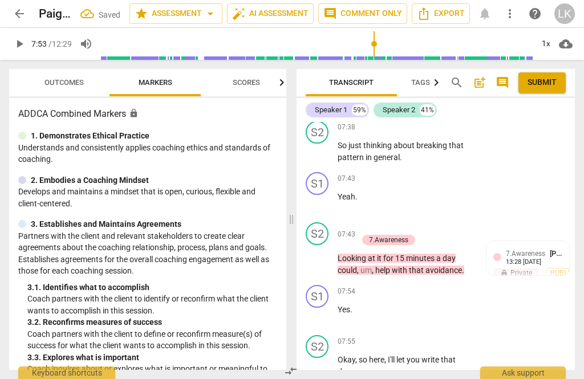
scroll to position [3118, 0]
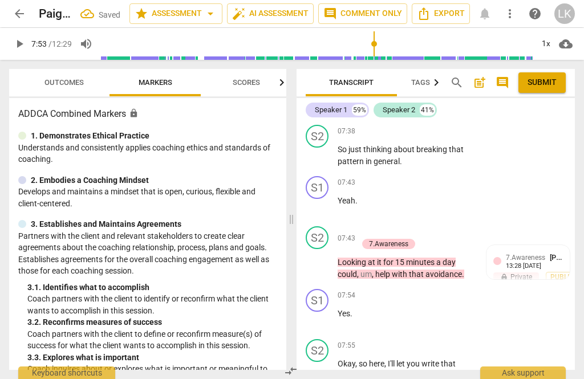
click at [454, 226] on div "+ Add competency 7.Awareness" at bounding box center [412, 238] width 108 height 24
click at [373, 228] on p "Add competency" at bounding box center [398, 233] width 54 height 10
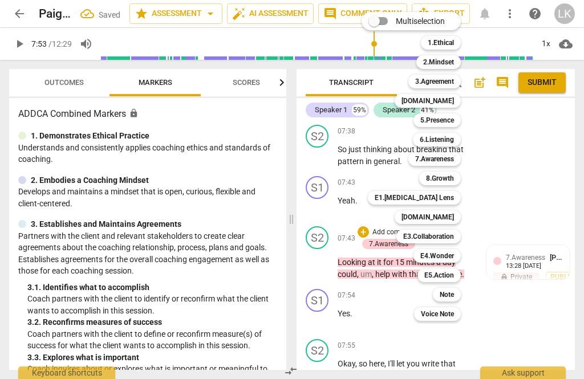
click at [453, 123] on b "5.Presence" at bounding box center [437, 120] width 34 height 14
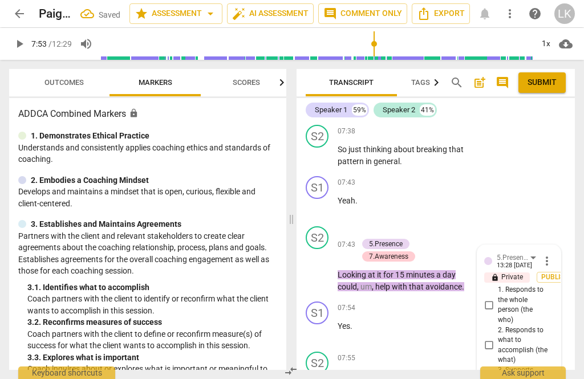
scroll to position [3120, 0]
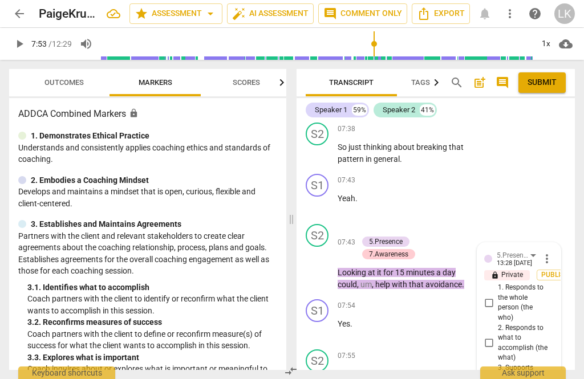
click at [498, 336] on input "2. Responds to what to accomplish (the what)" at bounding box center [489, 343] width 18 height 14
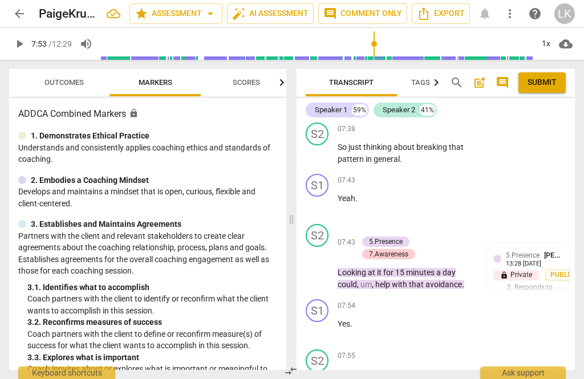
click at [371, 225] on p "Add competency" at bounding box center [398, 230] width 54 height 10
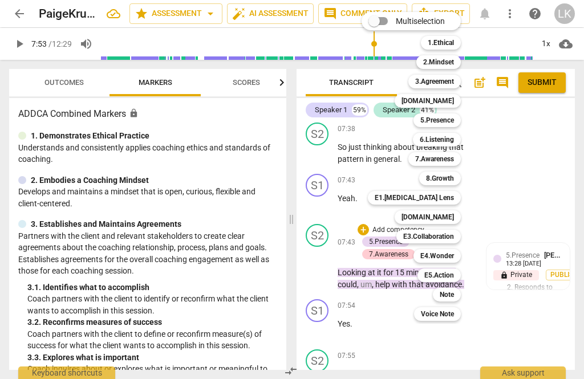
click at [456, 256] on div "E4.Wonder" at bounding box center [436, 256] width 47 height 14
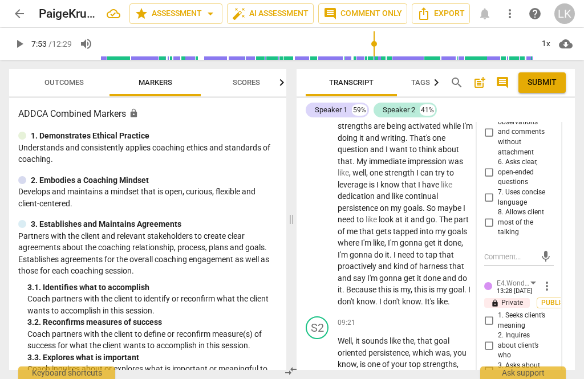
scroll to position [3659, 0]
click at [498, 361] on span "3. Asks about possibilities" at bounding box center [523, 371] width 51 height 20
click at [498, 364] on input "3. Asks about possibilities" at bounding box center [489, 371] width 18 height 14
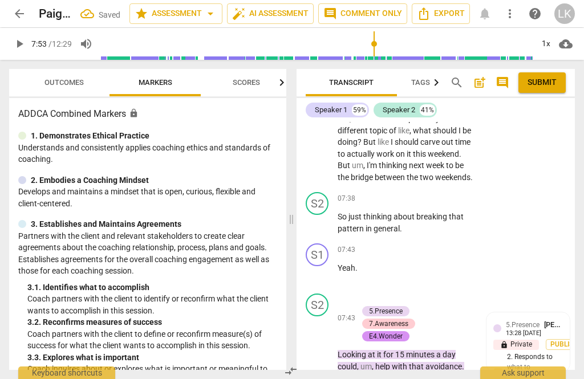
scroll to position [3050, 0]
click at [364, 294] on div "+" at bounding box center [363, 299] width 11 height 11
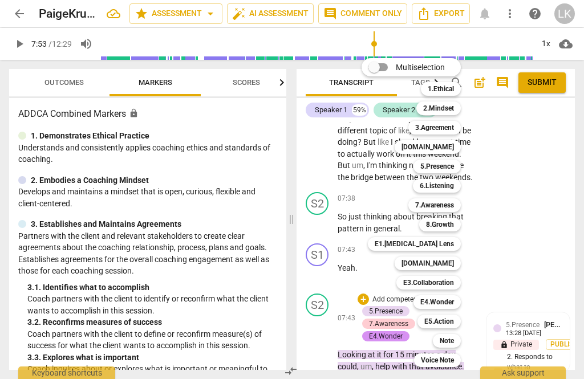
click at [459, 340] on div "Note" at bounding box center [447, 341] width 28 height 14
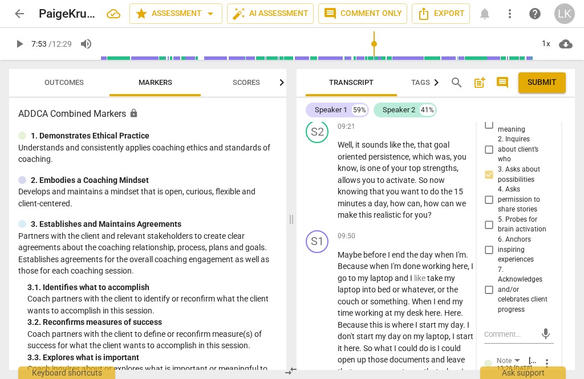
scroll to position [3851, 0]
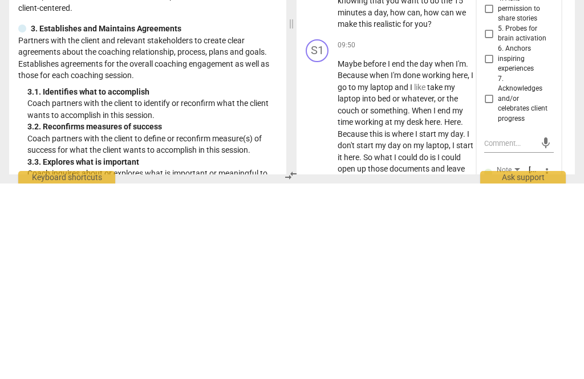
scroll to position [10, 0]
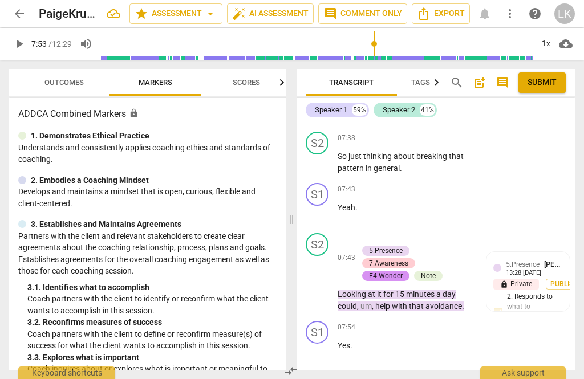
scroll to position [3110, 0]
click at [323, 276] on span "play_arrow" at bounding box center [318, 283] width 14 height 14
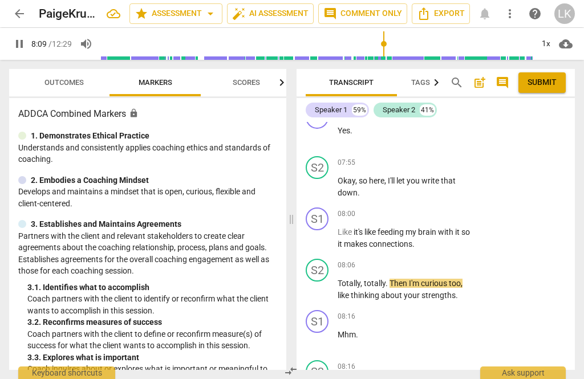
scroll to position [3325, 0]
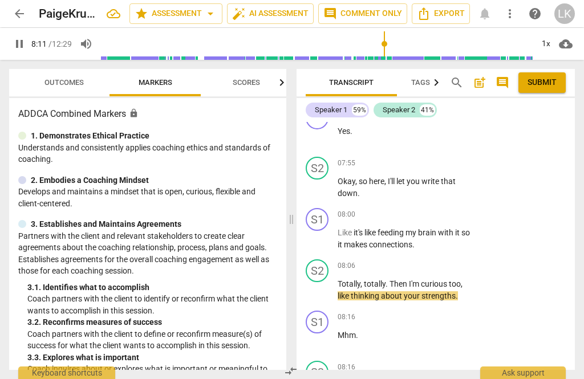
click at [320, 283] on span "pause" at bounding box center [318, 290] width 14 height 14
click at [408, 260] on div "+ Add competency" at bounding box center [432, 265] width 68 height 11
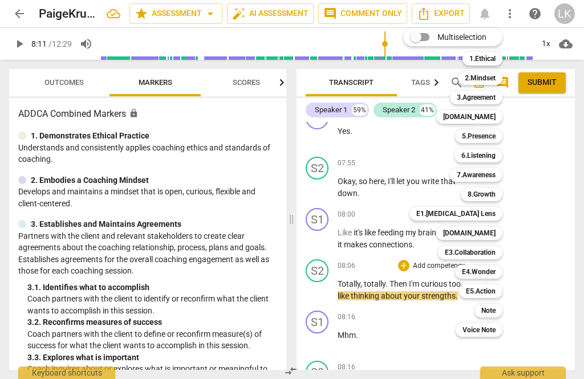
click at [501, 311] on div "Note" at bounding box center [488, 311] width 28 height 14
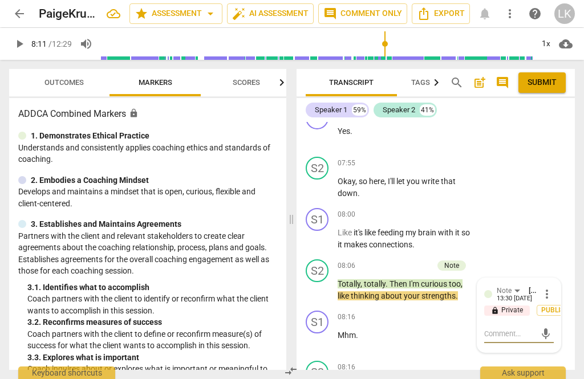
click at [518, 328] on textarea at bounding box center [509, 333] width 51 height 11
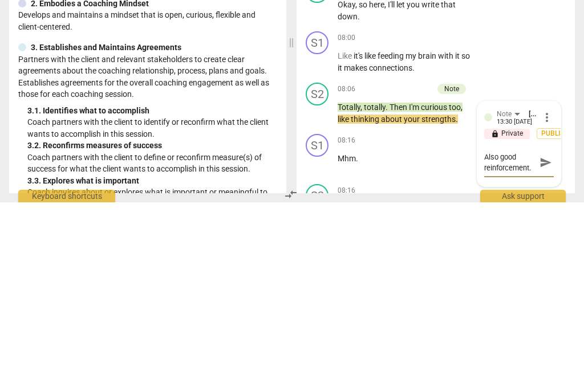
click at [547, 333] on span "send" at bounding box center [545, 339] width 13 height 13
click at [324, 283] on span "play_arrow" at bounding box center [318, 290] width 14 height 14
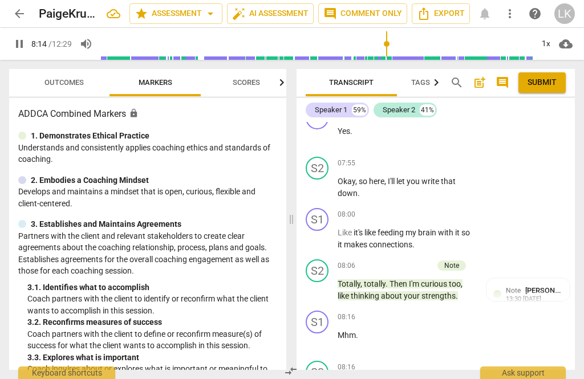
scroll to position [3456, 0]
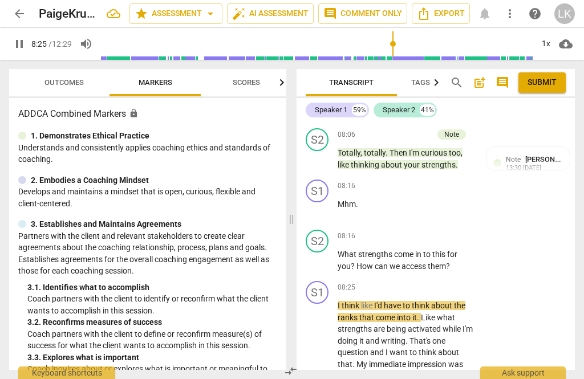
click at [323, 254] on span "pause" at bounding box center [318, 261] width 14 height 14
click at [412, 231] on p "Add competency" at bounding box center [439, 236] width 54 height 10
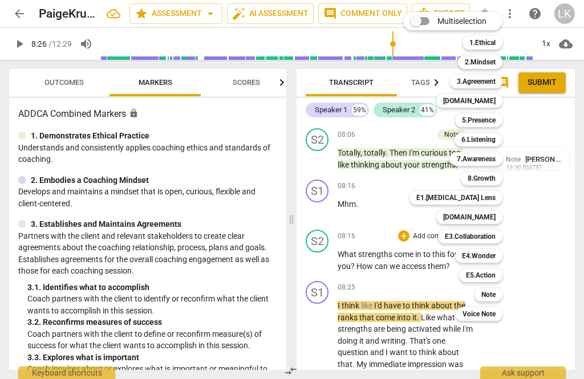
click at [501, 198] on div "E1.[MEDICAL_DATA] Lens" at bounding box center [455, 198] width 93 height 14
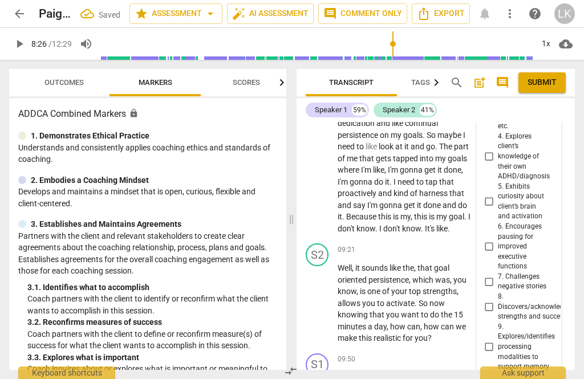
scroll to position [3742, 0]
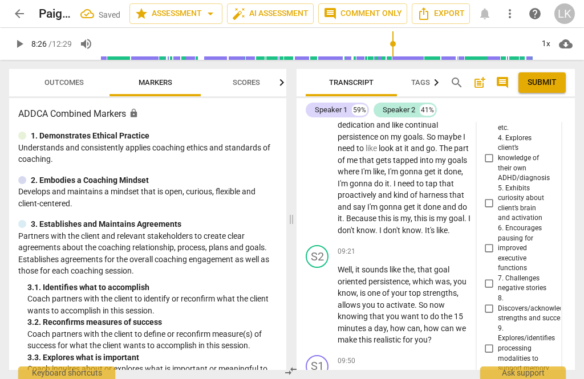
click at [497, 302] on input "8. Discovers/acknowledges strengths and successes" at bounding box center [489, 309] width 18 height 14
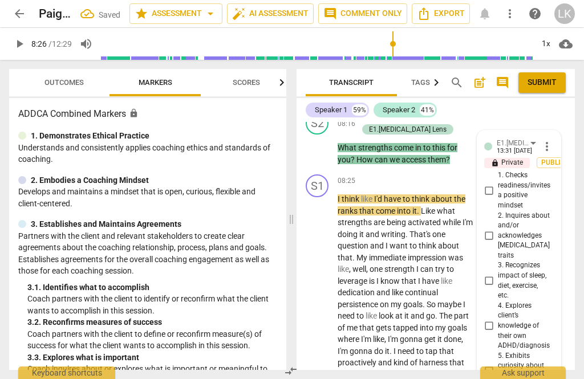
scroll to position [3415, 0]
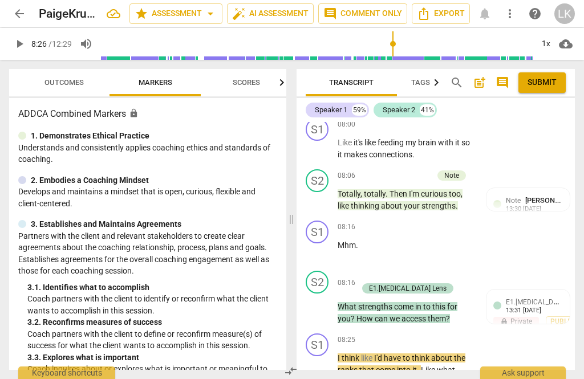
click at [364, 271] on div "+" at bounding box center [363, 276] width 11 height 11
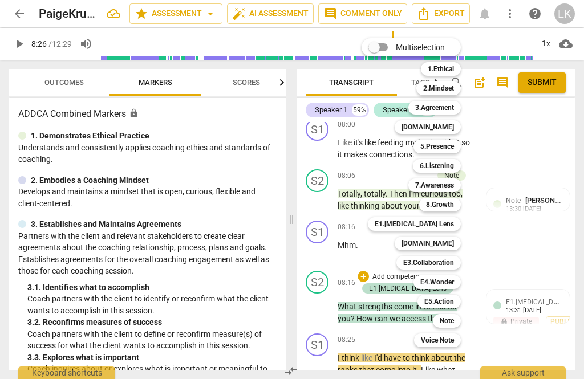
click at [449, 282] on b "E4.Wonder" at bounding box center [437, 282] width 34 height 14
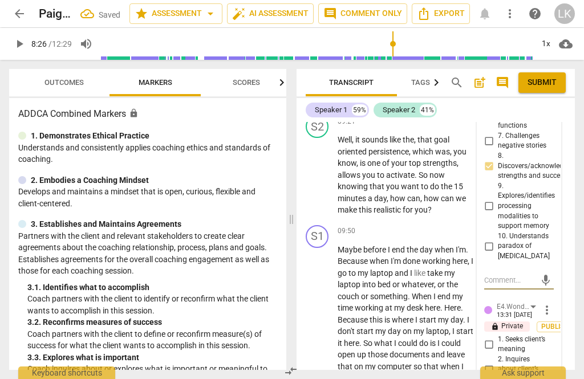
scroll to position [3885, 0]
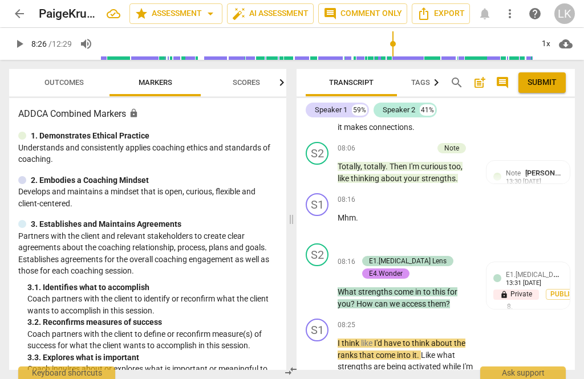
scroll to position [3438, 0]
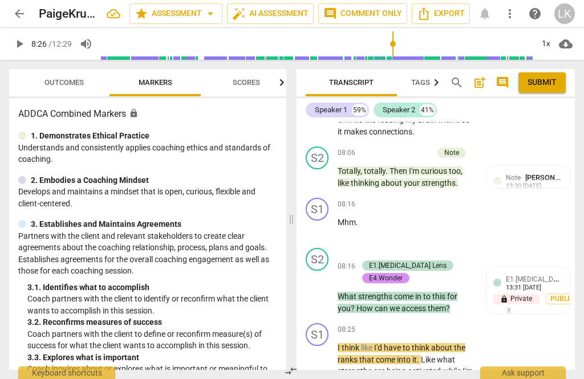
click at [342, 375] on div "Transcript Tags & Speakers Analytics New search post_add comment Submit Speaker…" at bounding box center [438, 219] width 292 height 319
click at [369, 248] on div "+ Add competency" at bounding box center [392, 253] width 68 height 11
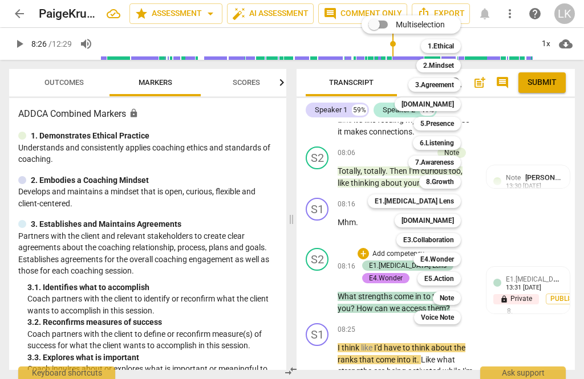
click at [460, 124] on div "5.Presence" at bounding box center [436, 124] width 47 height 14
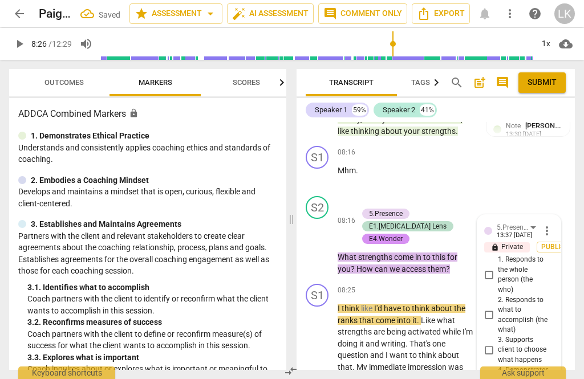
scroll to position [3490, 0]
click at [496, 268] on input "1. Responds to the whole person (the who)" at bounding box center [489, 275] width 18 height 14
click at [497, 368] on input "4. Demonstrates curiosity" at bounding box center [489, 375] width 18 height 14
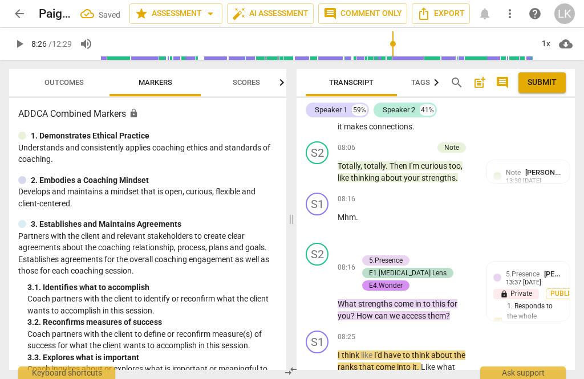
scroll to position [3443, 0]
click at [371, 244] on p "Add competency" at bounding box center [398, 249] width 54 height 10
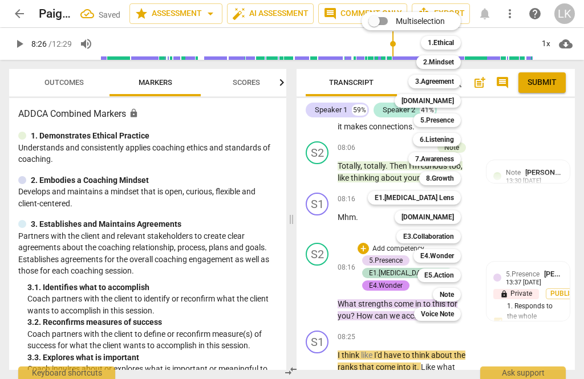
click at [458, 291] on div "Note" at bounding box center [447, 295] width 28 height 14
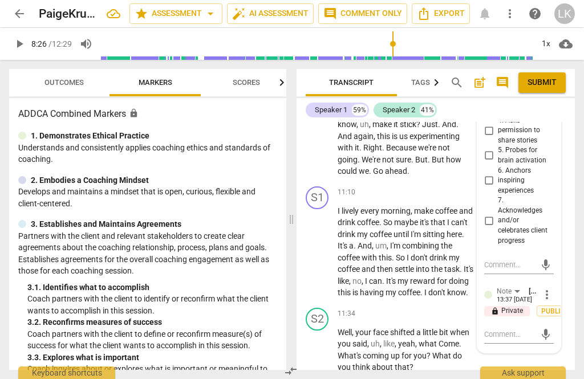
scroll to position [4393, 0]
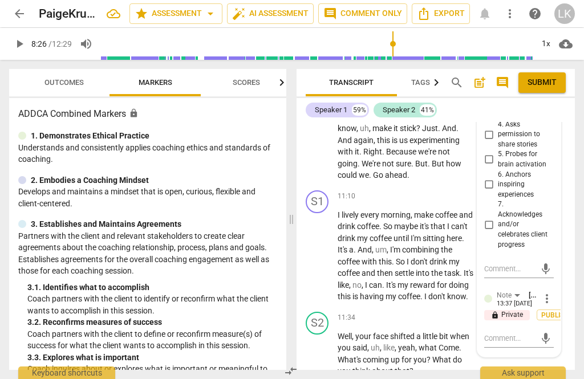
click at [520, 333] on textarea at bounding box center [509, 338] width 51 height 11
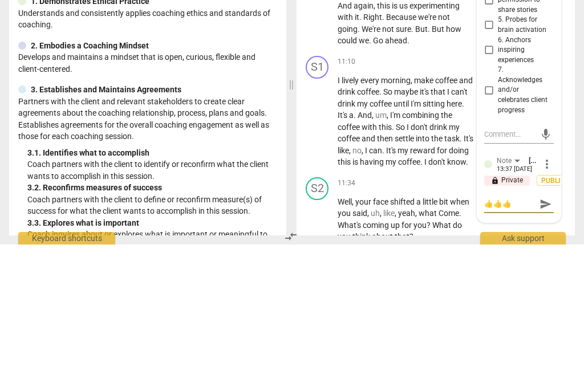
click at [544, 332] on span "send" at bounding box center [545, 338] width 13 height 13
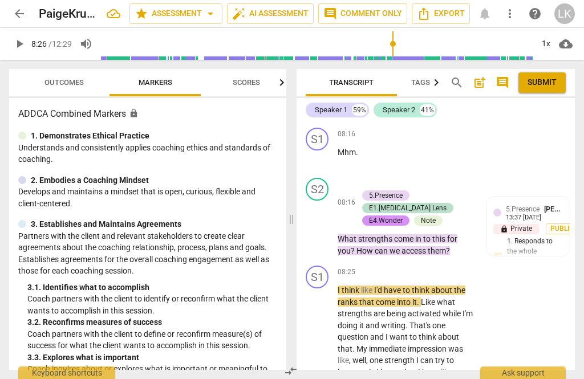
scroll to position [3508, 0]
click at [323, 220] on span "play_arrow" at bounding box center [318, 227] width 14 height 14
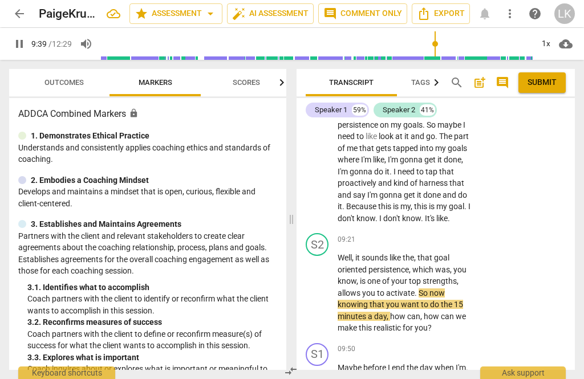
scroll to position [3793, 0]
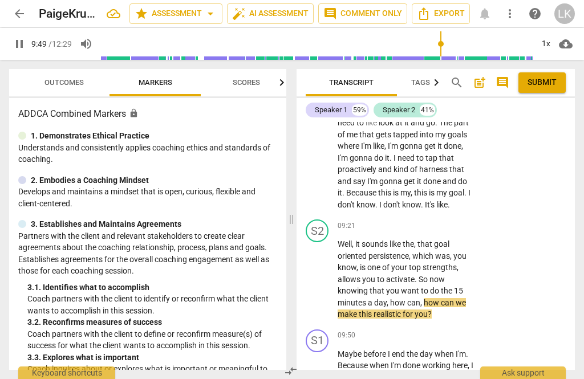
click at [323, 273] on span "pause" at bounding box center [318, 280] width 14 height 14
click at [412, 221] on p "Add competency" at bounding box center [439, 226] width 54 height 10
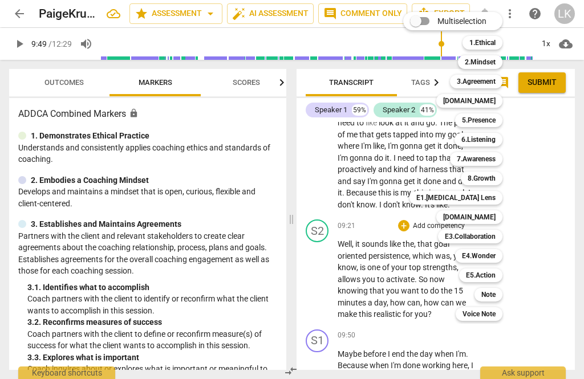
click at [490, 124] on b "5.Presence" at bounding box center [479, 120] width 34 height 14
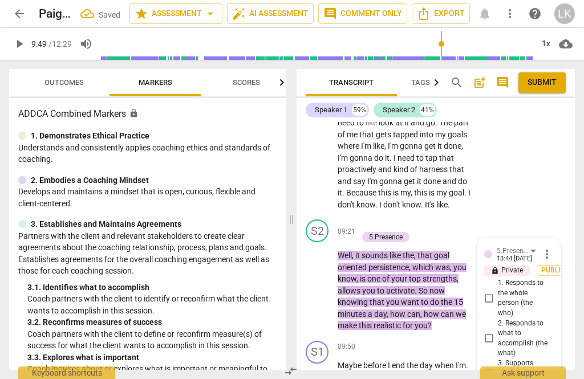
click at [496, 291] on input "1. Responds to the whole person (the who)" at bounding box center [489, 298] width 18 height 14
click at [496, 332] on input "2. Responds to what to accomplish (the what)" at bounding box center [489, 339] width 18 height 14
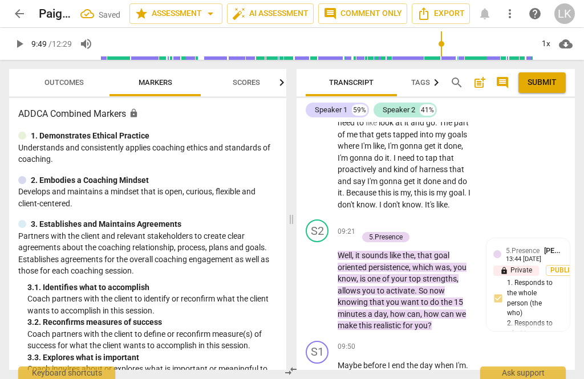
click at [371, 221] on p "Add competency" at bounding box center [398, 226] width 54 height 10
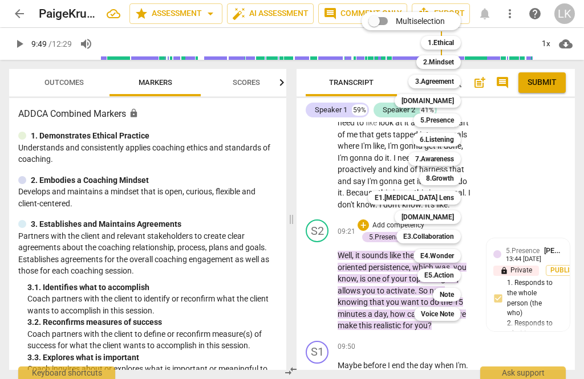
click at [449, 160] on b "7.Awareness" at bounding box center [434, 159] width 39 height 14
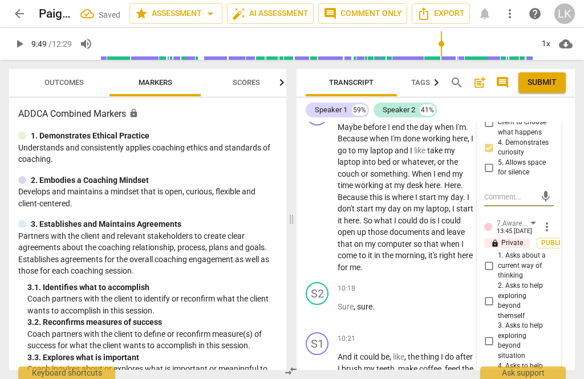
scroll to position [4044, 0]
click at [498, 294] on input "2. Asks to help exploring beyond themself" at bounding box center [489, 301] width 18 height 14
click at [498, 334] on input "3. Asks to help exploring beyond situation" at bounding box center [489, 341] width 18 height 14
click at [497, 369] on input "4. Asks to help moving towards the outcome" at bounding box center [489, 376] width 18 height 14
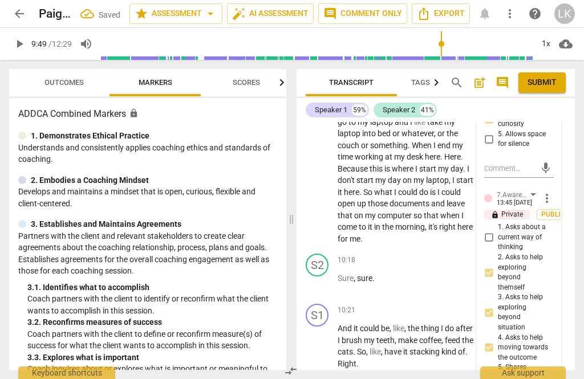
scroll to position [4083, 0]
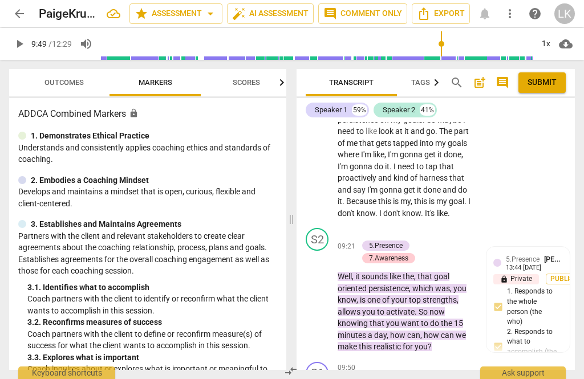
scroll to position [3784, 0]
click at [371, 229] on p "Add competency" at bounding box center [398, 234] width 54 height 10
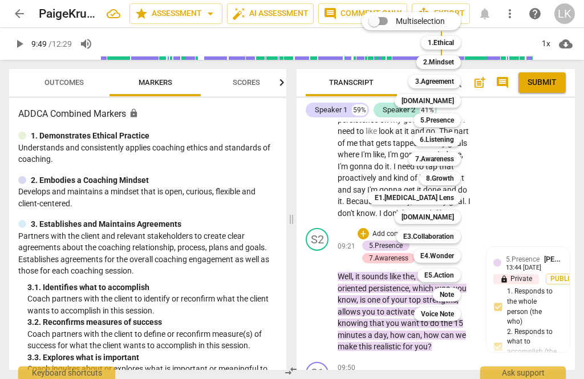
click at [456, 298] on div "Note" at bounding box center [447, 295] width 28 height 14
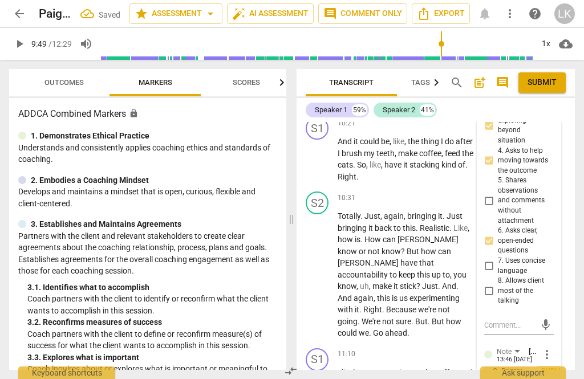
scroll to position [4259, 0]
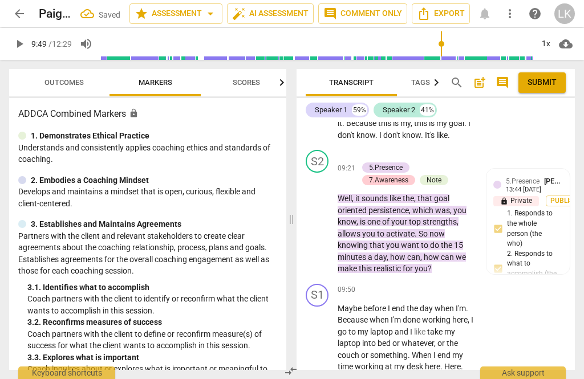
scroll to position [3863, 0]
click at [326, 371] on span "play_arrow" at bounding box center [317, 378] width 18 height 14
click at [333, 306] on div "play_arrow pause" at bounding box center [322, 378] width 29 height 145
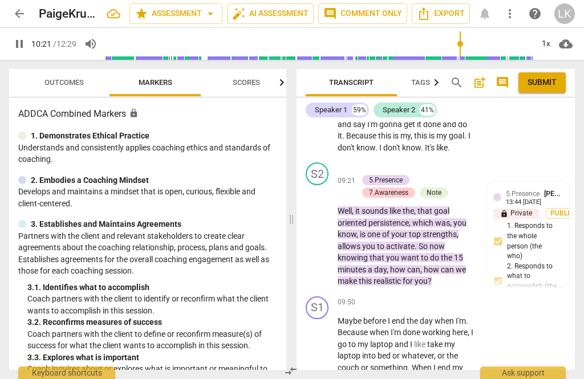
scroll to position [3849, 0]
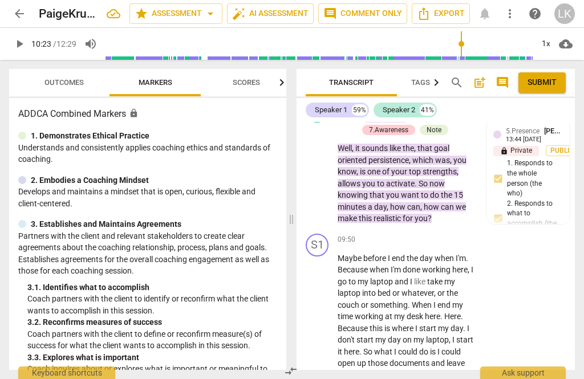
scroll to position [3913, 0]
click at [408, 234] on div "+ Add competency" at bounding box center [432, 239] width 68 height 11
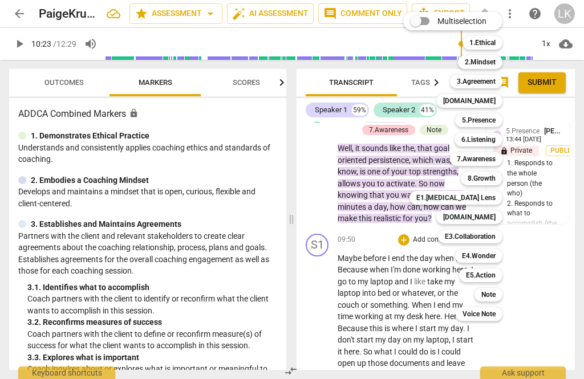
click at [499, 298] on div "Note" at bounding box center [488, 295] width 28 height 14
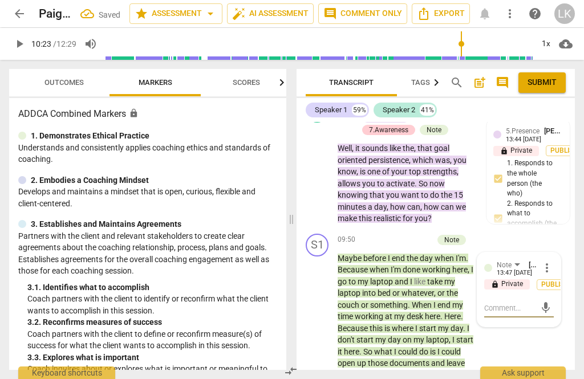
click at [521, 303] on textarea at bounding box center [509, 308] width 51 height 11
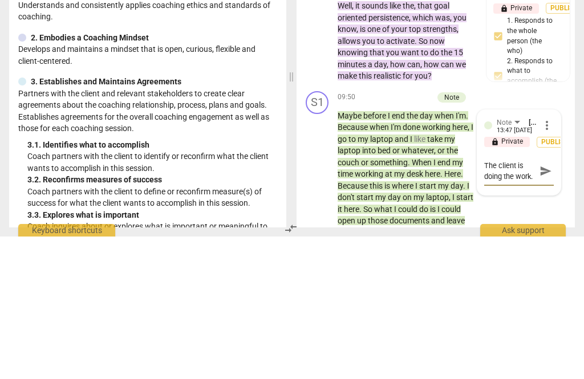
scroll to position [10, 0]
click at [550, 307] on span "send" at bounding box center [545, 313] width 13 height 13
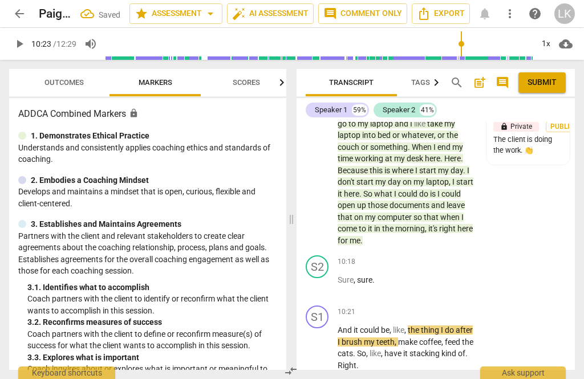
scroll to position [4067, 0]
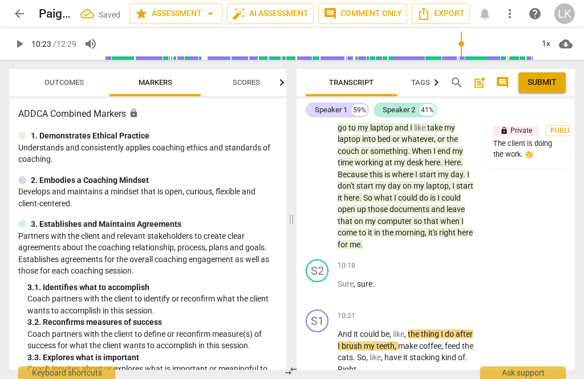
click at [327, 346] on span "play_arrow" at bounding box center [317, 353] width 18 height 14
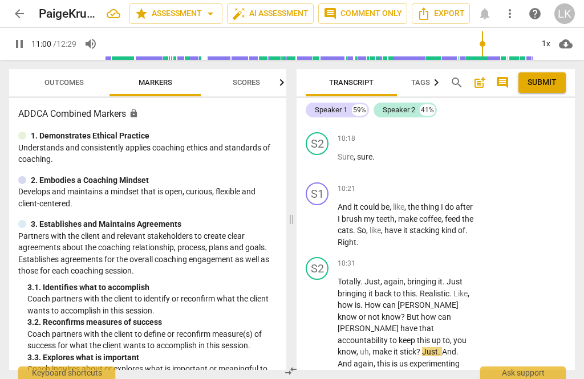
scroll to position [4202, 0]
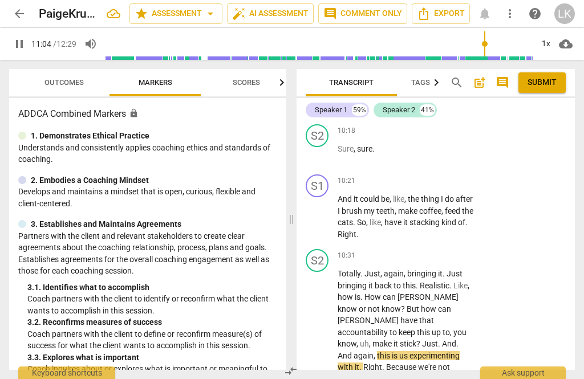
click at [325, 326] on span "pause" at bounding box center [317, 333] width 18 height 14
click at [409, 250] on div "+" at bounding box center [403, 255] width 11 height 11
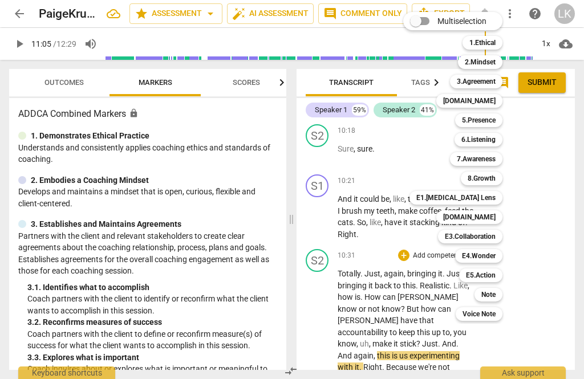
click at [500, 296] on div "Note" at bounding box center [488, 295] width 28 height 14
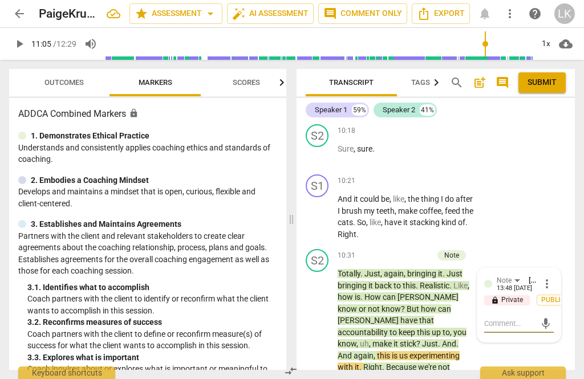
click at [523, 318] on textarea at bounding box center [509, 323] width 51 height 11
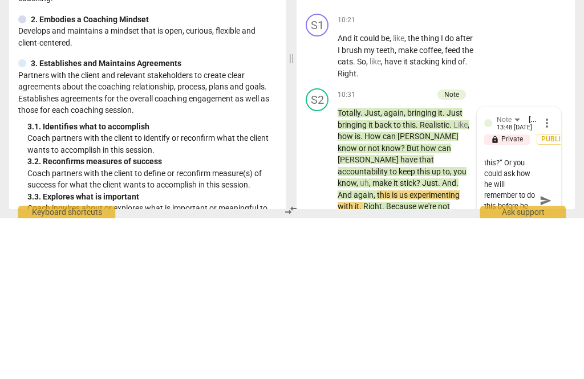
scroll to position [152, 0]
click at [547, 355] on span "send" at bounding box center [545, 361] width 13 height 13
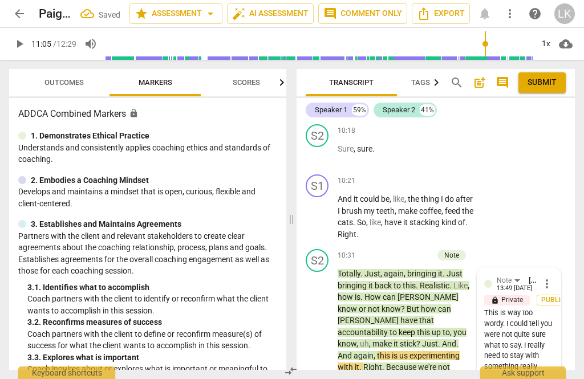
scroll to position [0, 0]
click at [553, 277] on span "more_vert" at bounding box center [547, 284] width 14 height 14
click at [563, 190] on li "Edit" at bounding box center [553, 188] width 39 height 22
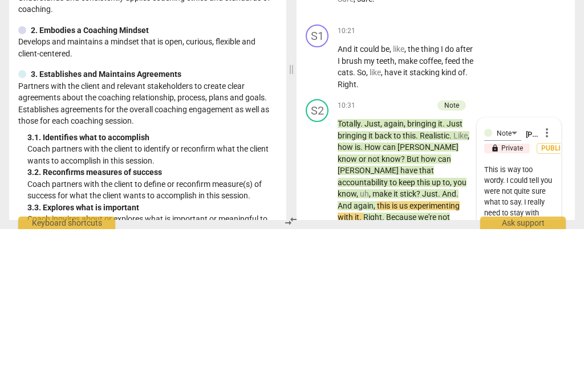
click at [553, 314] on textarea "This is way too wordy. I could tell you were not quite sure what to say. I real…" at bounding box center [519, 357] width 70 height 87
click at [490, 314] on textarea "This is way too wordy. I could tell you were not quite sure what to say. I real…" at bounding box center [519, 357] width 70 height 87
click at [485, 314] on textarea "This is way too wordy. I could tell you were not quite sure what to say. I real…" at bounding box center [519, 357] width 70 height 87
click at [502, 314] on textarea "This is way too wordy. I could tell you were not quite sure what to say. All yo…" at bounding box center [519, 357] width 70 height 87
click at [514, 314] on textarea "This is way too wordy. I could tell you were not quite sure what to say. All yo…" at bounding box center [519, 357] width 70 height 87
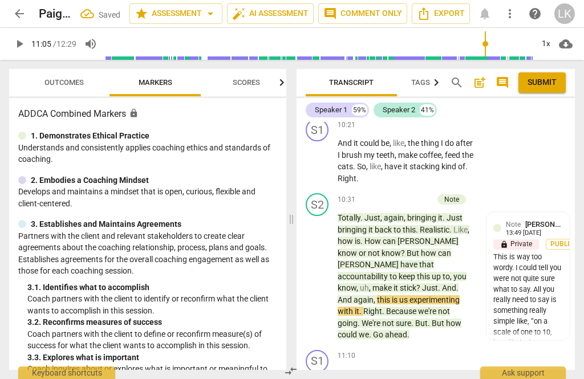
scroll to position [4258, 0]
click at [324, 269] on span "play_arrow" at bounding box center [318, 276] width 14 height 14
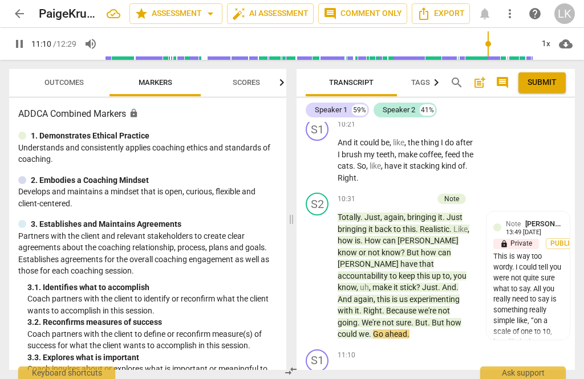
click at [327, 269] on span "pause" at bounding box center [317, 276] width 18 height 14
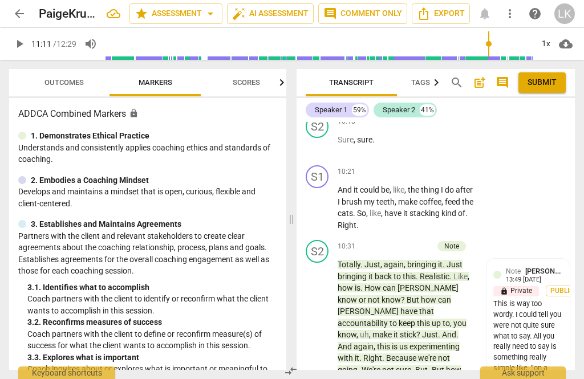
click at [377, 241] on div "+ Add competency" at bounding box center [399, 246] width 68 height 11
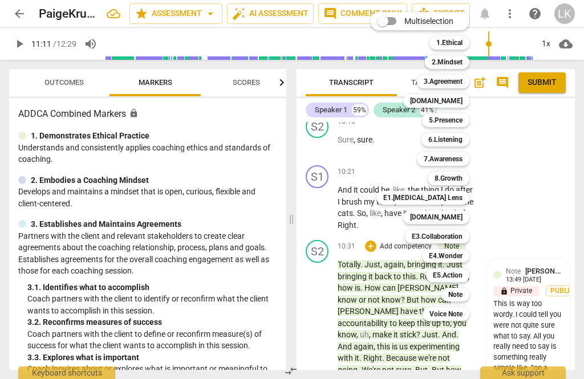
click at [461, 275] on b "E5.Action" at bounding box center [448, 276] width 30 height 14
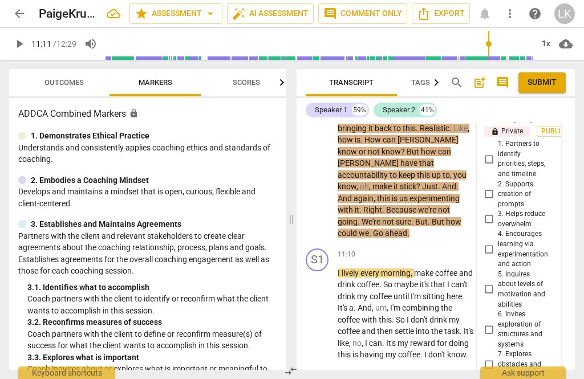
scroll to position [4366, 0]
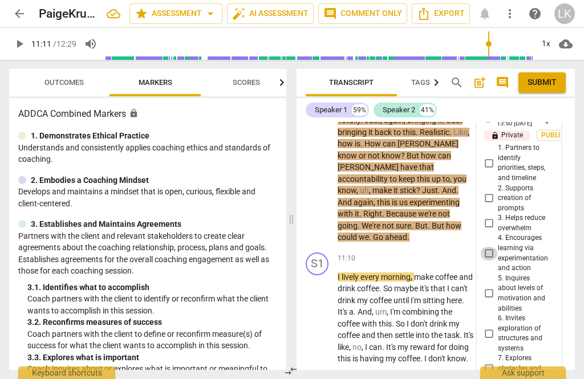
click at [498, 247] on input "4. Encourages learning via experimentation and action" at bounding box center [489, 254] width 18 height 14
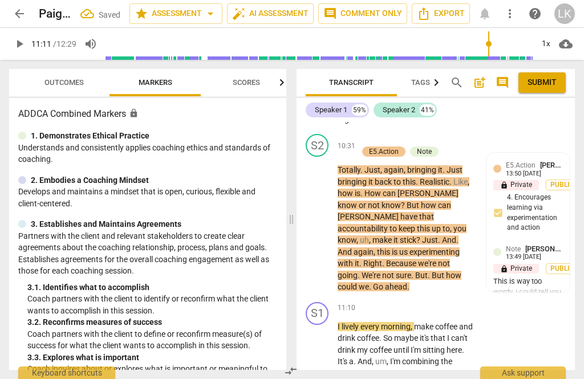
scroll to position [4313, 0]
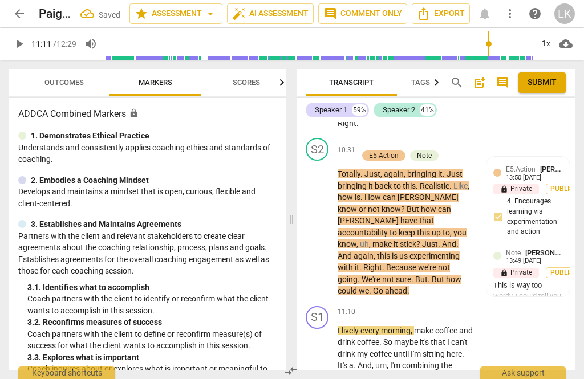
click at [324, 365] on span "play_arrow" at bounding box center [318, 372] width 14 height 14
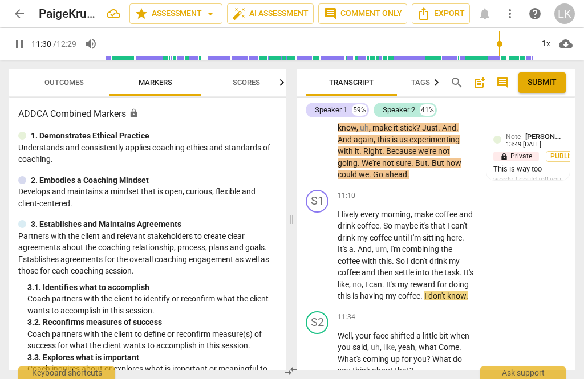
scroll to position [4439, 0]
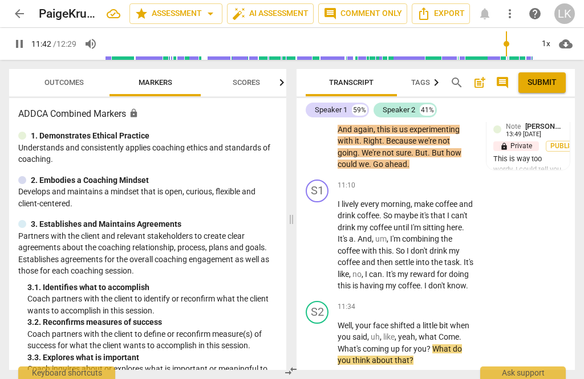
click at [326, 336] on span "pause" at bounding box center [317, 343] width 18 height 14
click at [411, 302] on div "+ Add competency" at bounding box center [432, 307] width 68 height 11
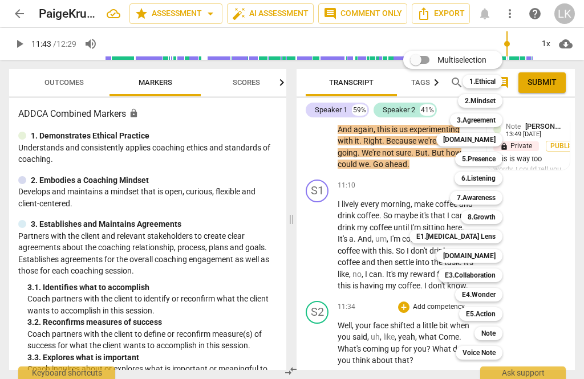
click at [499, 175] on div "6.Listening" at bounding box center [478, 179] width 48 height 14
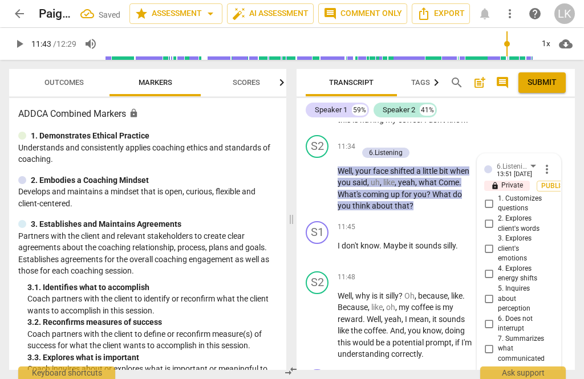
scroll to position [4604, 0]
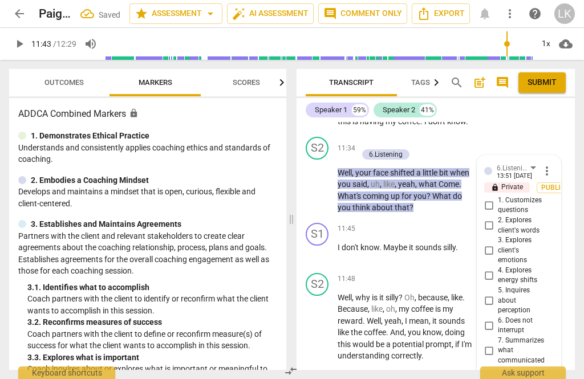
click at [493, 269] on input "4. Explores energy shifts" at bounding box center [489, 276] width 18 height 14
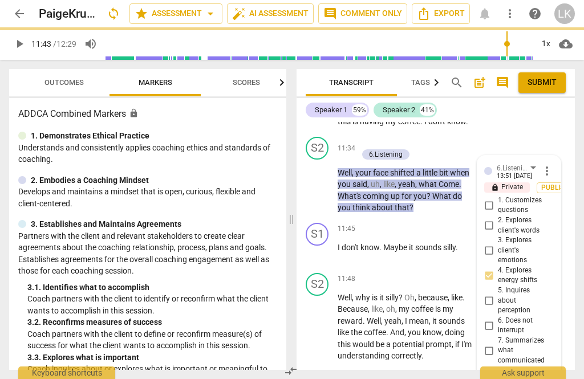
click at [517, 379] on textarea at bounding box center [509, 385] width 51 height 11
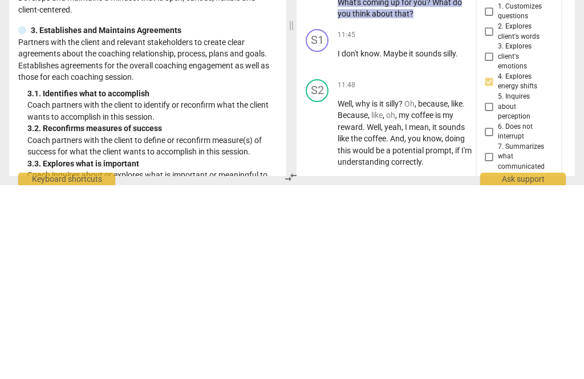
scroll to position [21, 0]
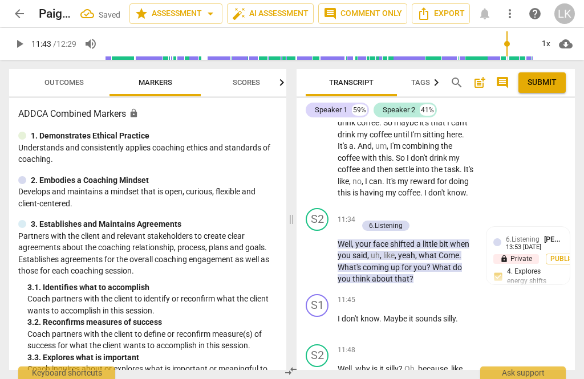
scroll to position [4532, 0]
click at [326, 318] on span "play_arrow" at bounding box center [317, 325] width 18 height 14
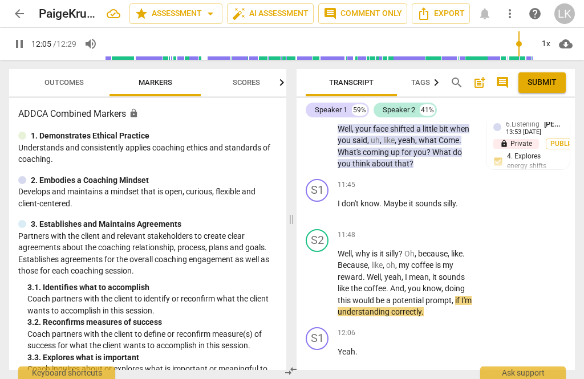
scroll to position [4653, 0]
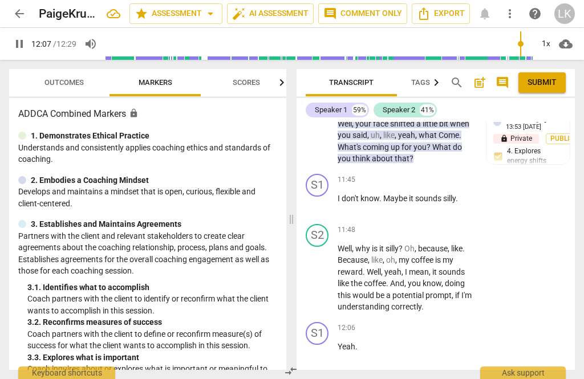
click at [323, 271] on span "pause" at bounding box center [318, 278] width 14 height 14
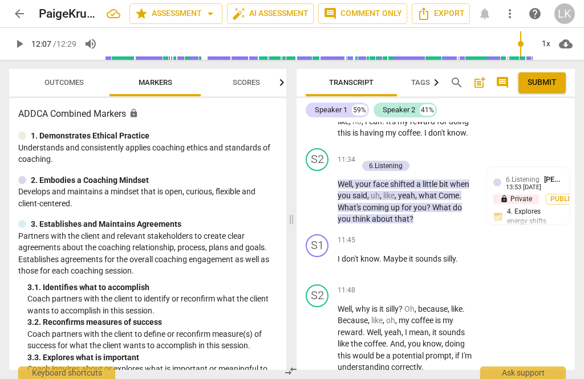
scroll to position [4592, 0]
click at [411, 285] on div "+ Add competency" at bounding box center [432, 290] width 68 height 11
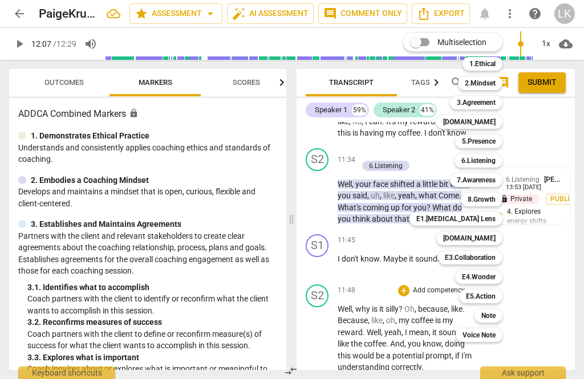
click at [494, 220] on b "E1.[MEDICAL_DATA] Lens" at bounding box center [455, 219] width 79 height 14
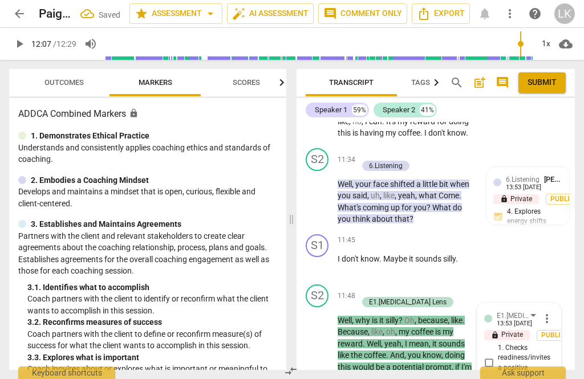
scroll to position [4878, 0]
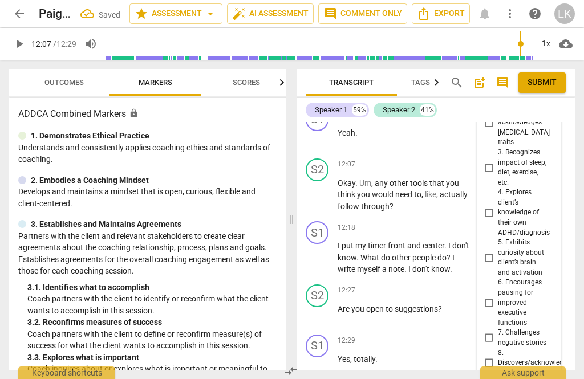
click at [496, 331] on input "7. Challenges negative stories" at bounding box center [489, 338] width 18 height 14
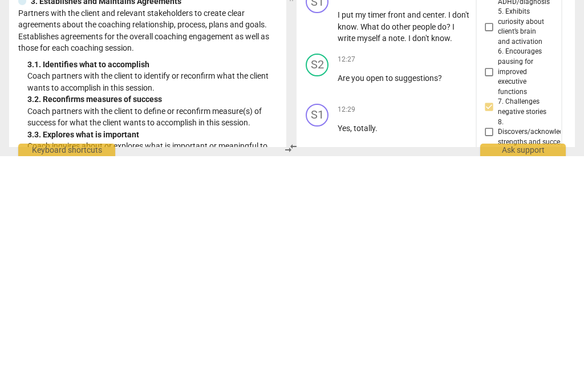
scroll to position [22, 0]
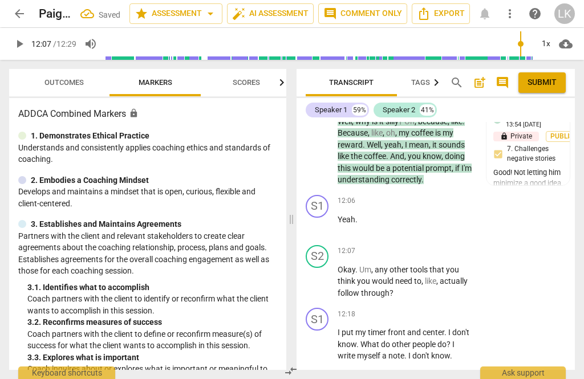
scroll to position [4619, 0]
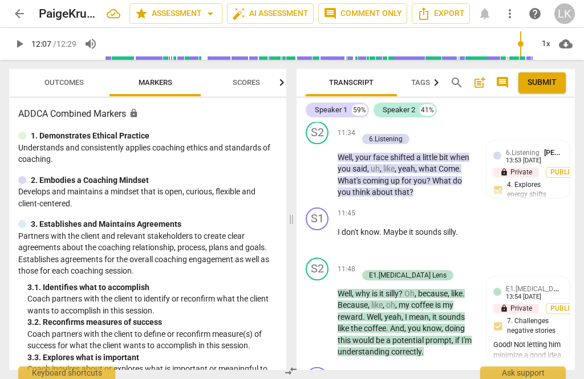
click at [326, 311] on span "play_arrow" at bounding box center [317, 318] width 18 height 14
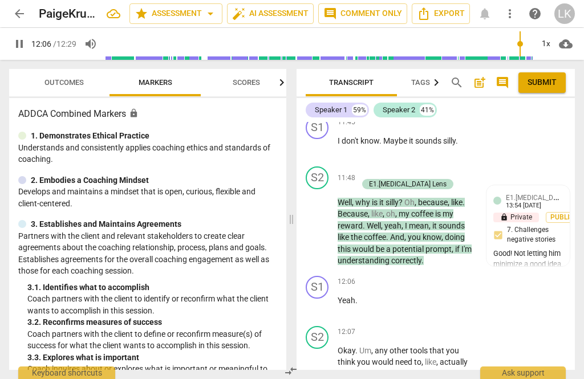
scroll to position [4774, 0]
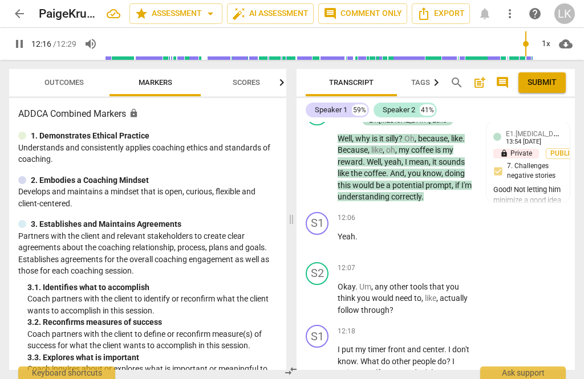
click at [326, 292] on span "pause" at bounding box center [317, 299] width 18 height 14
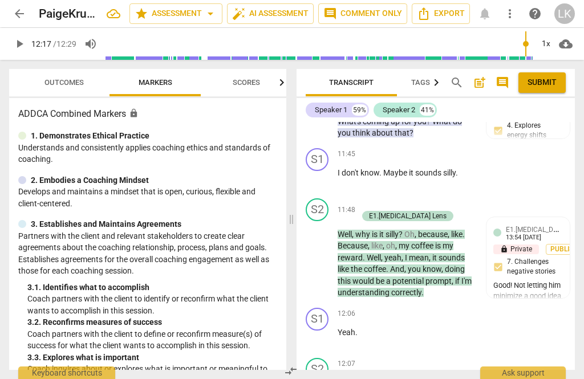
scroll to position [4680, 0]
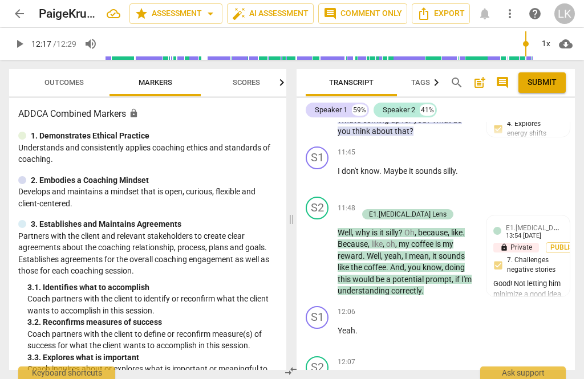
click at [406, 357] on div "+" at bounding box center [403, 362] width 11 height 11
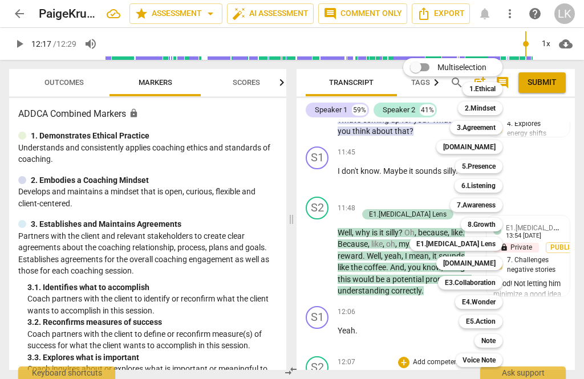
click at [501, 344] on div "Note" at bounding box center [488, 341] width 28 height 14
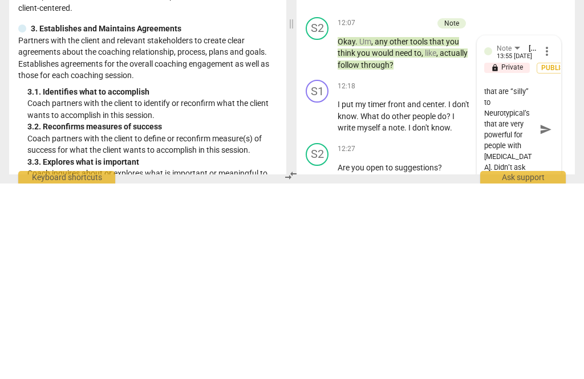
scroll to position [163, 0]
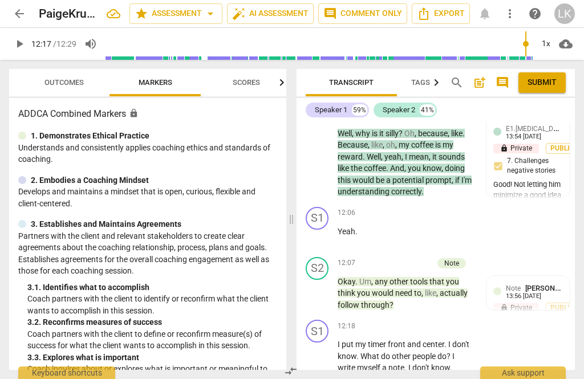
scroll to position [4780, 0]
click at [560, 282] on div "Note [PERSON_NAME]" at bounding box center [534, 287] width 57 height 11
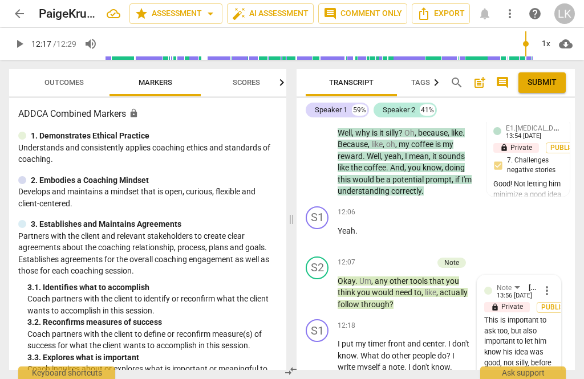
click at [551, 284] on span "more_vert" at bounding box center [547, 291] width 14 height 14
click at [567, 182] on li "Edit" at bounding box center [553, 187] width 39 height 22
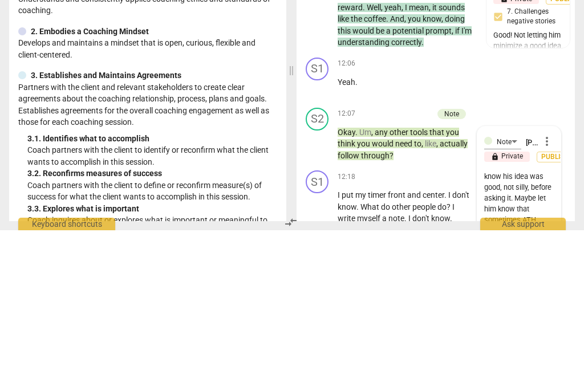
scroll to position [37, 0]
click at [506, 322] on textarea "This is important to ask too, but also important to let him know his idea was g…" at bounding box center [519, 365] width 70 height 87
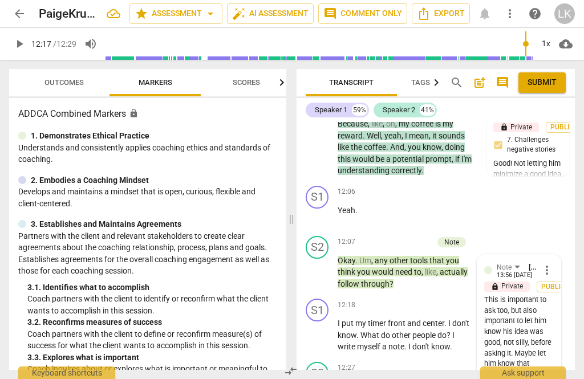
scroll to position [4803, 0]
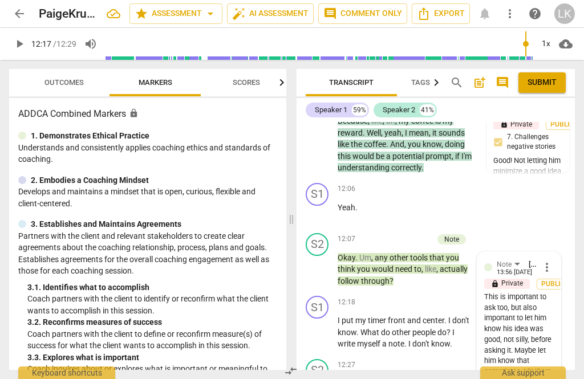
click at [550, 261] on span "more_vert" at bounding box center [547, 268] width 14 height 14
click at [563, 163] on li "Edit" at bounding box center [553, 163] width 39 height 22
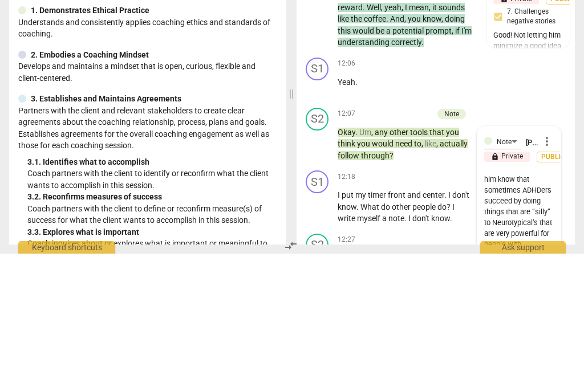
scroll to position [68, 0]
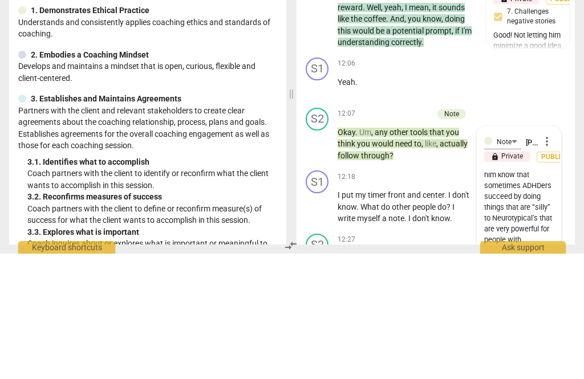
click at [539, 298] on textarea "This is important to ask too, but also important to let him know his idea was g…" at bounding box center [519, 341] width 70 height 87
click at [535, 298] on textarea "This is important to ask too, but also important to let him know his idea was g…" at bounding box center [519, 341] width 70 height 87
click at [547, 298] on textarea "This is important to ask too, but also important to let him know his idea was g…" at bounding box center [519, 341] width 70 height 87
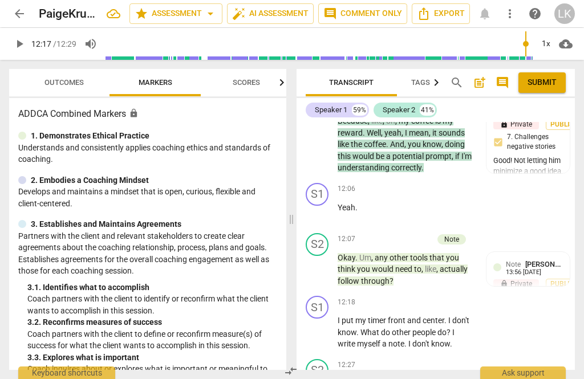
click at [380, 234] on p "Add competency" at bounding box center [406, 239] width 54 height 10
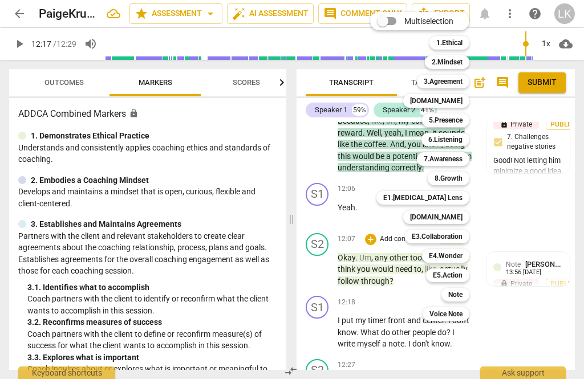
click at [468, 274] on div "E5.Action" at bounding box center [447, 276] width 43 height 14
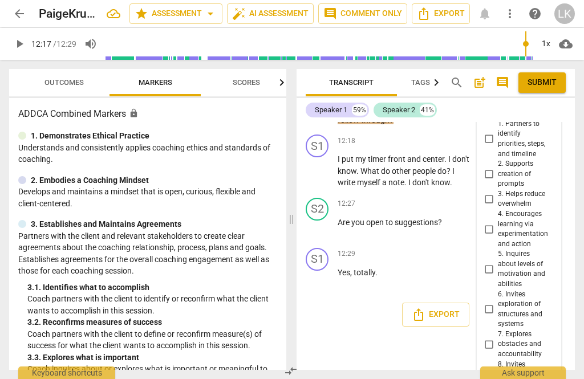
scroll to position [4976, 0]
click at [497, 338] on input "7. Explores obstacles and accountability" at bounding box center [489, 345] width 18 height 14
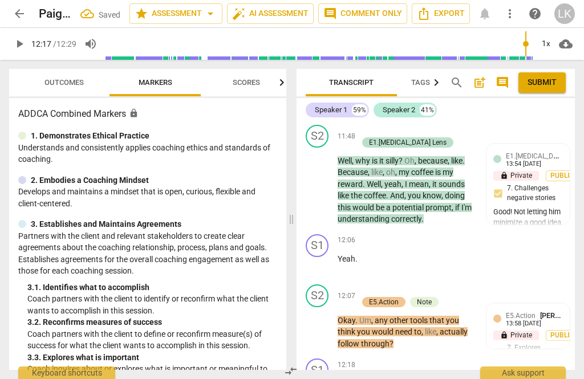
scroll to position [4732, 0]
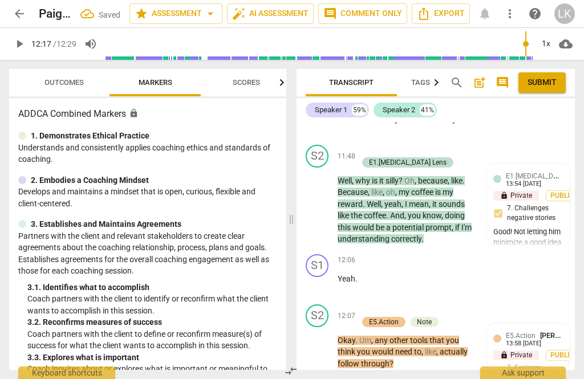
click at [326, 340] on span "play_arrow" at bounding box center [317, 347] width 18 height 14
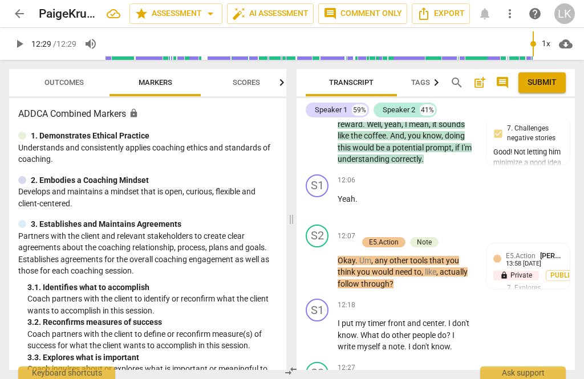
scroll to position [4820, 0]
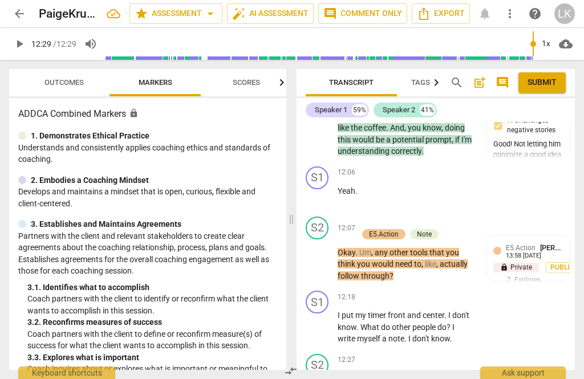
click at [325, 320] on span "play_arrow" at bounding box center [317, 327] width 18 height 14
click at [323, 320] on span "pause" at bounding box center [318, 327] width 14 height 14
click at [419, 355] on p "Add competency" at bounding box center [439, 360] width 54 height 10
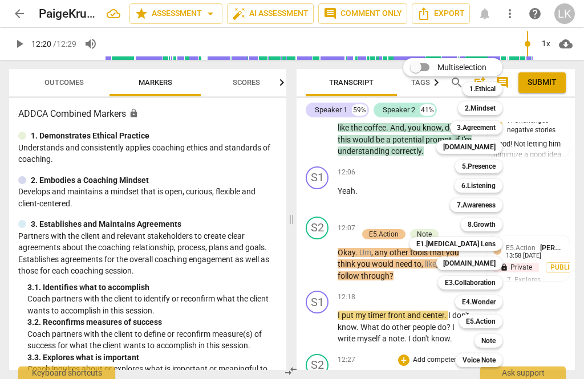
click at [502, 340] on div "Note" at bounding box center [488, 341] width 28 height 14
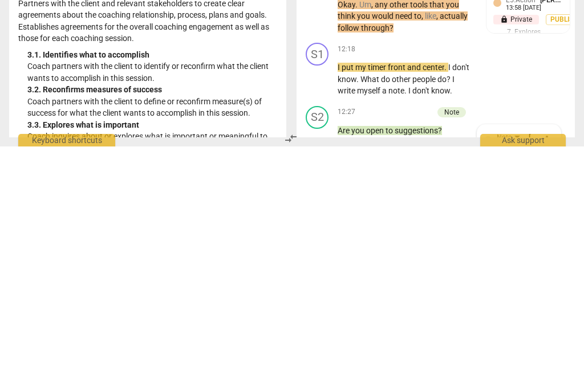
scroll to position [22, 0]
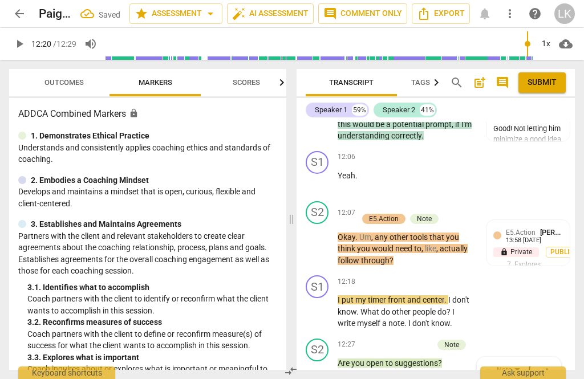
scroll to position [0, 0]
click at [377, 339] on div "+ Add competency" at bounding box center [399, 344] width 68 height 11
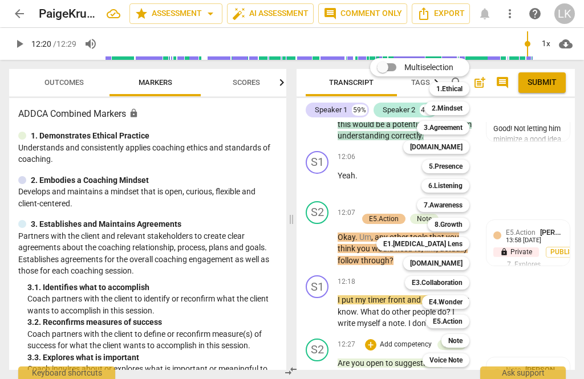
click at [468, 303] on div "E4.Wonder" at bounding box center [445, 302] width 47 height 14
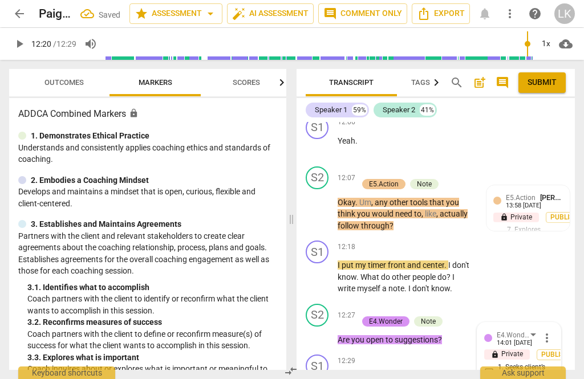
scroll to position [4870, 0]
click at [551, 331] on span "more_vert" at bounding box center [547, 338] width 14 height 14
click at [566, 254] on li "Delete" at bounding box center [553, 253] width 39 height 22
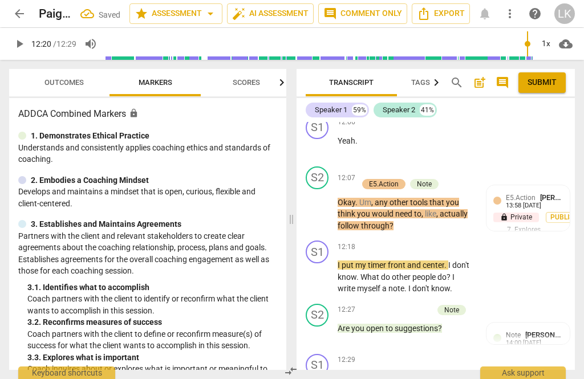
scroll to position [4835, 0]
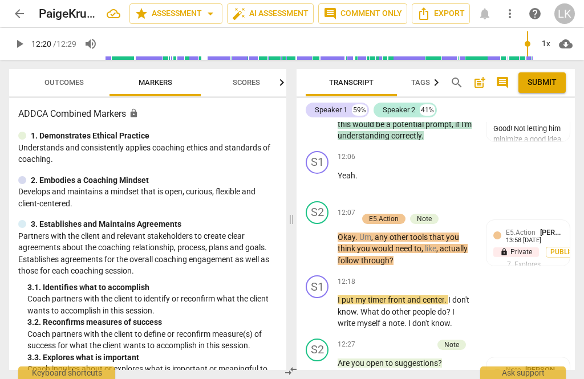
click at [379, 339] on div "+ Add competency" at bounding box center [399, 344] width 68 height 11
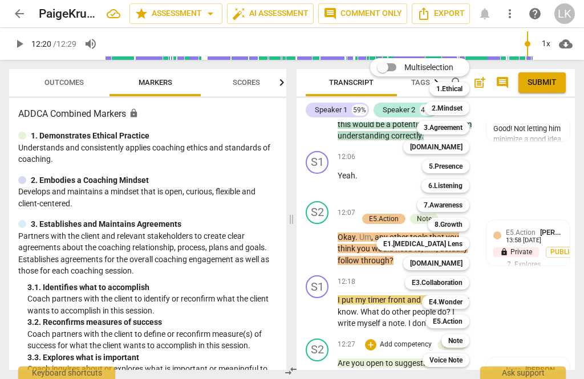
click at [462, 319] on b "E5.Action" at bounding box center [448, 322] width 30 height 14
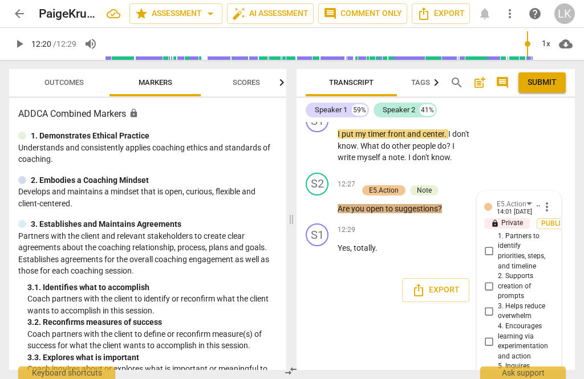
scroll to position [4998, 0]
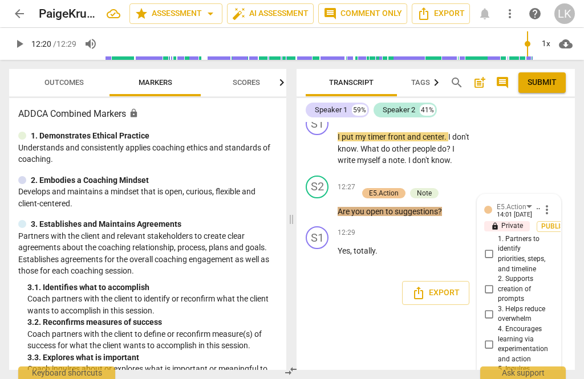
click at [494, 247] on input "1. Partners to identify priorities, steps, and timeline" at bounding box center [489, 254] width 18 height 14
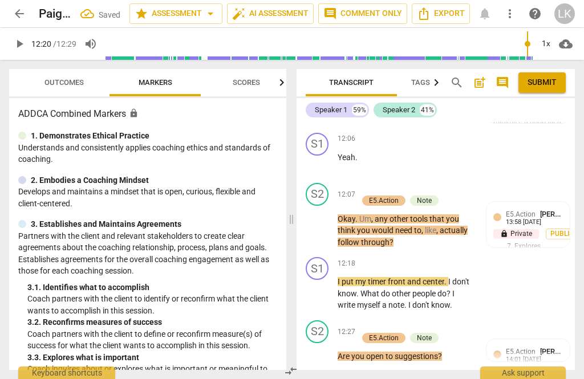
scroll to position [4836, 0]
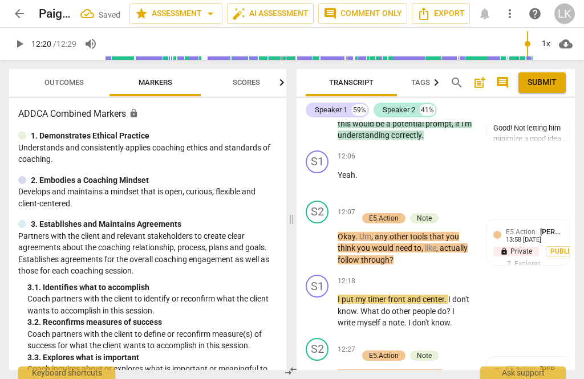
click at [415, 339] on p "Add competency" at bounding box center [398, 344] width 54 height 10
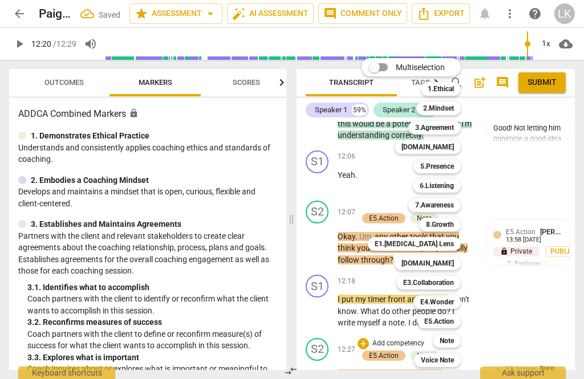
click at [371, 233] on div "Multiselection m 1.Ethical 1 2.Mindset 2 3.Agreement 3 [DOMAIN_NAME] 4 5.Presen…" at bounding box center [419, 212] width 125 height 315
click at [452, 168] on b "5.Presence" at bounding box center [437, 167] width 34 height 14
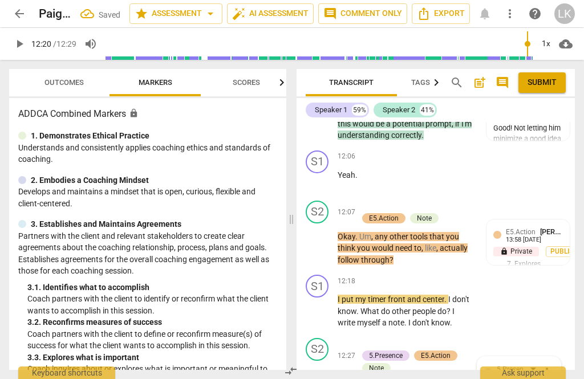
scroll to position [5044, 0]
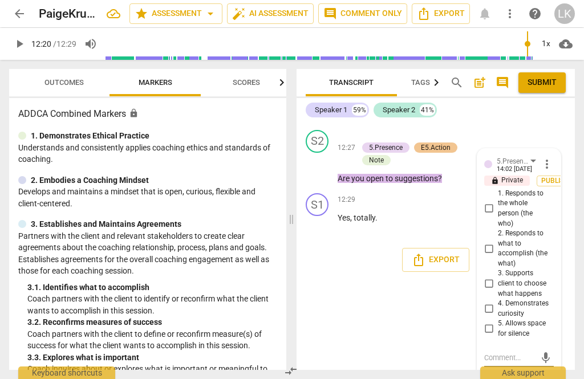
click at [497, 277] on input "3. Supports client to choose what happens" at bounding box center [489, 284] width 18 height 14
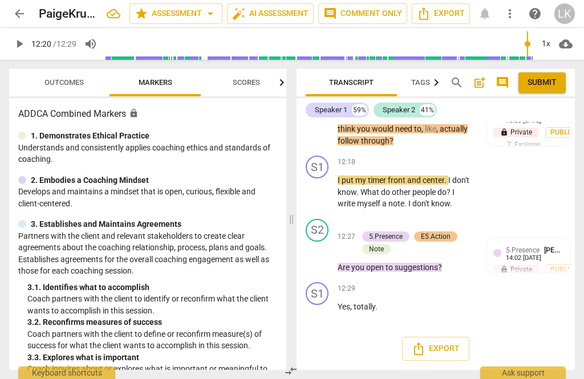
scroll to position [4831, 0]
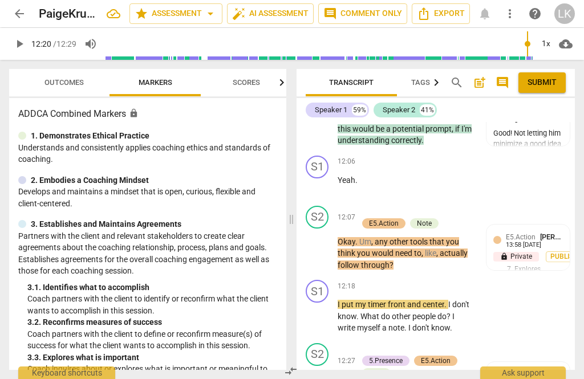
click at [367, 343] on div "+ Add competency" at bounding box center [392, 348] width 68 height 11
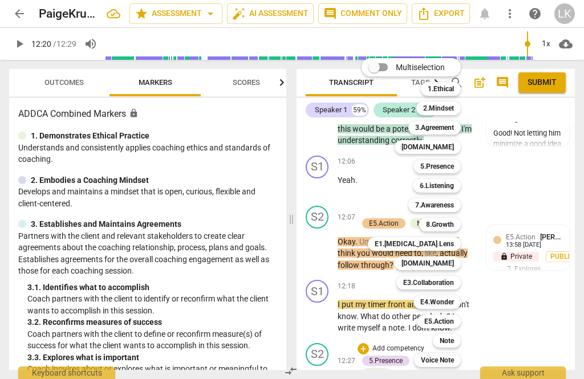
click at [458, 222] on div "8.Growth" at bounding box center [440, 225] width 42 height 14
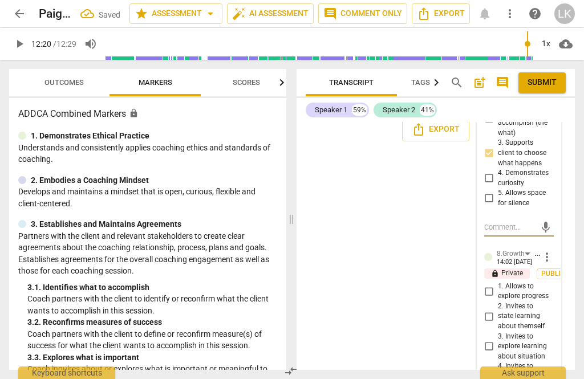
scroll to position [5178, 0]
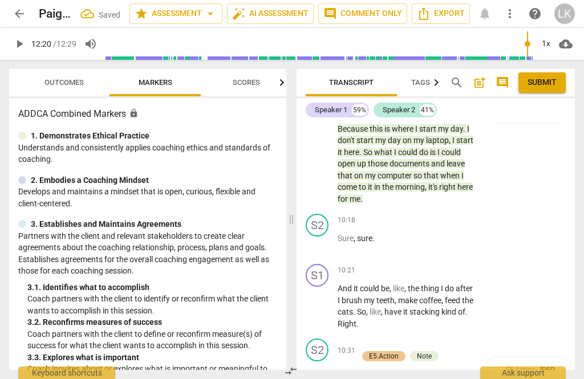
scroll to position [4111, 0]
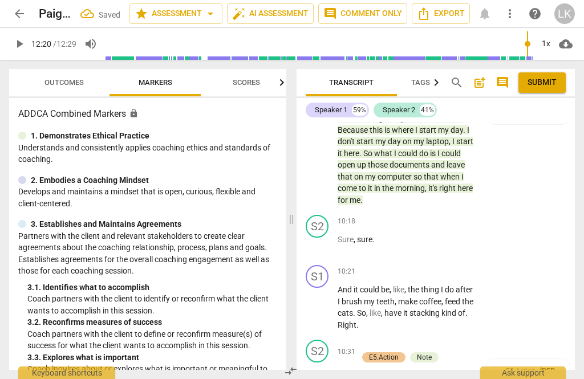
click at [71, 80] on span "Outcomes" at bounding box center [63, 82] width 39 height 9
